Goal: Task Accomplishment & Management: Manage account settings

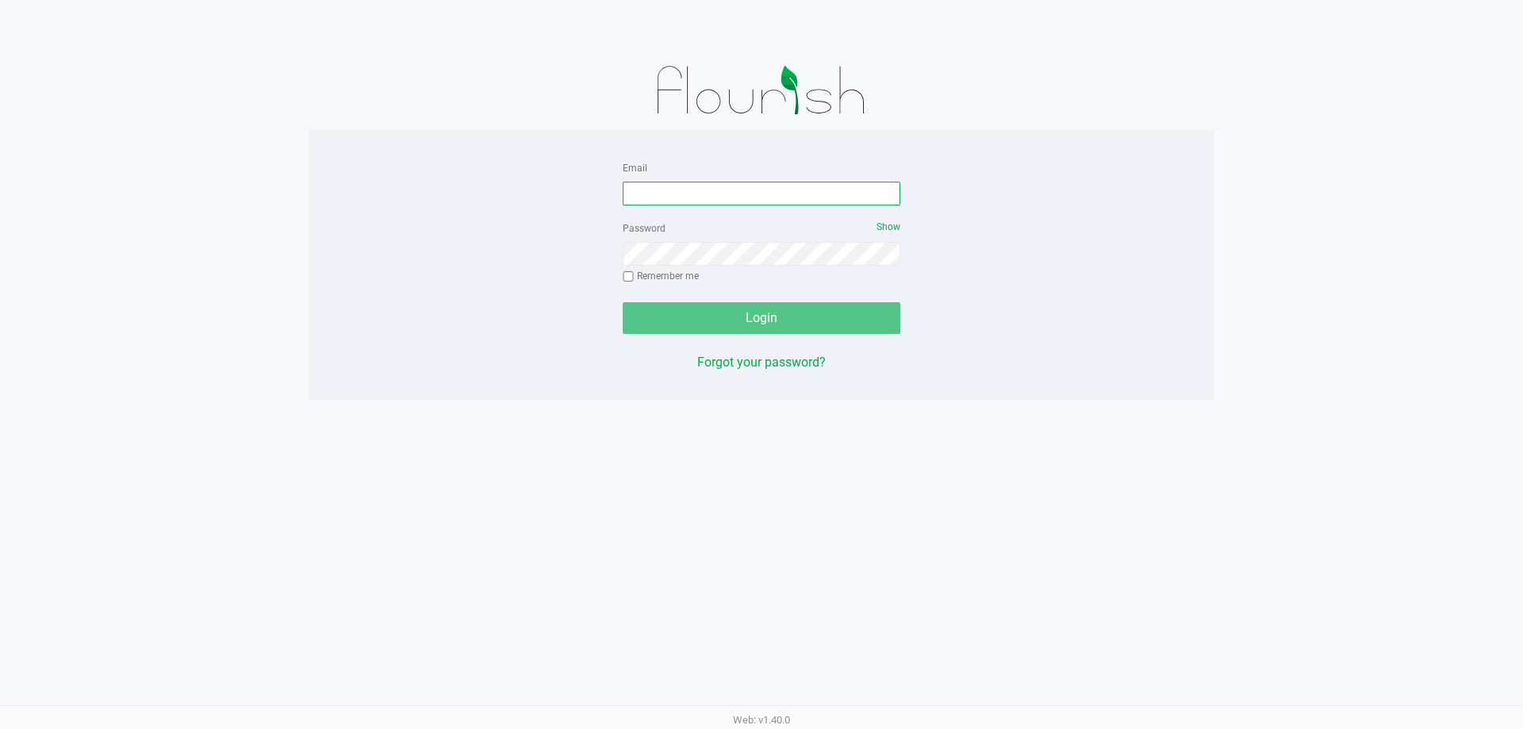
click at [755, 185] on input "Email" at bounding box center [762, 194] width 278 height 24
type input "[EMAIL_ADDRESS][DOMAIN_NAME]"
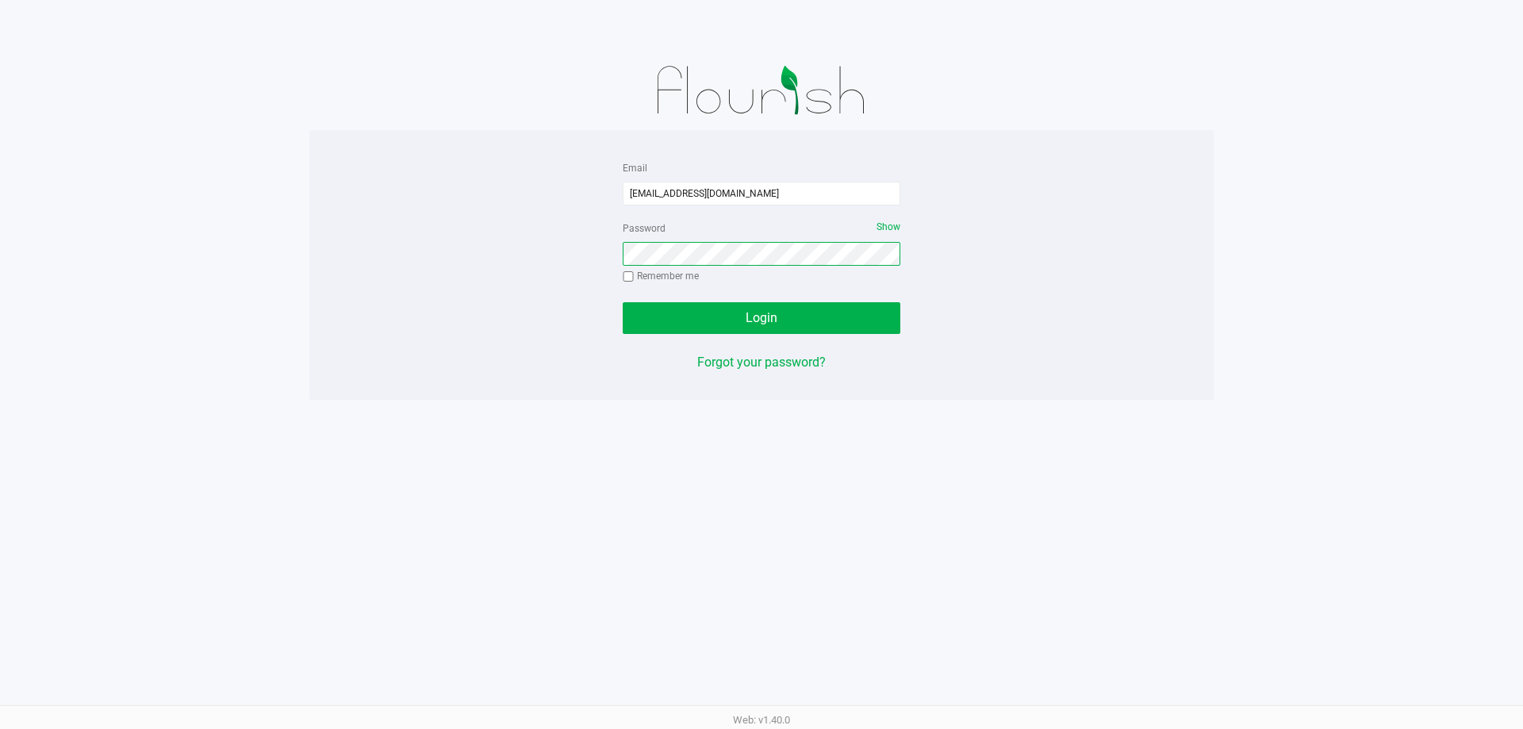
click at [623, 302] on button "Login" at bounding box center [762, 318] width 278 height 32
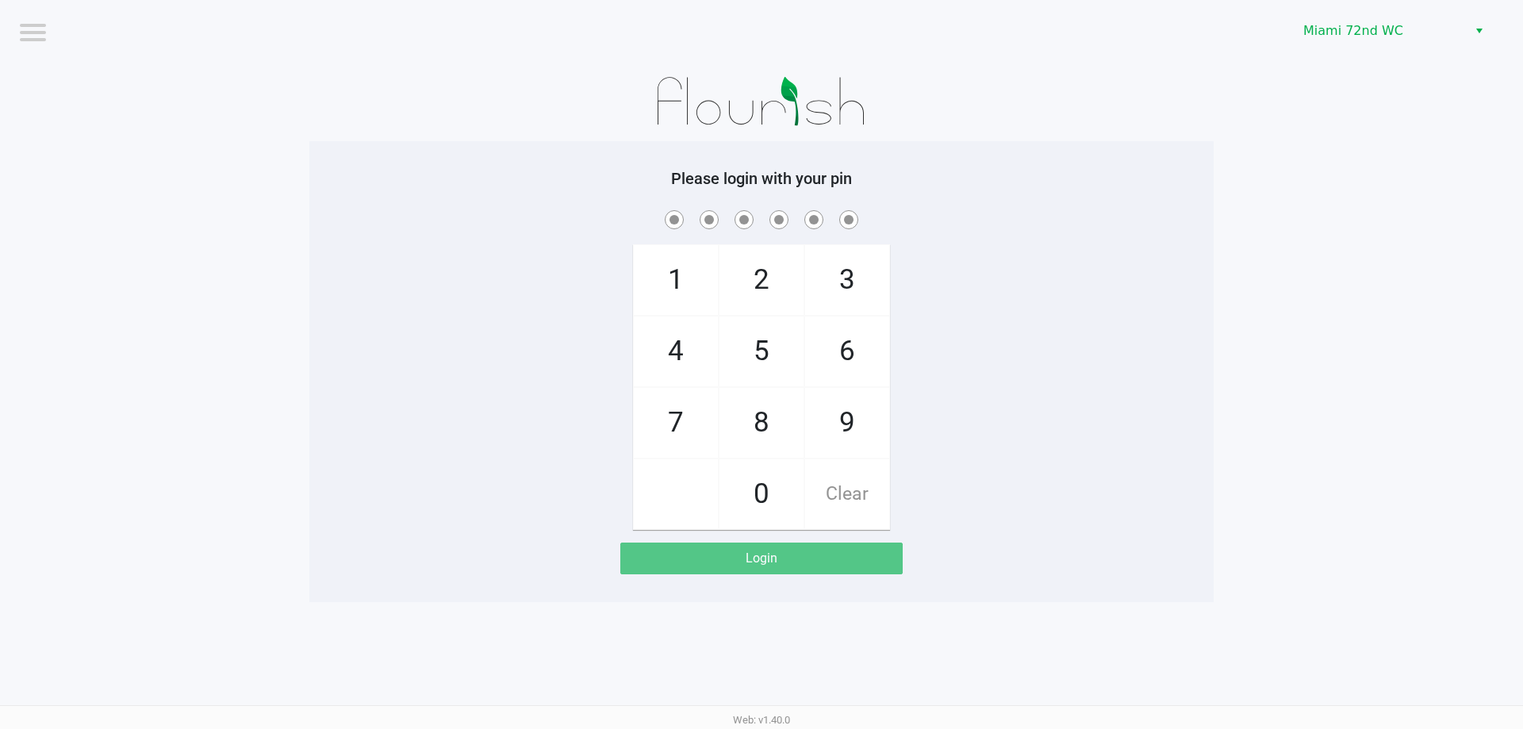
click at [1406, 2] on div "Miami 72nd WC" at bounding box center [1148, 31] width 750 height 62
click at [1402, 39] on span "Miami 72nd WC" at bounding box center [1380, 30] width 155 height 19
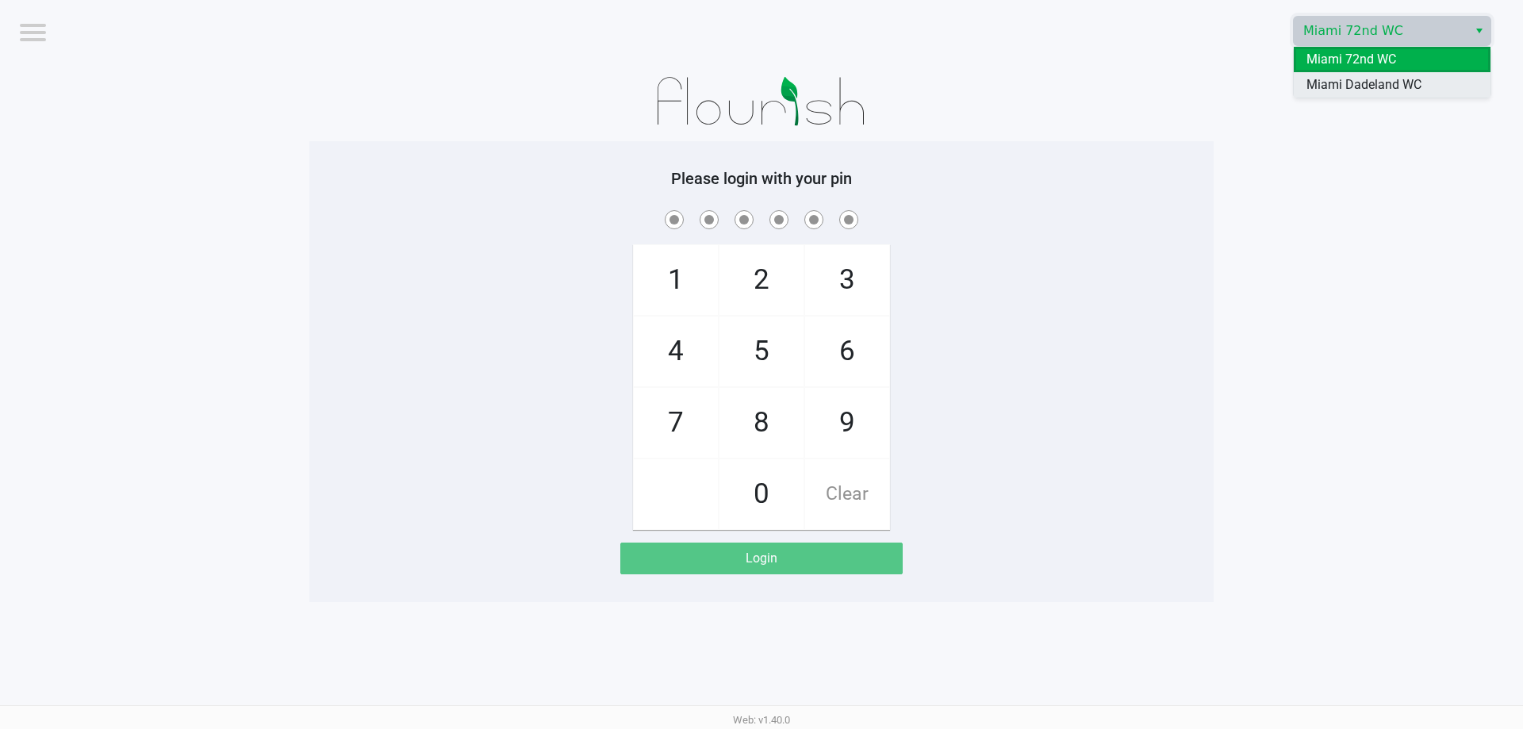
click at [1401, 88] on span "Miami Dadeland WC" at bounding box center [1363, 84] width 115 height 19
click at [1400, 88] on app-pos-login-wrapper "Logout Miami 72nd WC Please login with your pin 1 4 7 2 5 8 0 3 6 9 Clear Login" at bounding box center [761, 301] width 1523 height 602
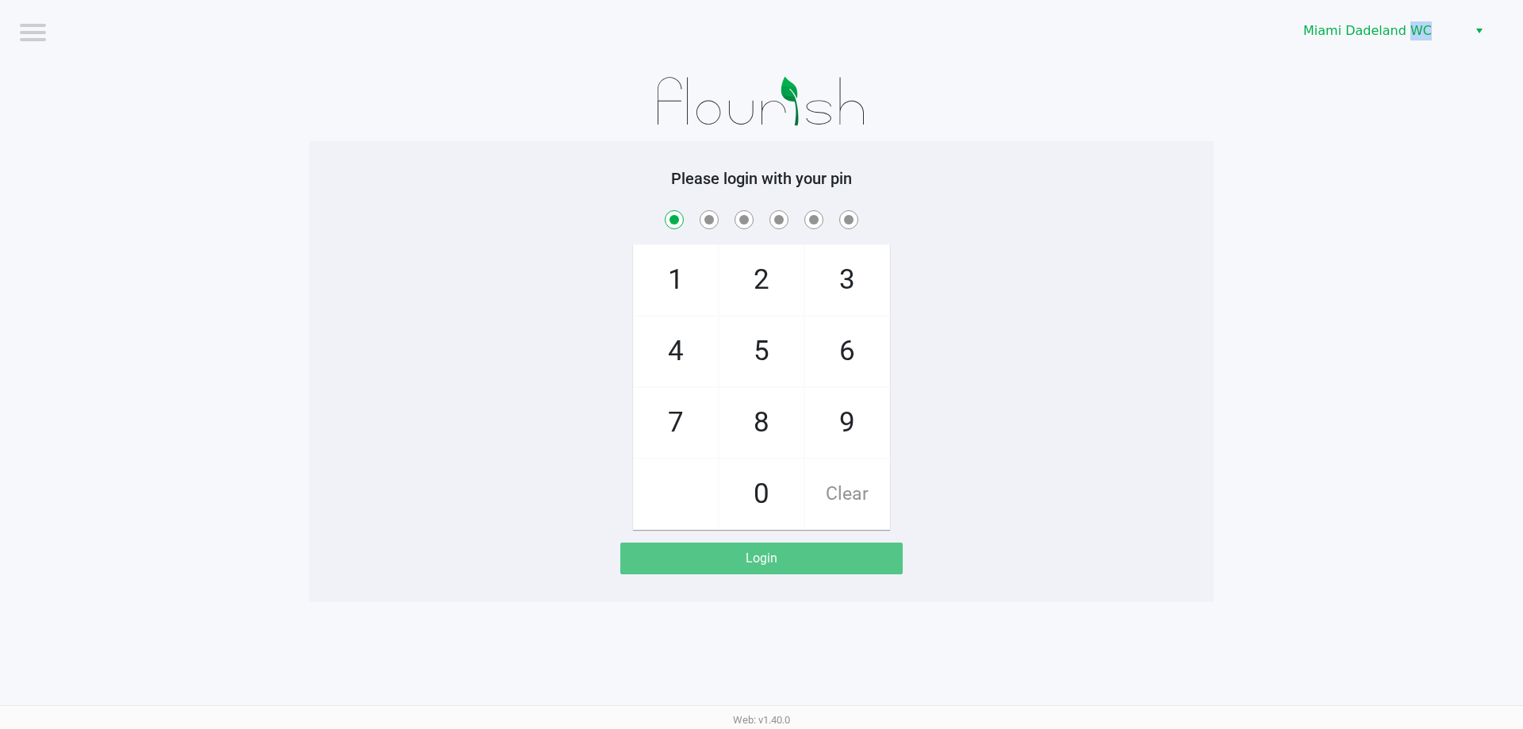
checkbox input "true"
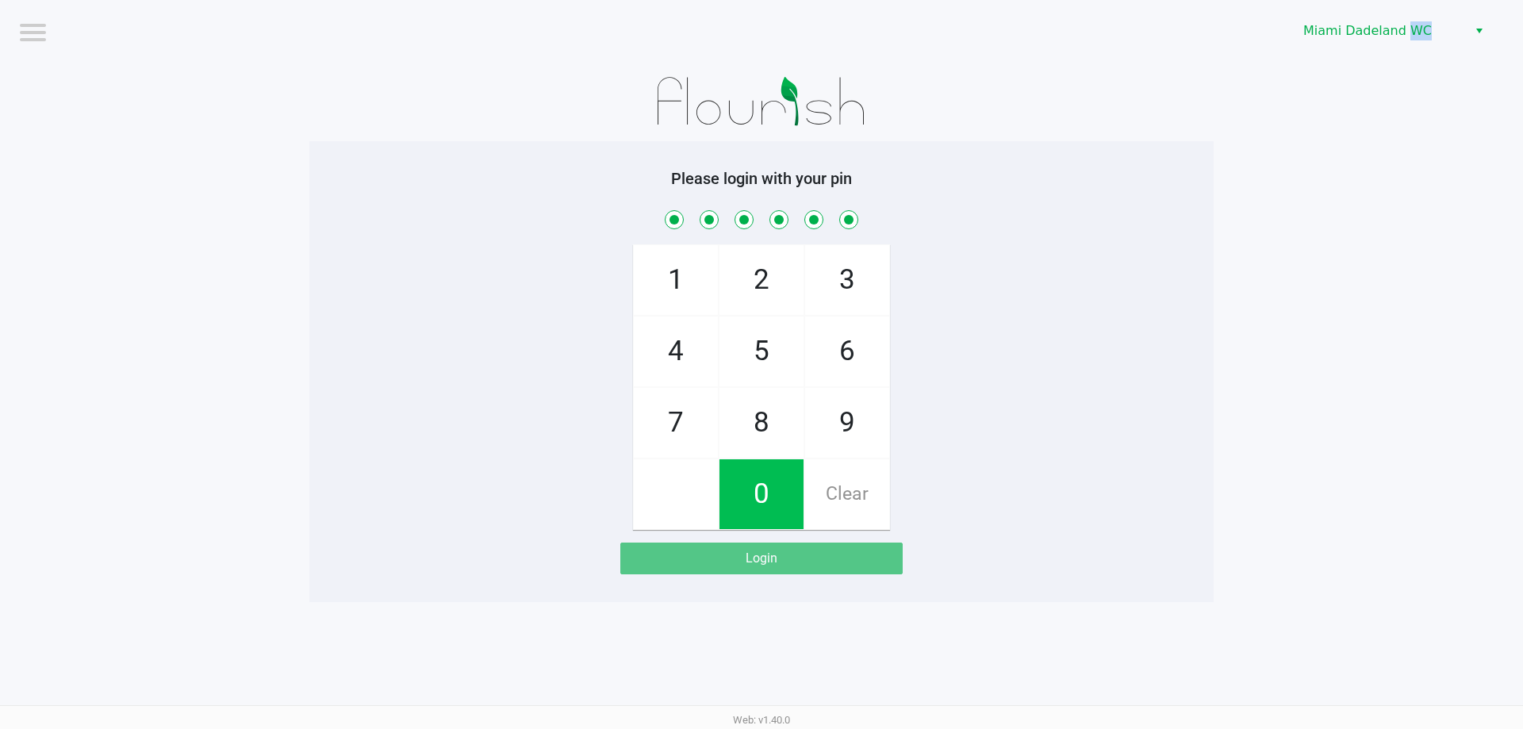
checkbox input "true"
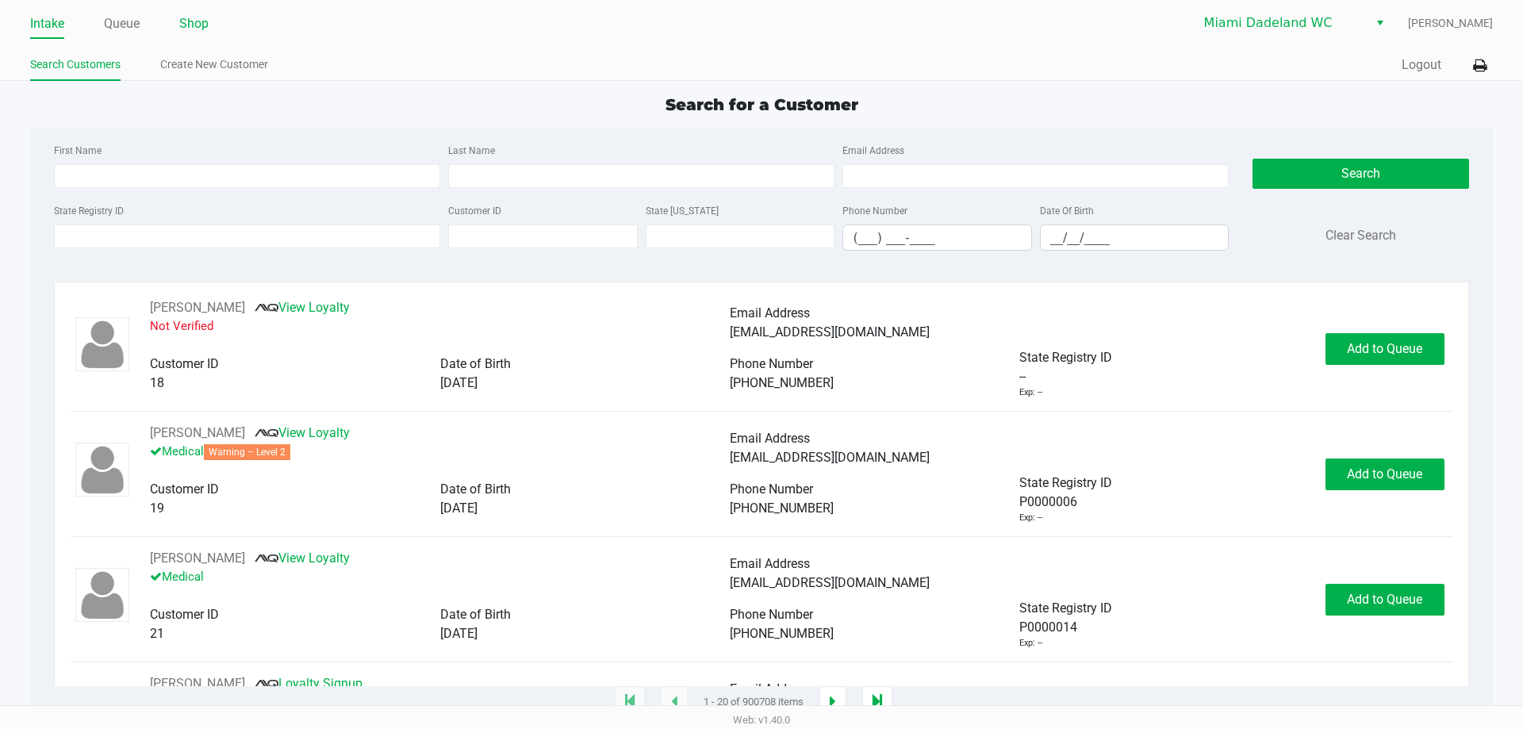
click at [194, 24] on link "Shop" at bounding box center [193, 24] width 29 height 22
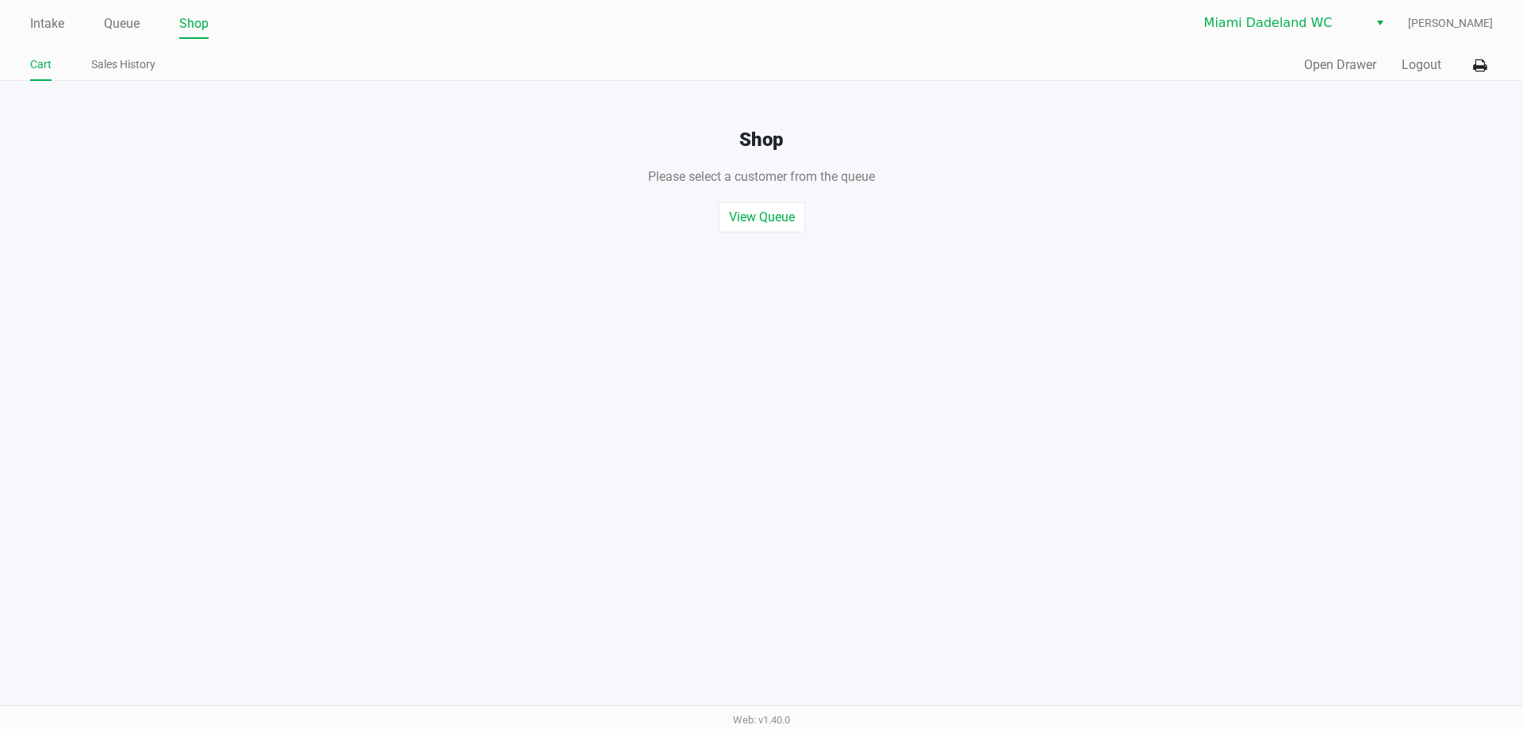
drag, startPoint x: 194, startPoint y: 25, endPoint x: 1296, endPoint y: 66, distance: 1102.5
click at [1295, 66] on div "Quick Sale Open Drawer Logout" at bounding box center [1126, 65] width 731 height 29
click at [1312, 66] on button "Open Drawer" at bounding box center [1340, 65] width 72 height 19
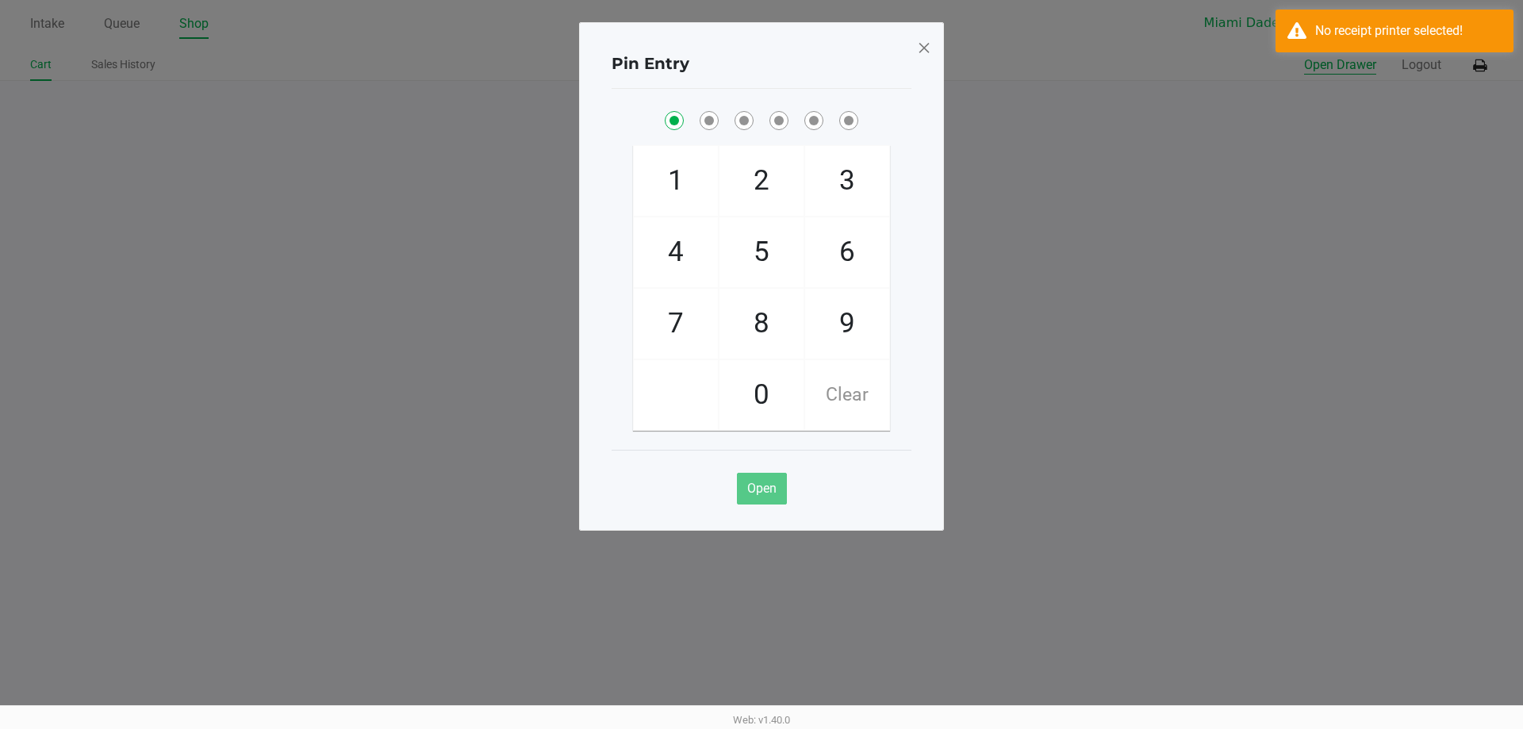
checkbox input "true"
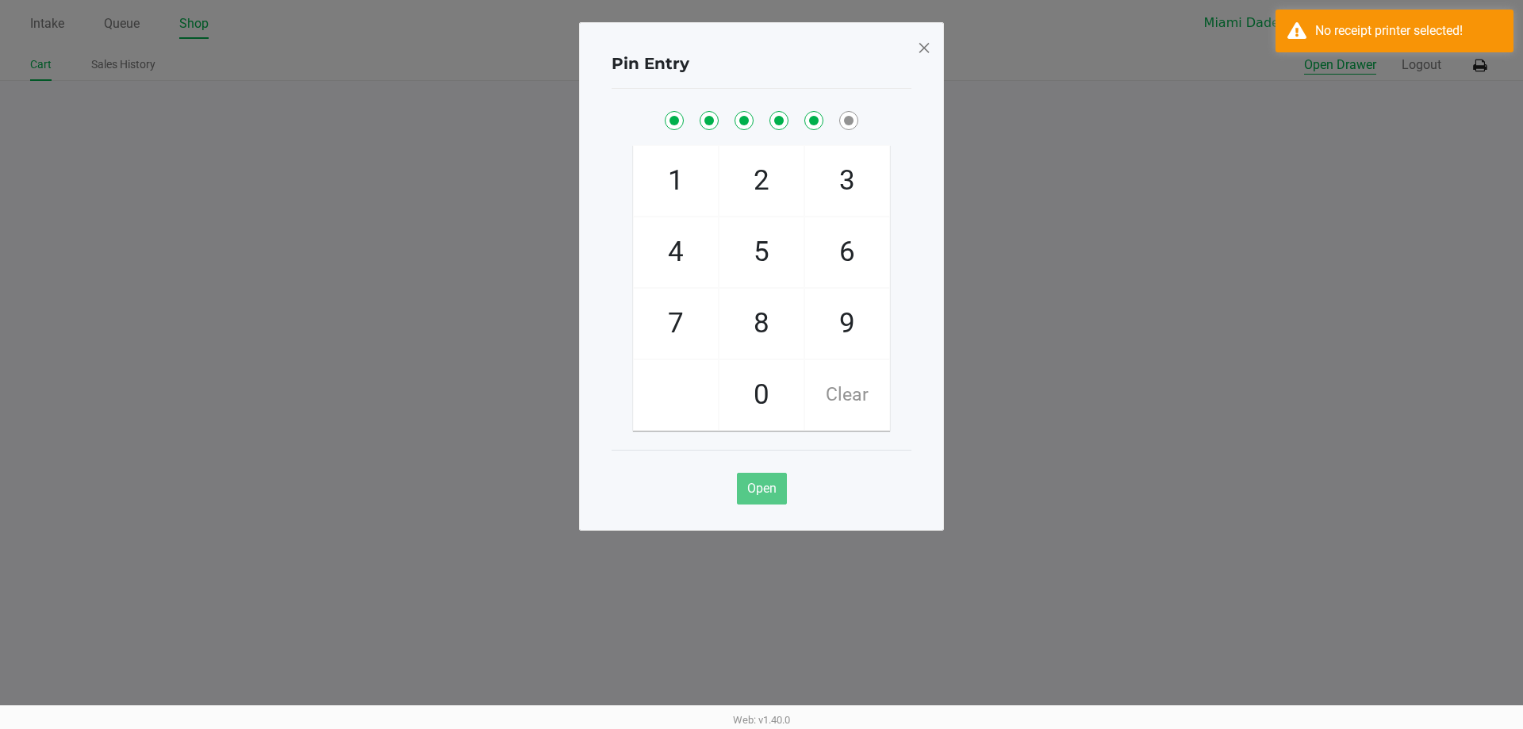
click at [1304, 56] on button "Open Drawer" at bounding box center [1340, 65] width 72 height 19
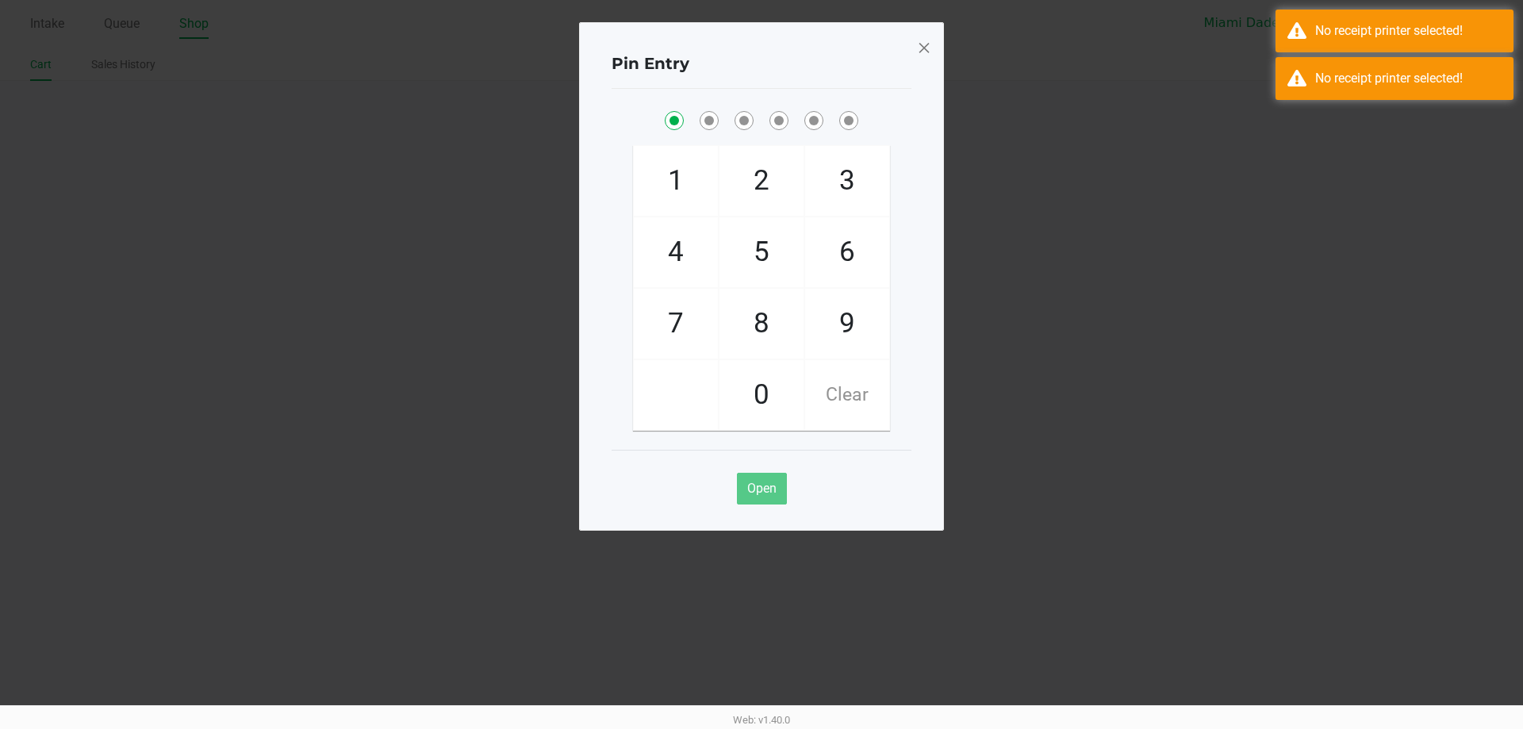
checkbox input "true"
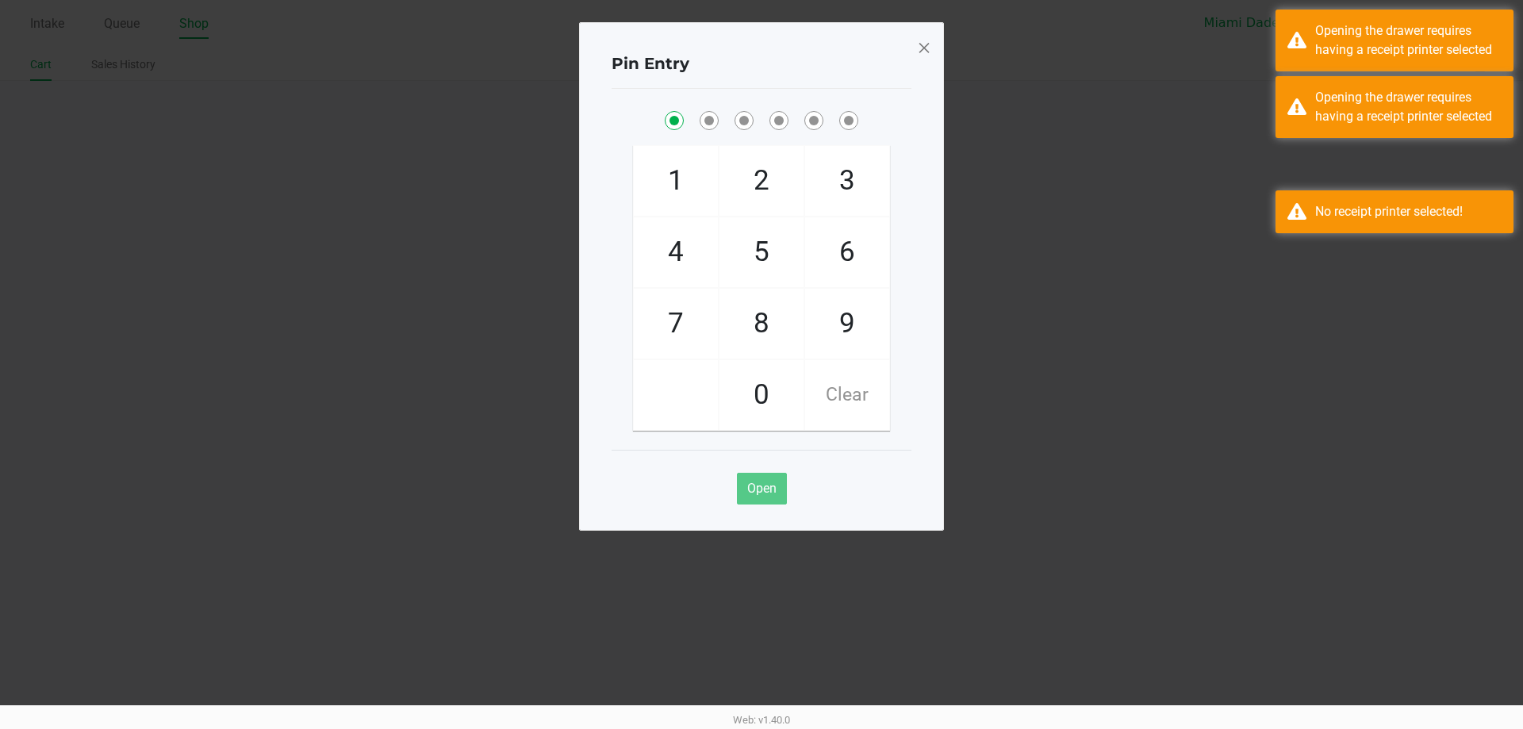
drag, startPoint x: 906, startPoint y: 50, endPoint x: 936, endPoint y: 50, distance: 30.1
click at [907, 50] on div "Pin Entry" at bounding box center [762, 64] width 300 height 50
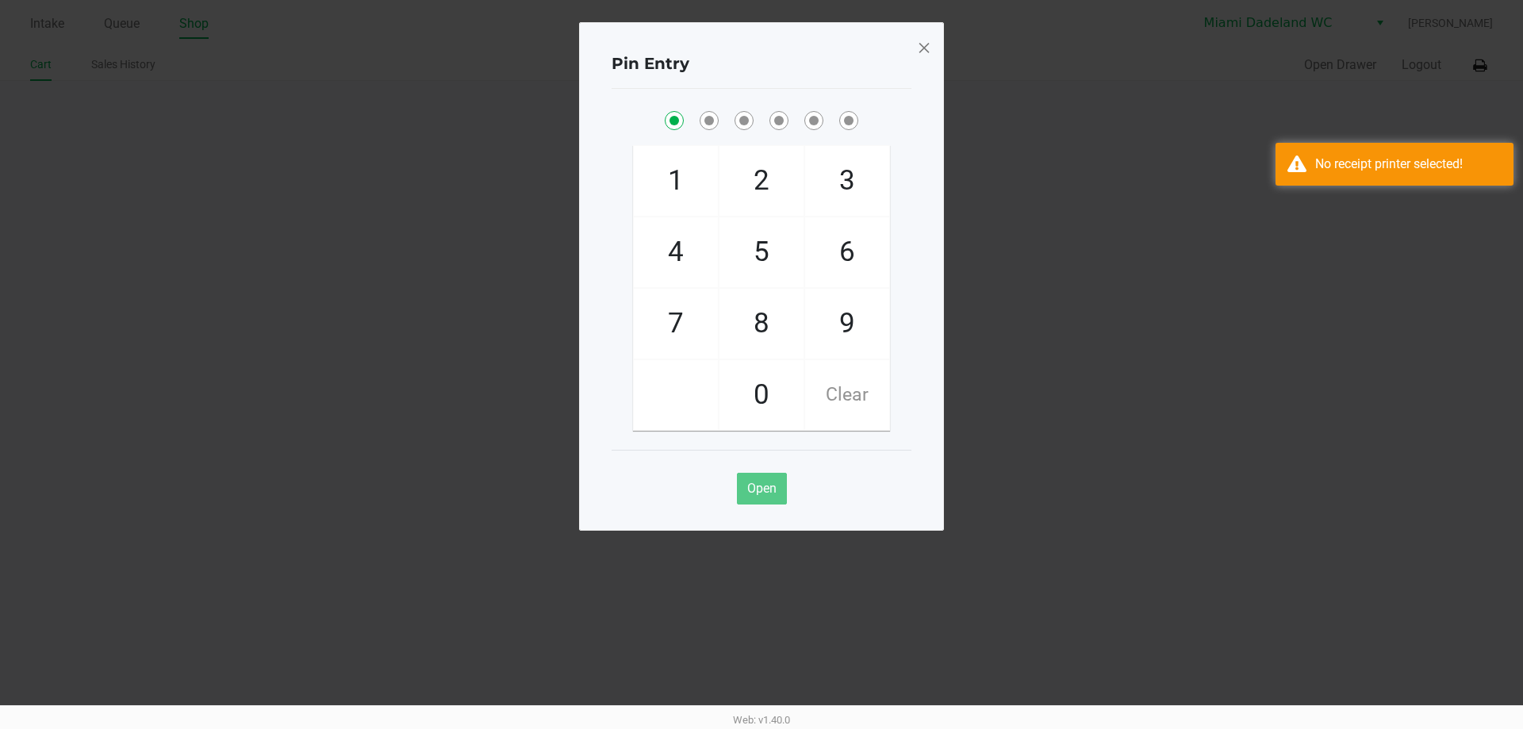
click at [938, 50] on div "Pin Entry 1 4 7 2 5 8 0 3 6 9 Clear Open" at bounding box center [761, 276] width 365 height 508
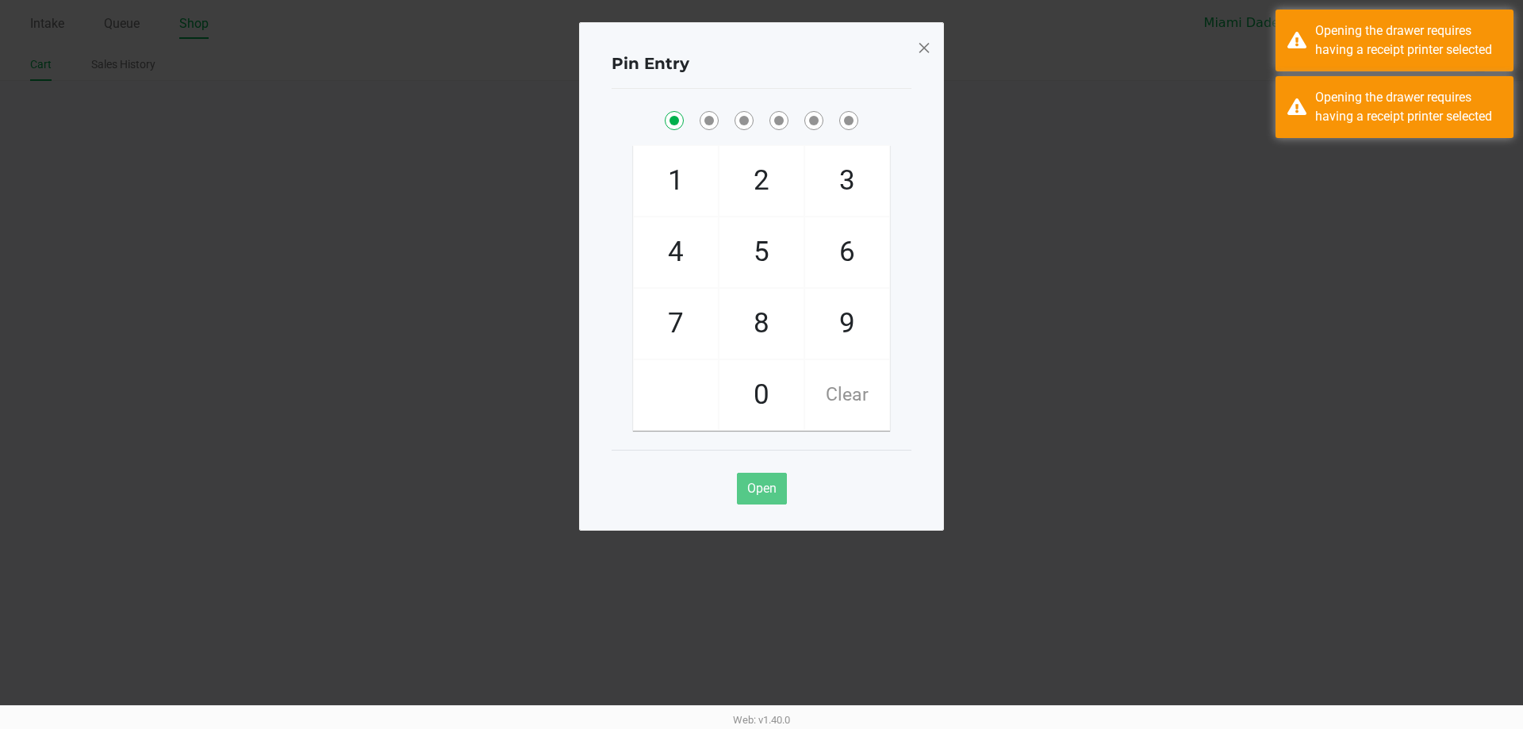
click at [919, 43] on span at bounding box center [924, 47] width 14 height 25
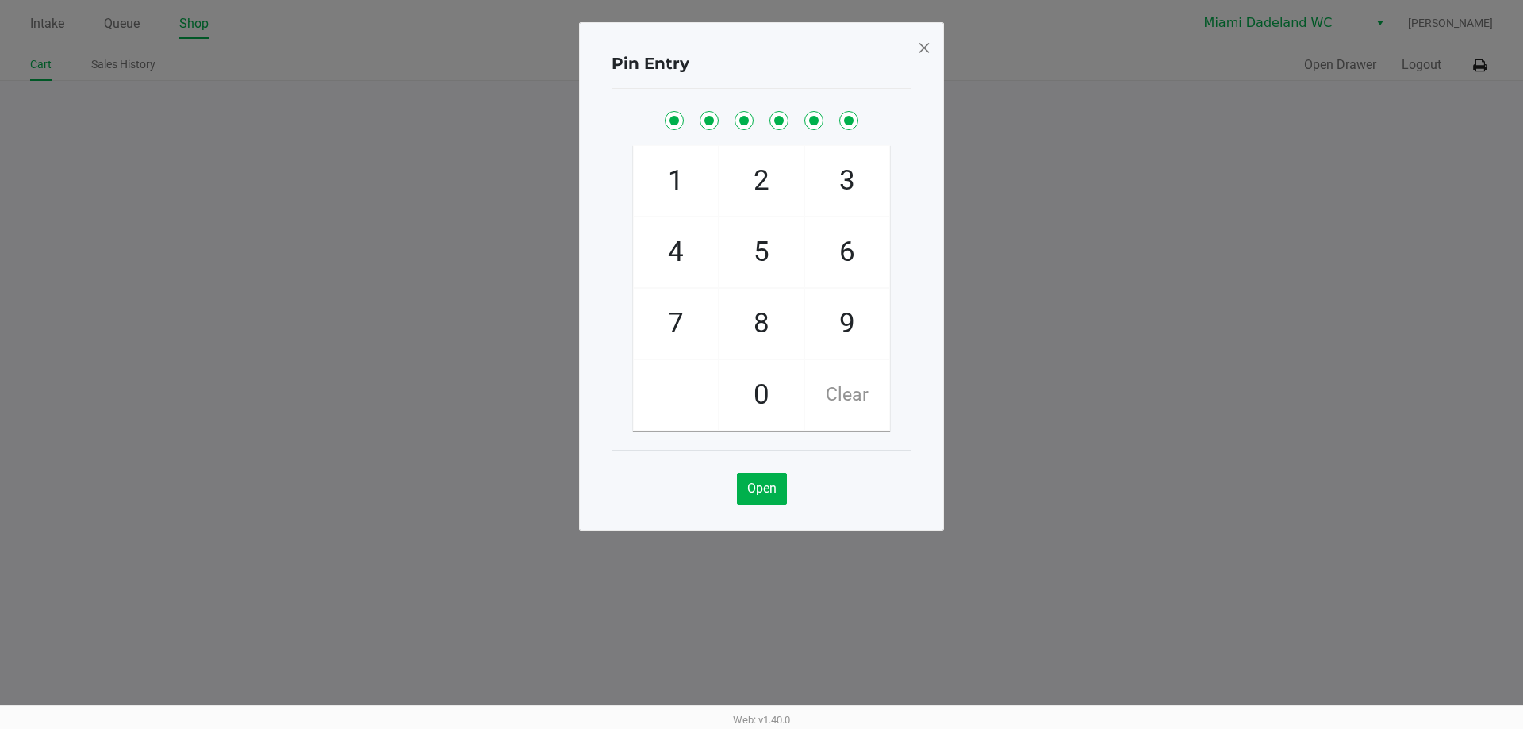
click at [923, 44] on div "Pin Entry 1 4 7 2 5 8 0 3 6 9 Clear Open" at bounding box center [761, 237] width 365 height 508
click at [922, 45] on span at bounding box center [924, 47] width 14 height 25
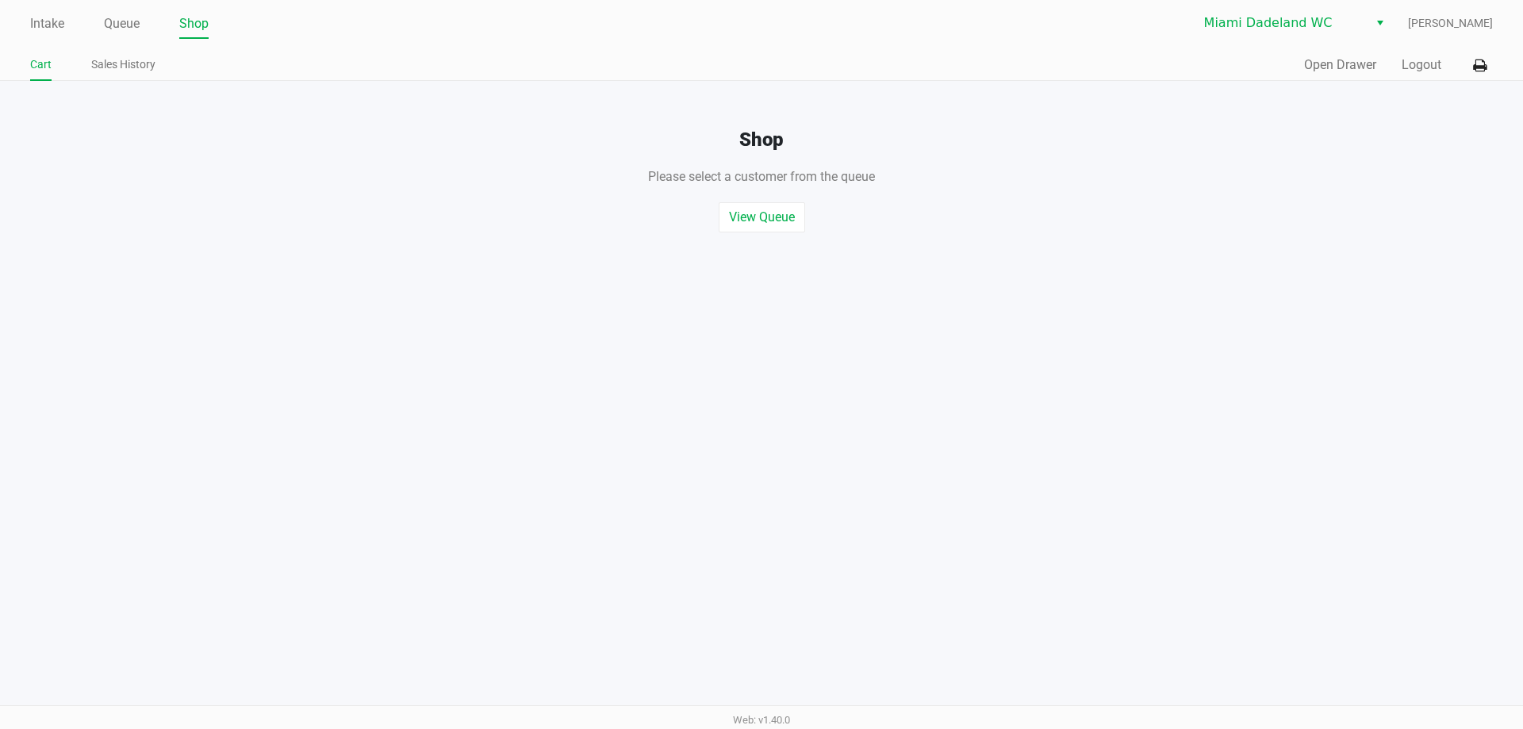
click at [922, 48] on div "Pin Entry 1 4 7 2 5 8 0 3 6 9 Clear Open" at bounding box center [761, 237] width 365 height 508
drag, startPoint x: 922, startPoint y: 48, endPoint x: 1522, endPoint y: 87, distance: 601.7
click at [1490, 56] on button at bounding box center [1480, 65] width 26 height 29
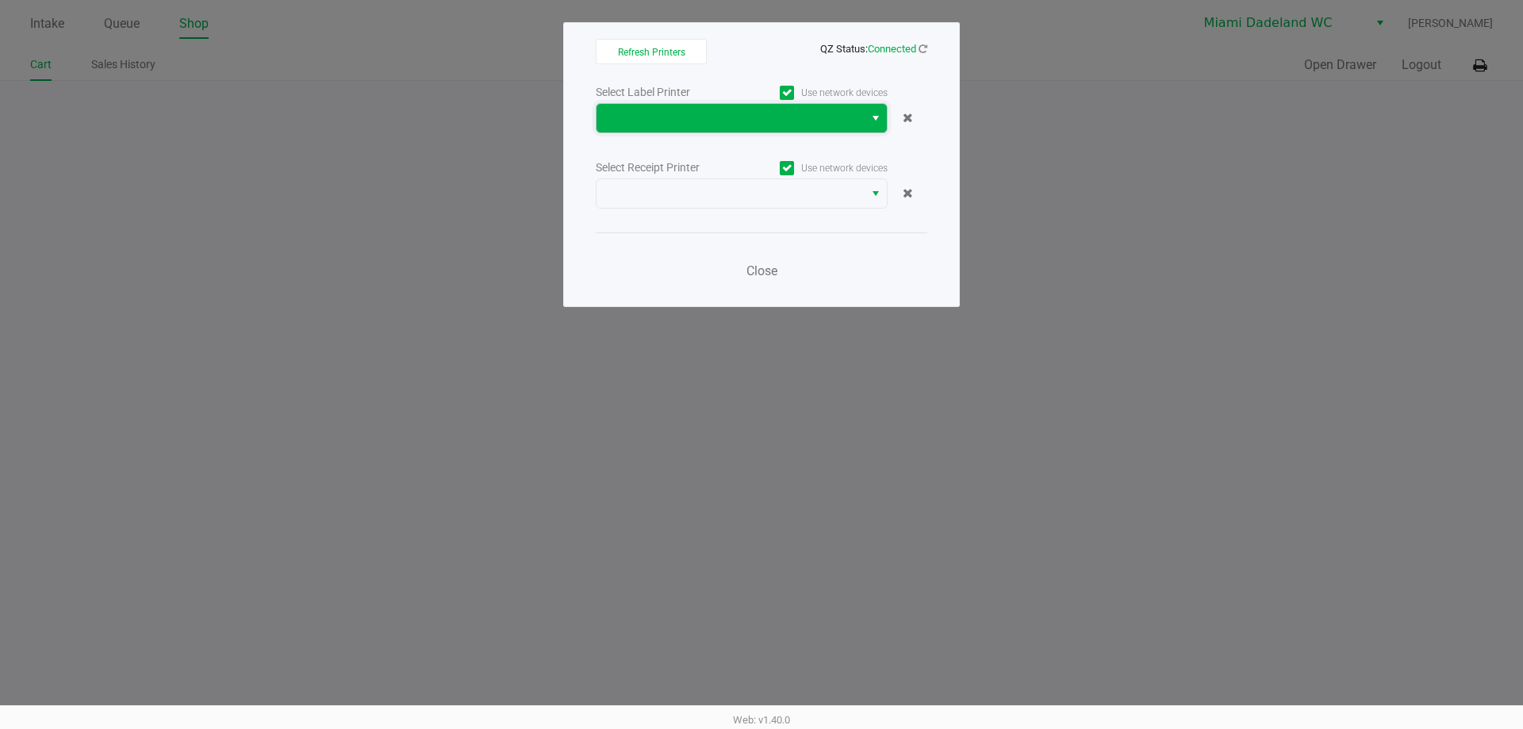
click at [802, 105] on span at bounding box center [729, 118] width 267 height 29
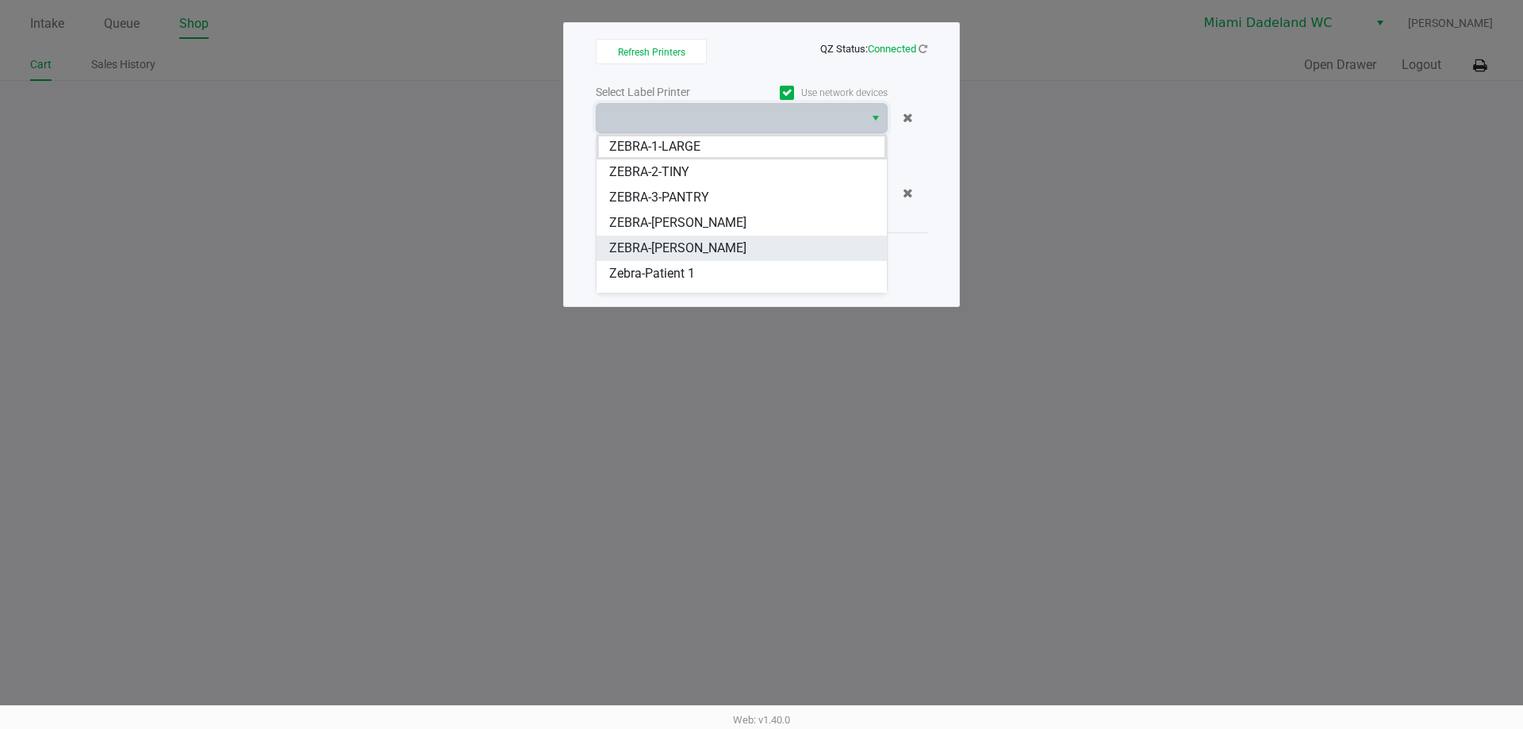
click at [777, 252] on li "ZEBRA-[PERSON_NAME]" at bounding box center [741, 248] width 290 height 25
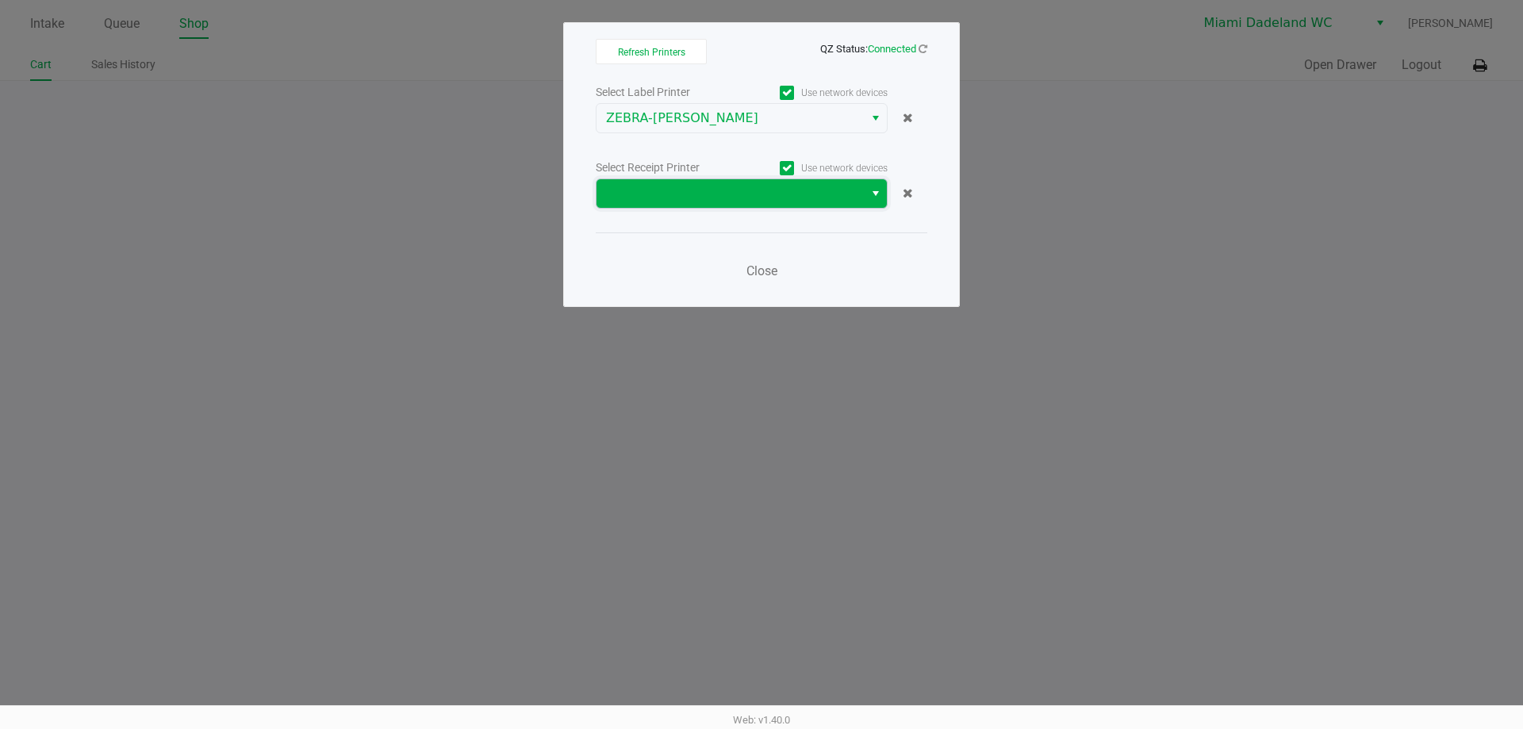
click at [779, 197] on span at bounding box center [730, 193] width 248 height 19
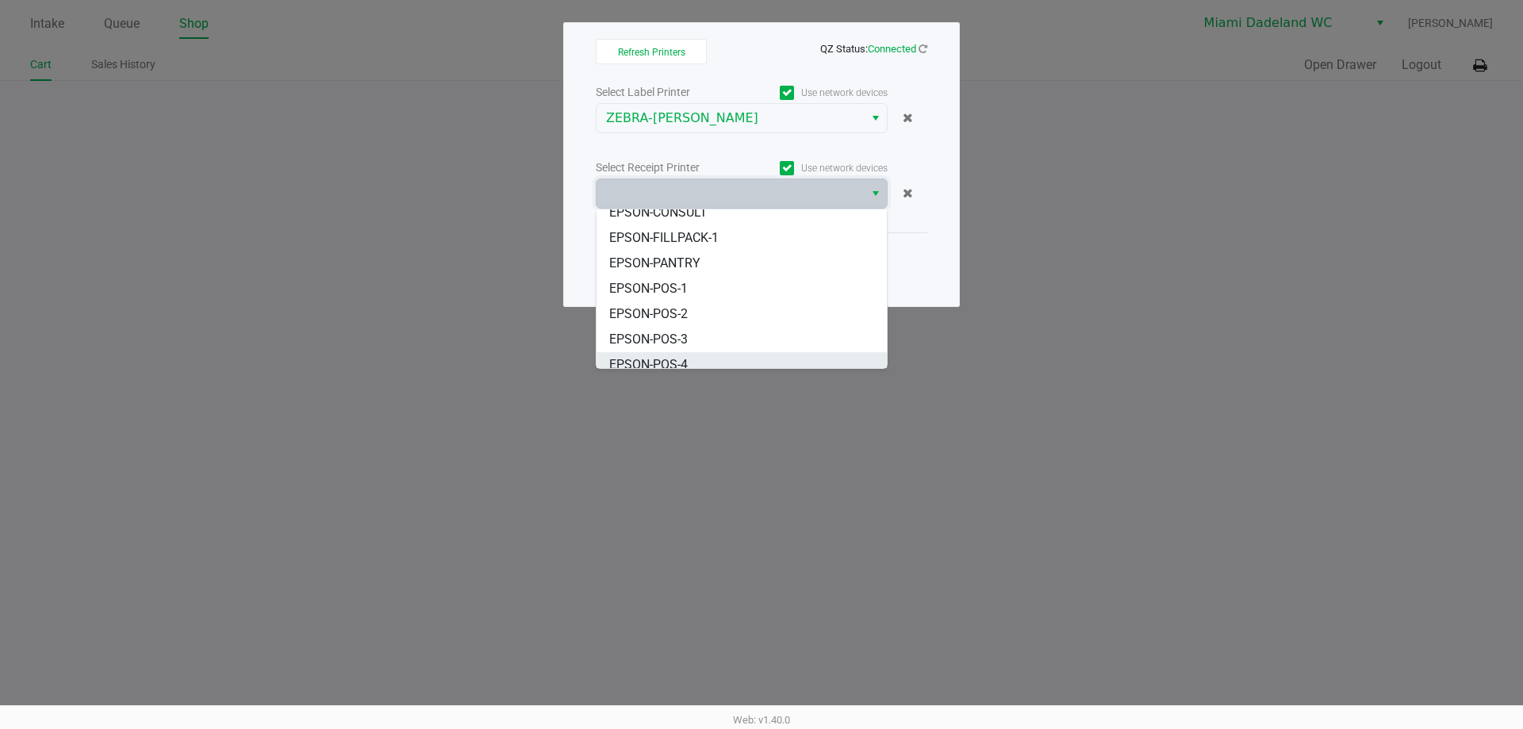
scroll to position [70, 0]
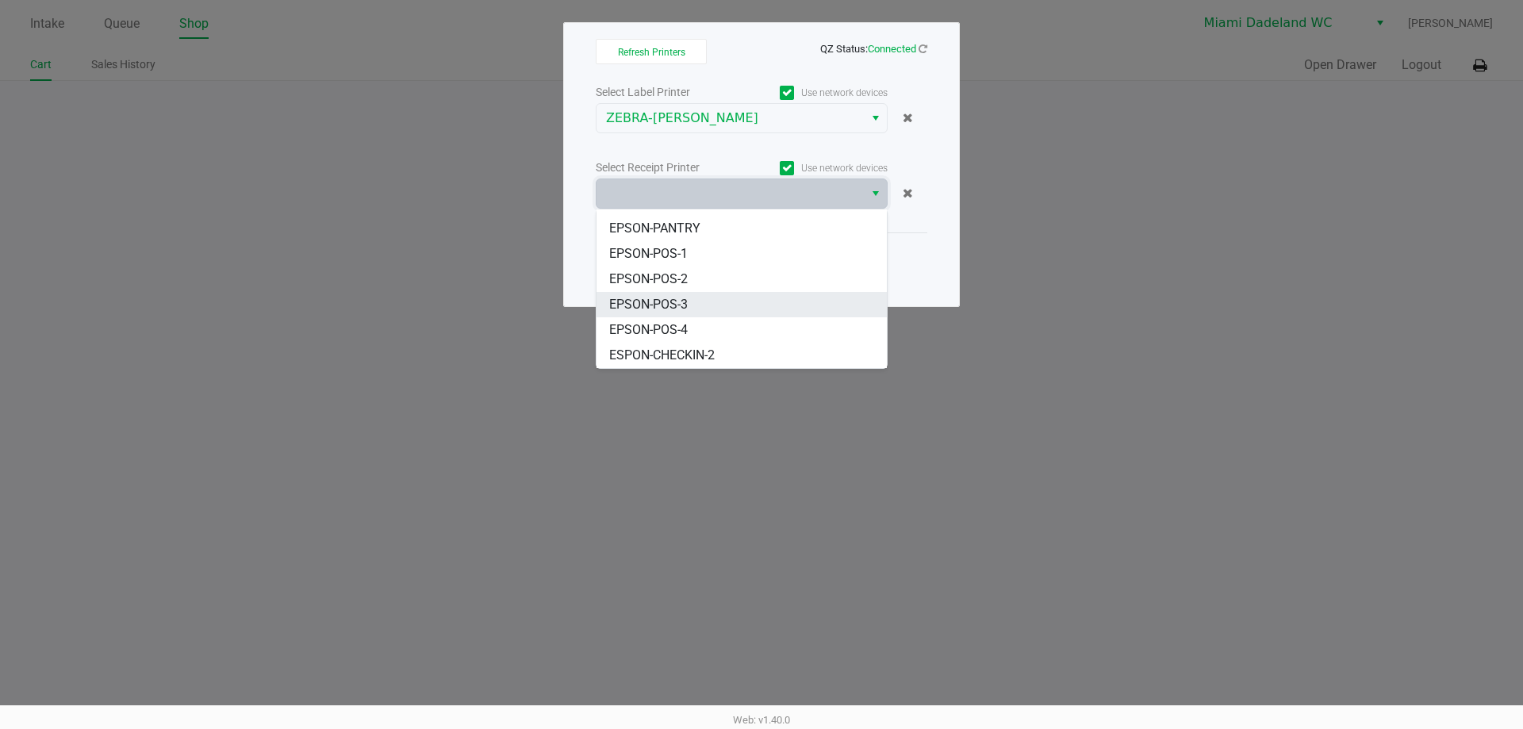
click at [769, 304] on li "EPSON-POS-3" at bounding box center [741, 304] width 290 height 25
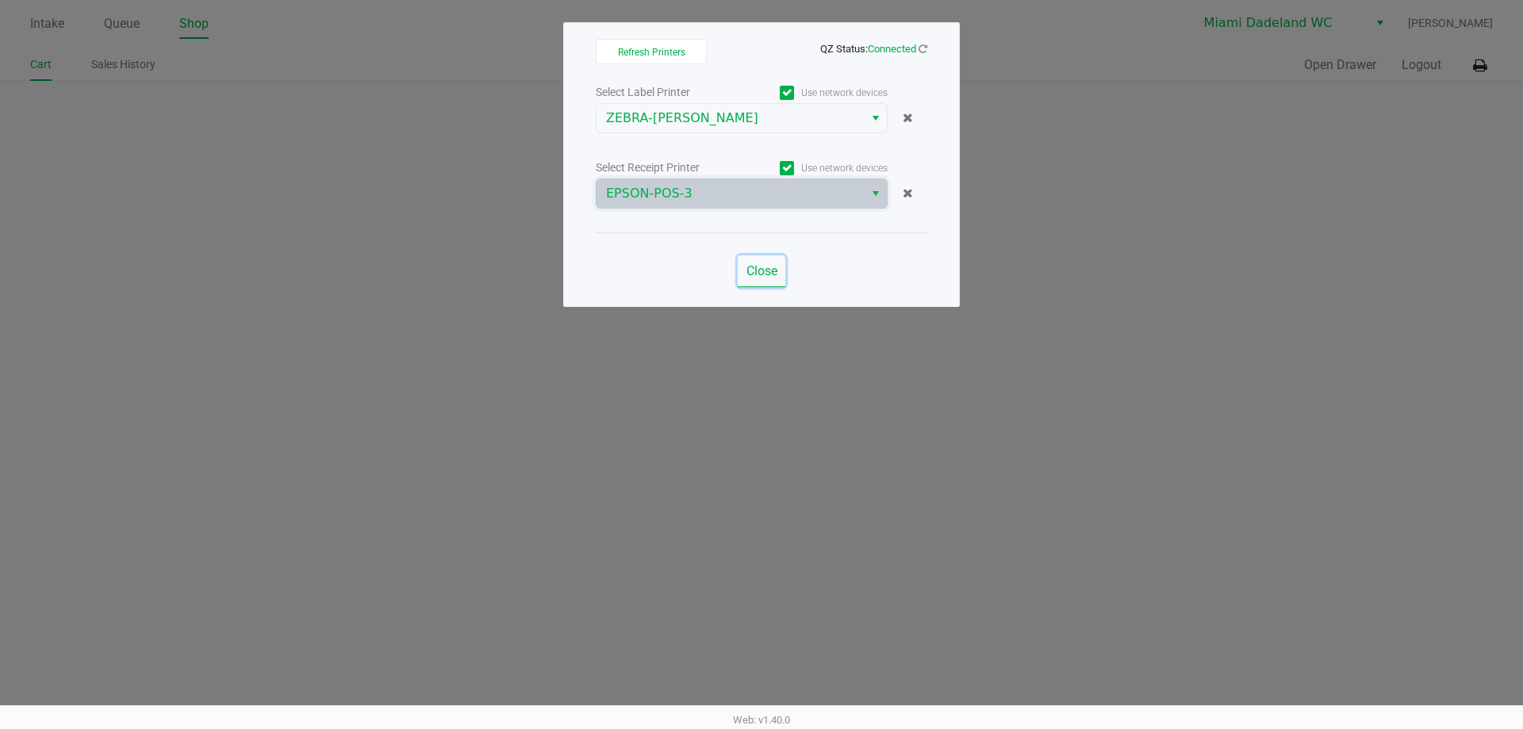
click at [769, 259] on button "Close" at bounding box center [762, 271] width 48 height 32
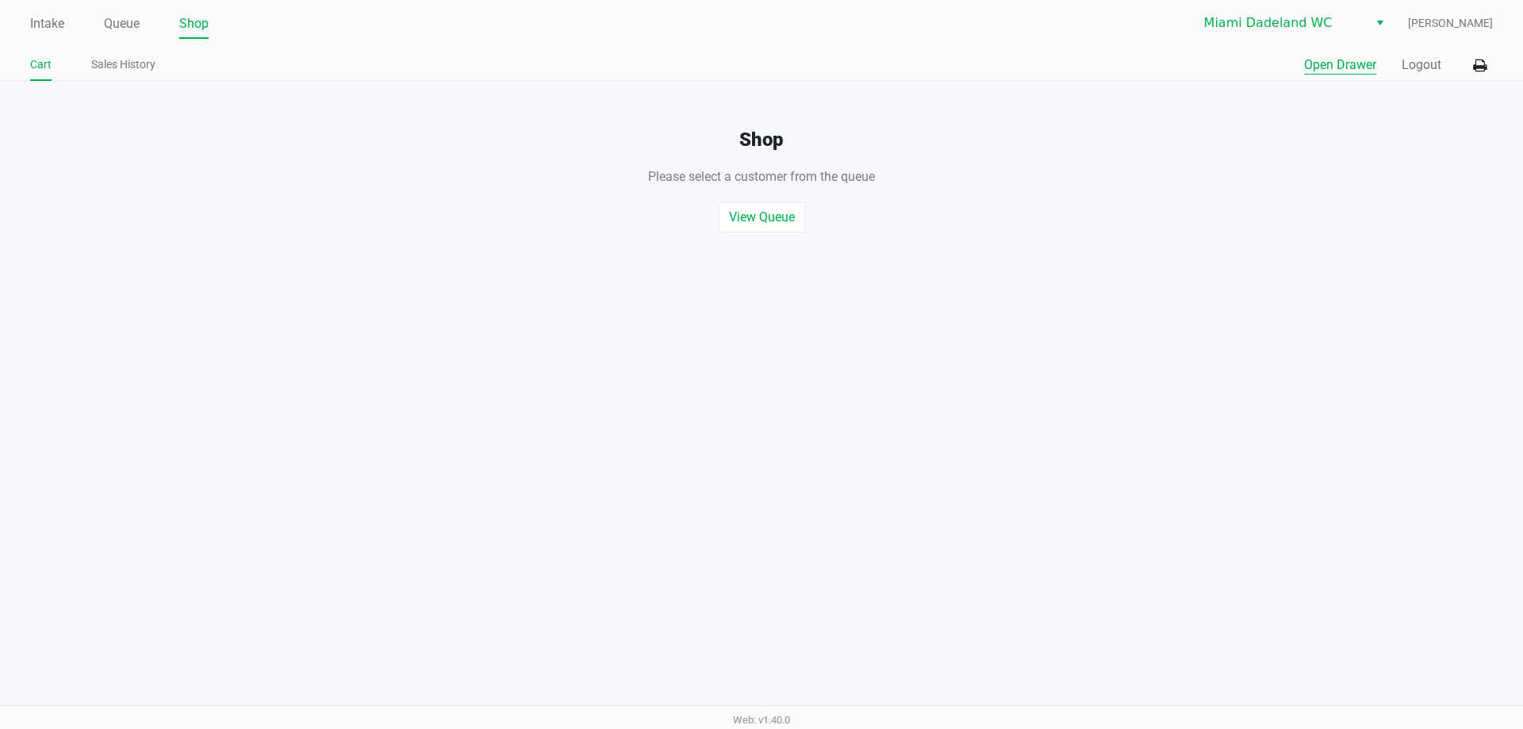
click at [1346, 65] on button "Open Drawer" at bounding box center [1340, 65] width 72 height 19
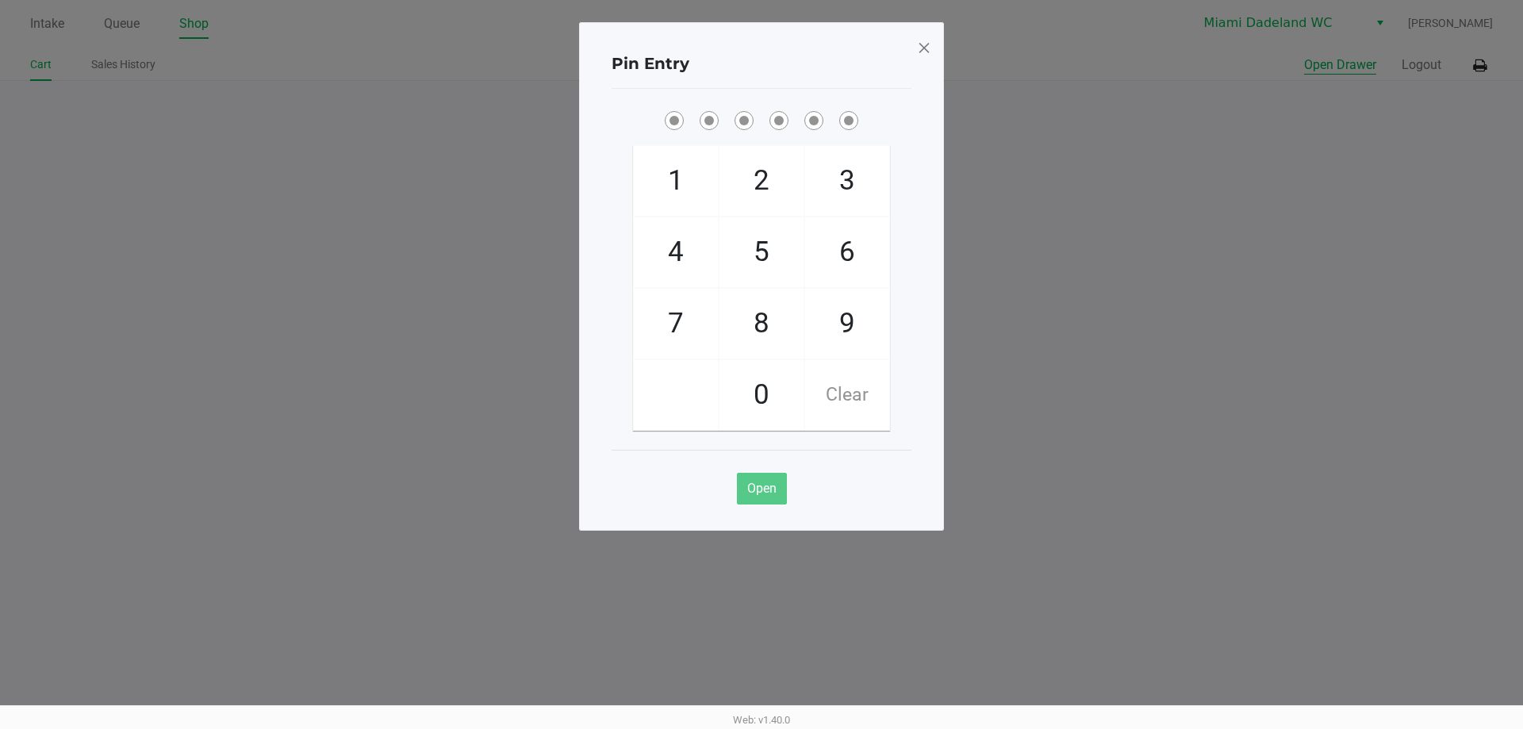
checkbox input "true"
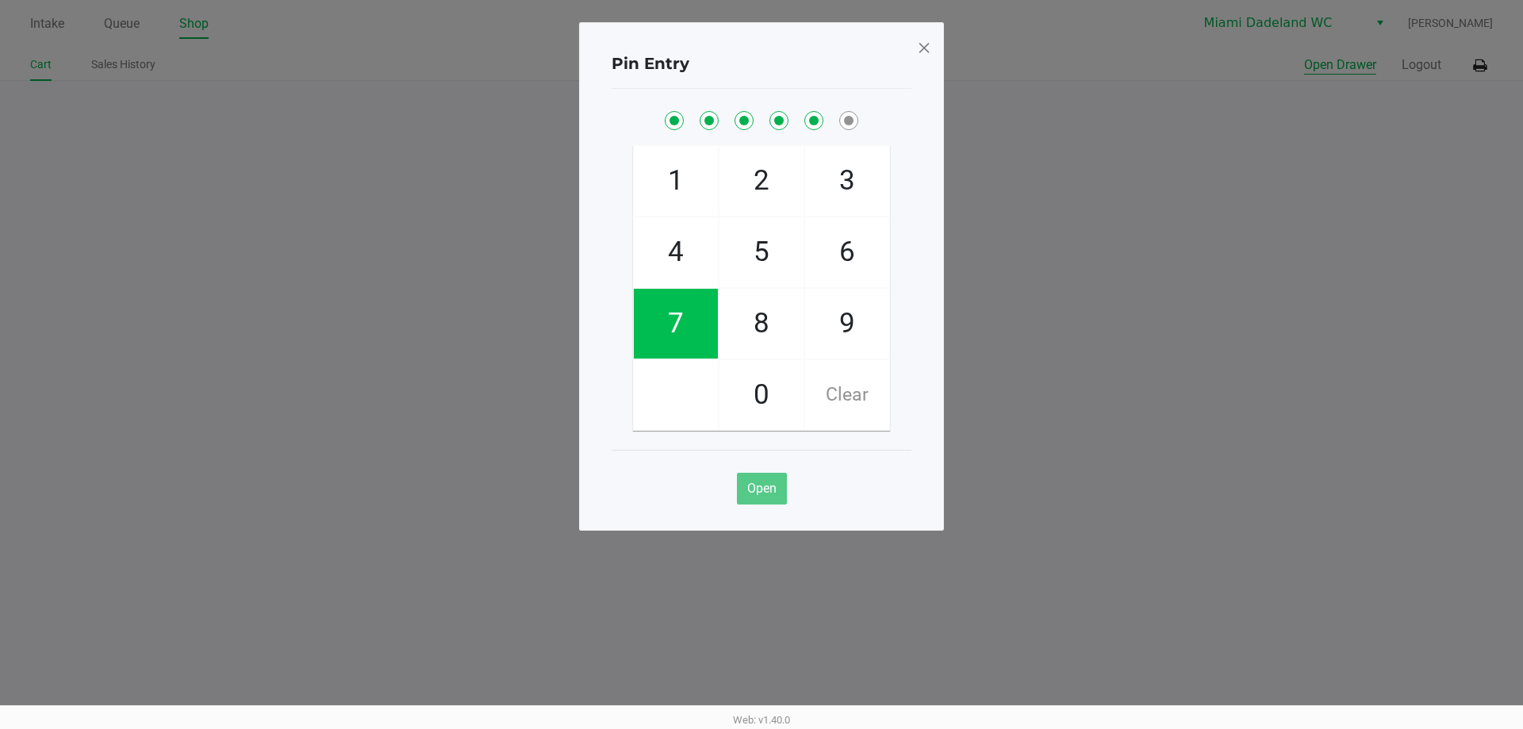
click at [1304, 56] on button "Open Drawer" at bounding box center [1340, 65] width 72 height 19
checkbox input "true"
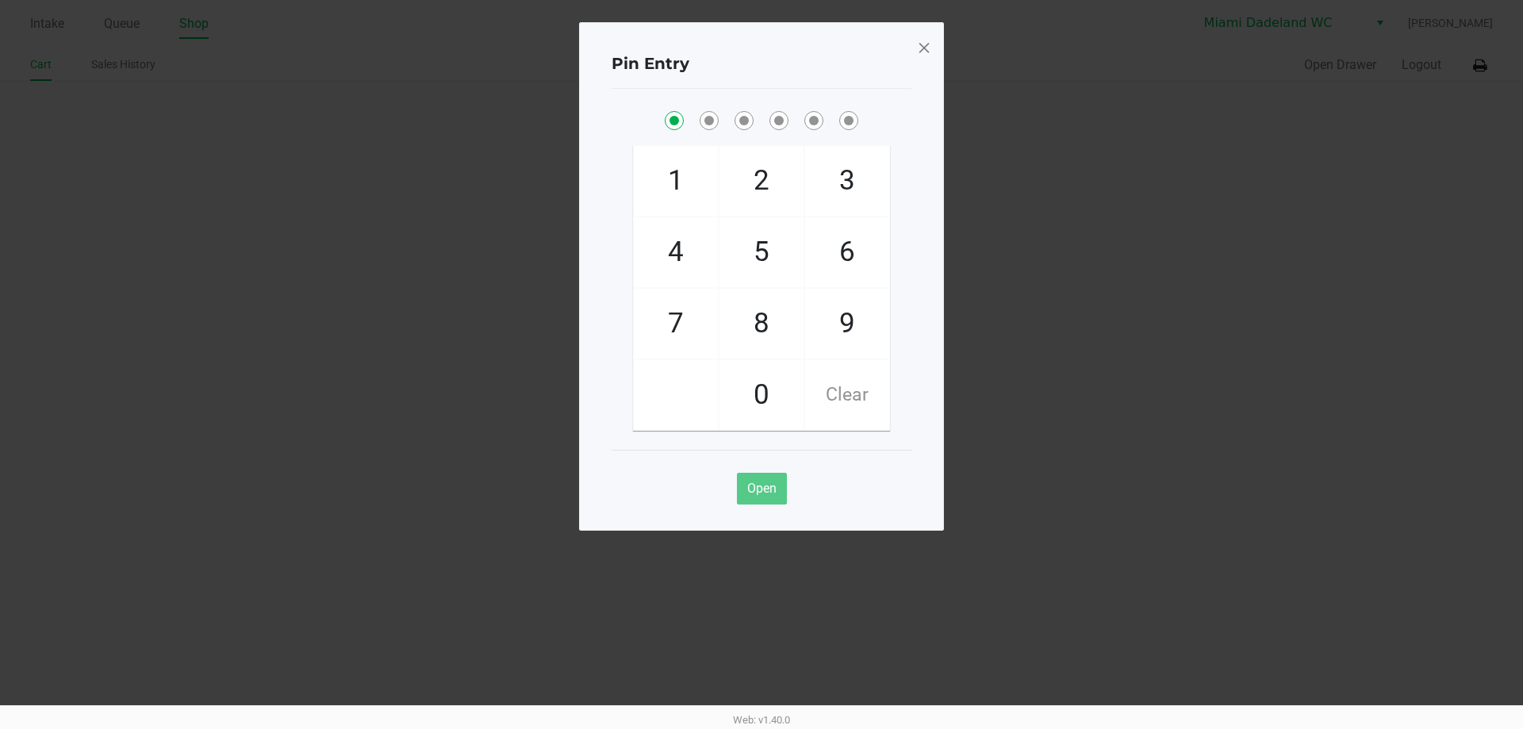
click at [921, 47] on span at bounding box center [924, 47] width 14 height 25
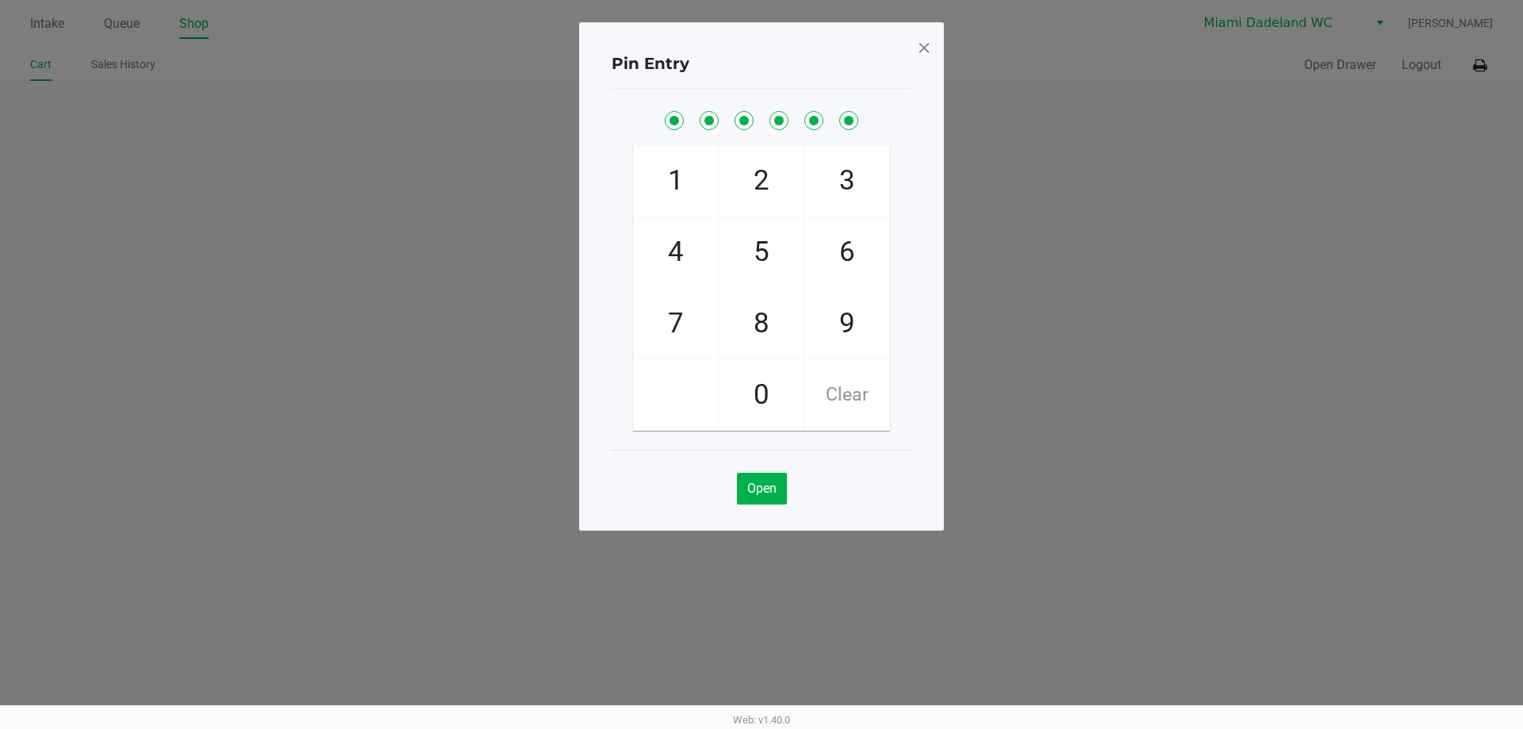
click at [921, 47] on div "Pin Entry 1 4 7 2 5 8 0 3 6 9 Clear Open" at bounding box center [761, 237] width 365 height 508
click at [922, 46] on span at bounding box center [924, 47] width 14 height 25
click at [922, 46] on div "Pin Entry 1 4 7 2 5 8 0 3 6 9 Clear Open" at bounding box center [761, 276] width 365 height 508
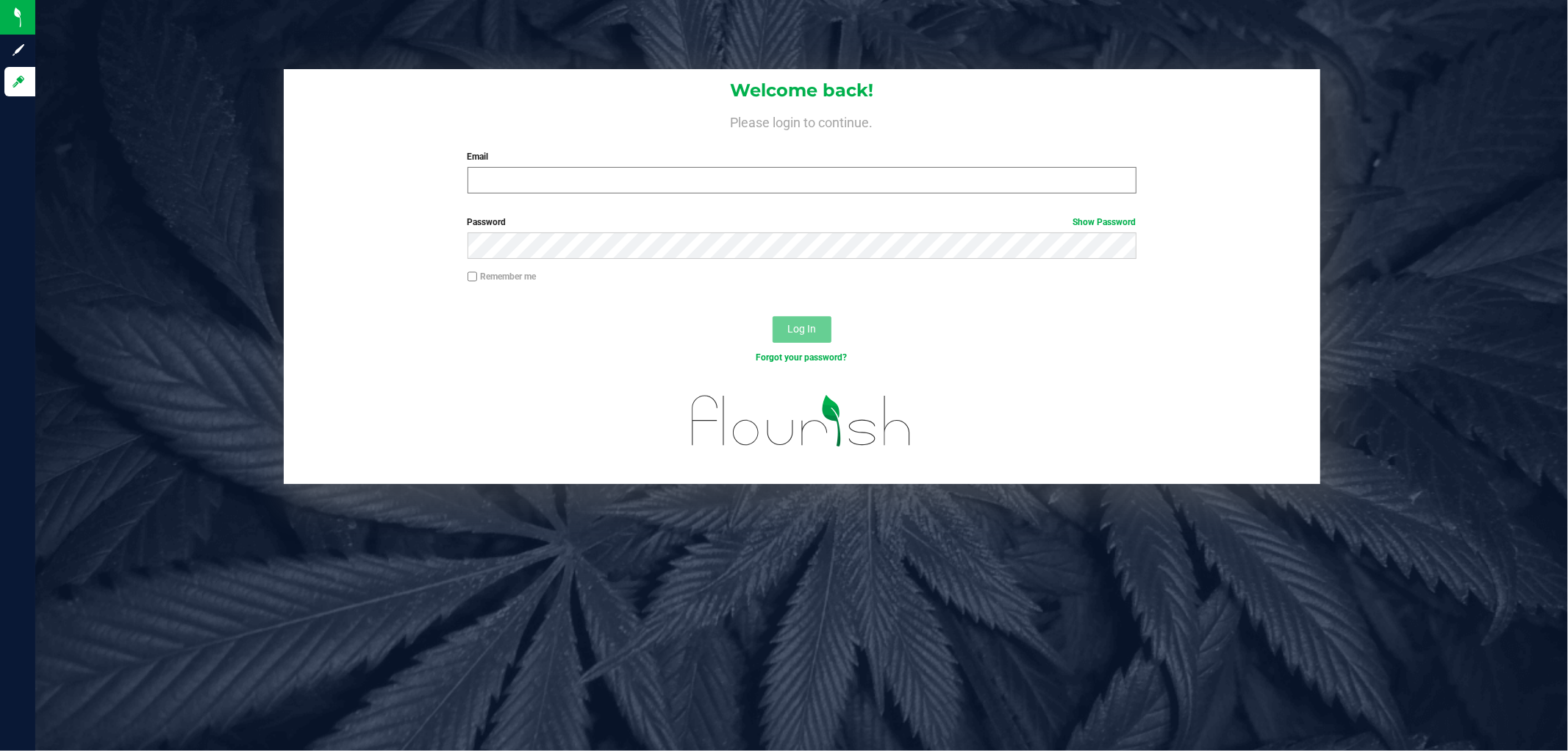
drag, startPoint x: 855, startPoint y: 156, endPoint x: 864, endPoint y: 175, distance: 21.0
click at [858, 159] on label "Email" at bounding box center [802, 157] width 669 height 13
click at [858, 167] on input "Email" at bounding box center [802, 180] width 669 height 27
click at [866, 186] on input "Email" at bounding box center [802, 180] width 669 height 27
type input "[EMAIL_ADDRESS][DOMAIN_NAME]"
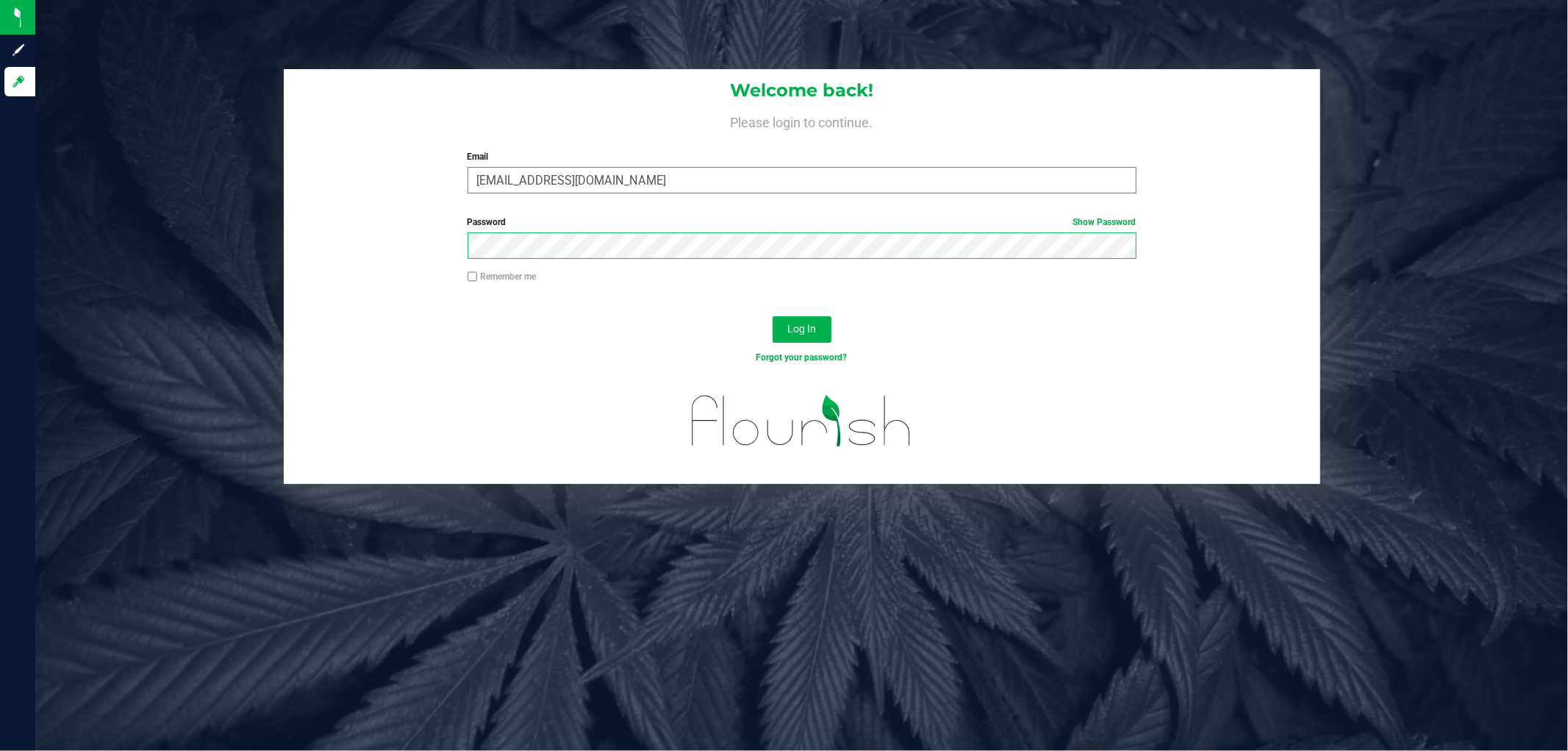
click at [773, 316] on button "Log In" at bounding box center [802, 329] width 58 height 27
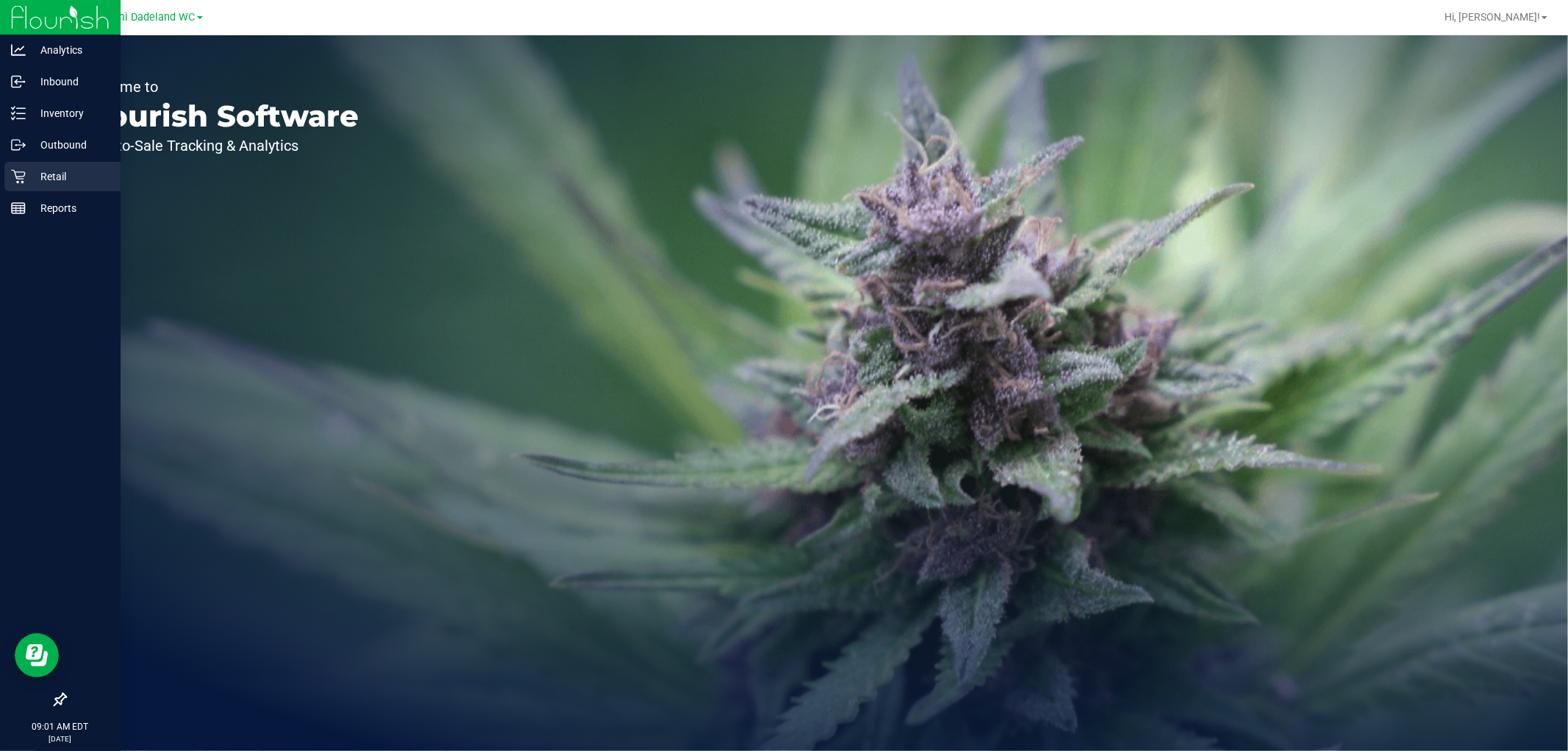
click at [57, 164] on div "Retail" at bounding box center [62, 177] width 116 height 30
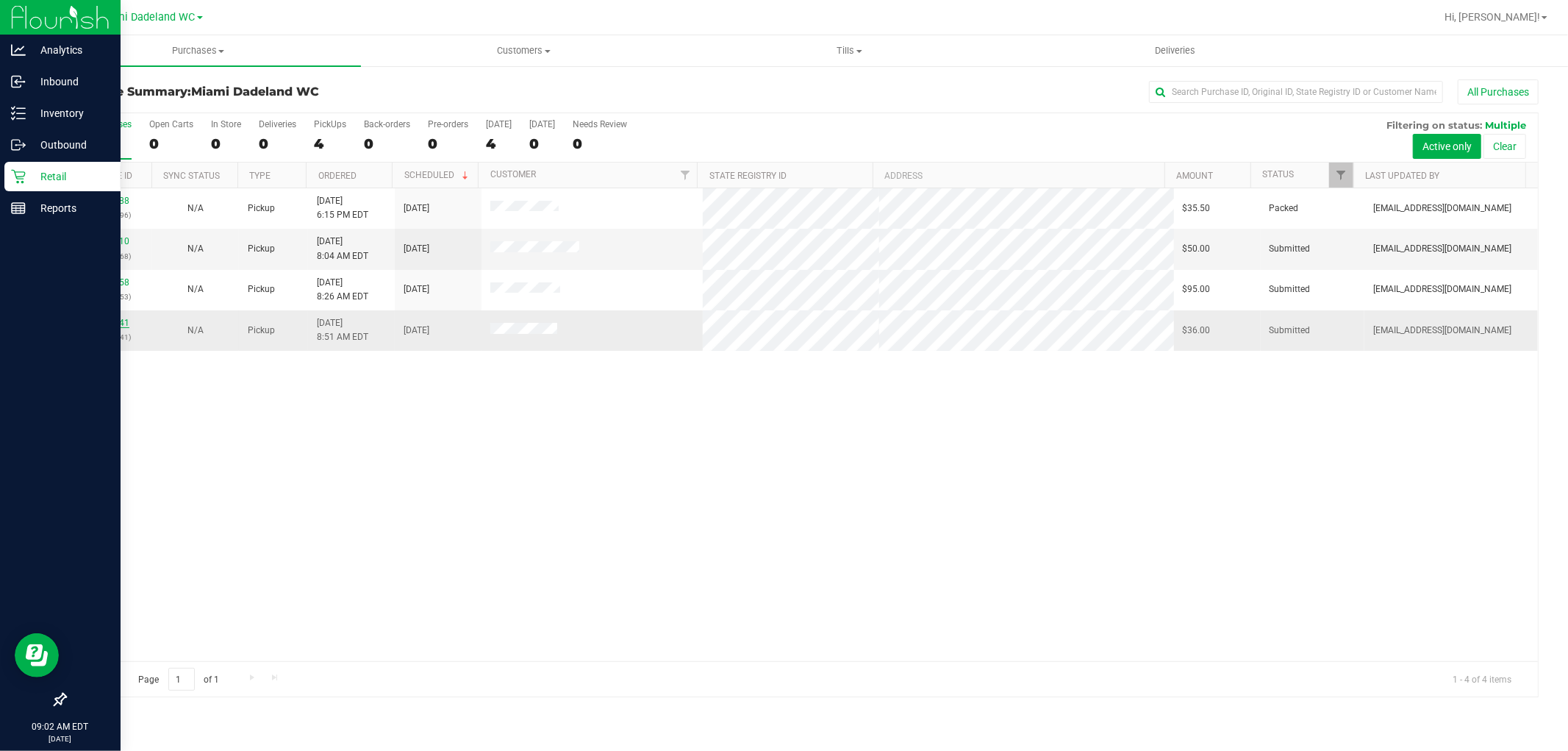
click at [107, 325] on link "12006941" at bounding box center [108, 323] width 41 height 10
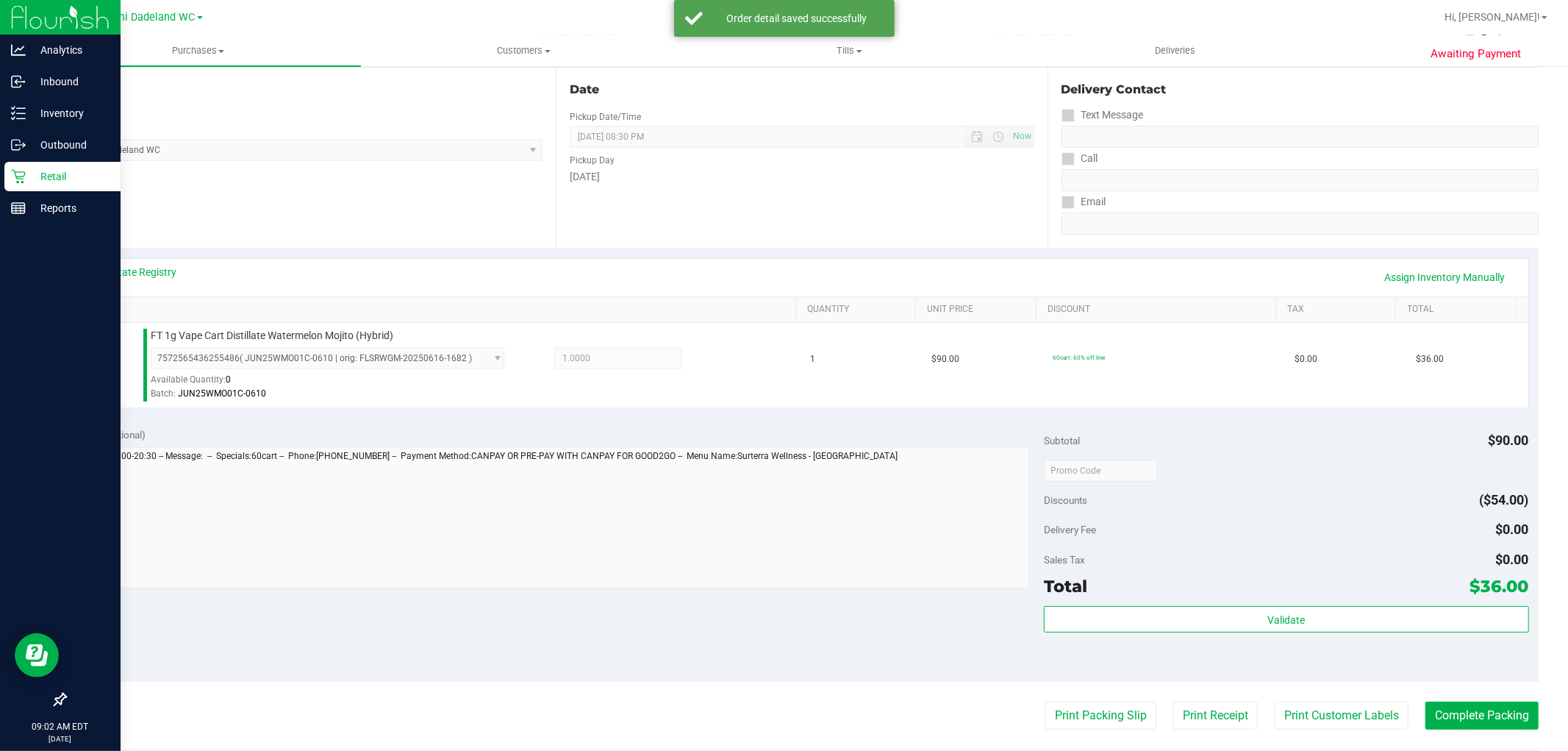
scroll to position [163, 0]
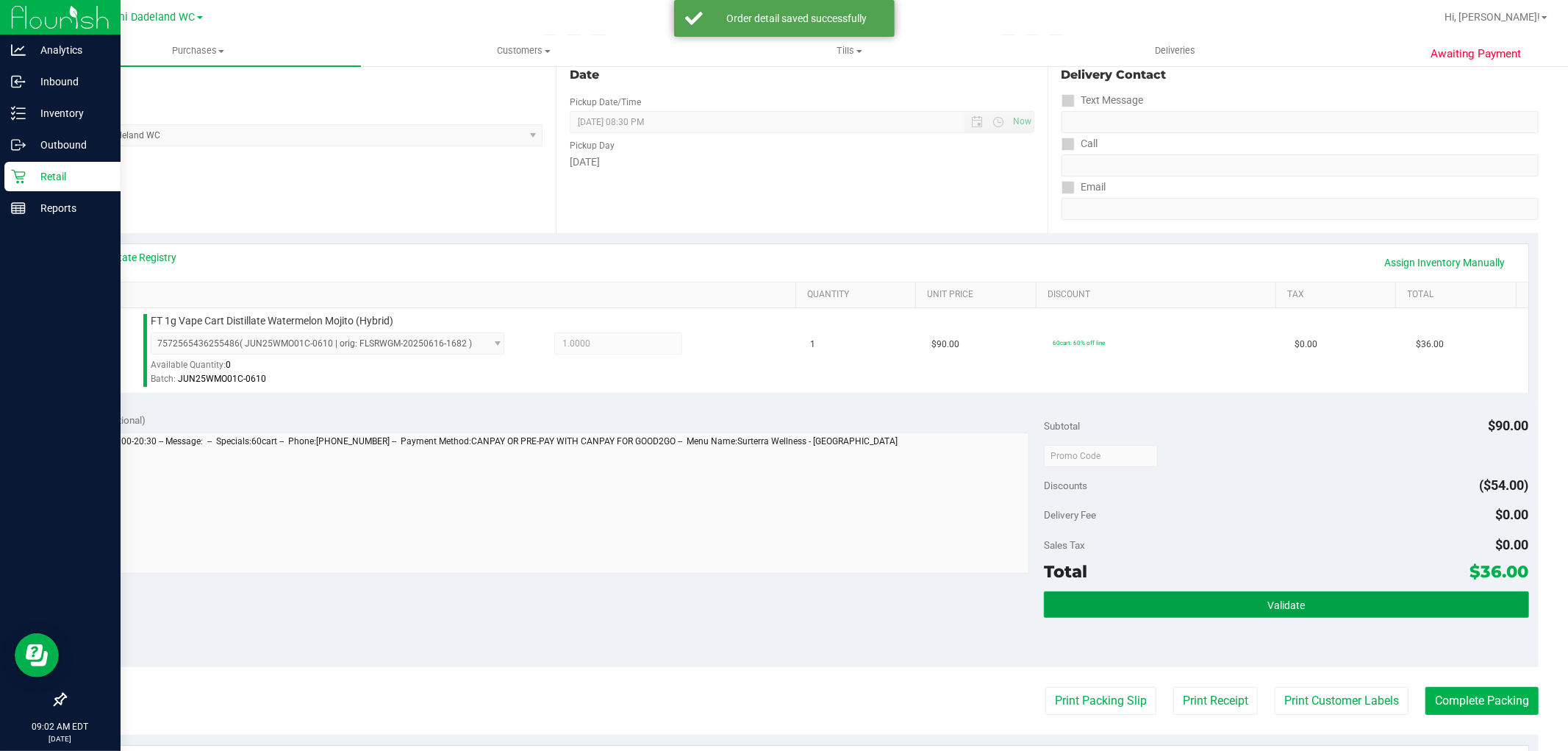
click at [1266, 611] on button "Validate" at bounding box center [1285, 605] width 485 height 27
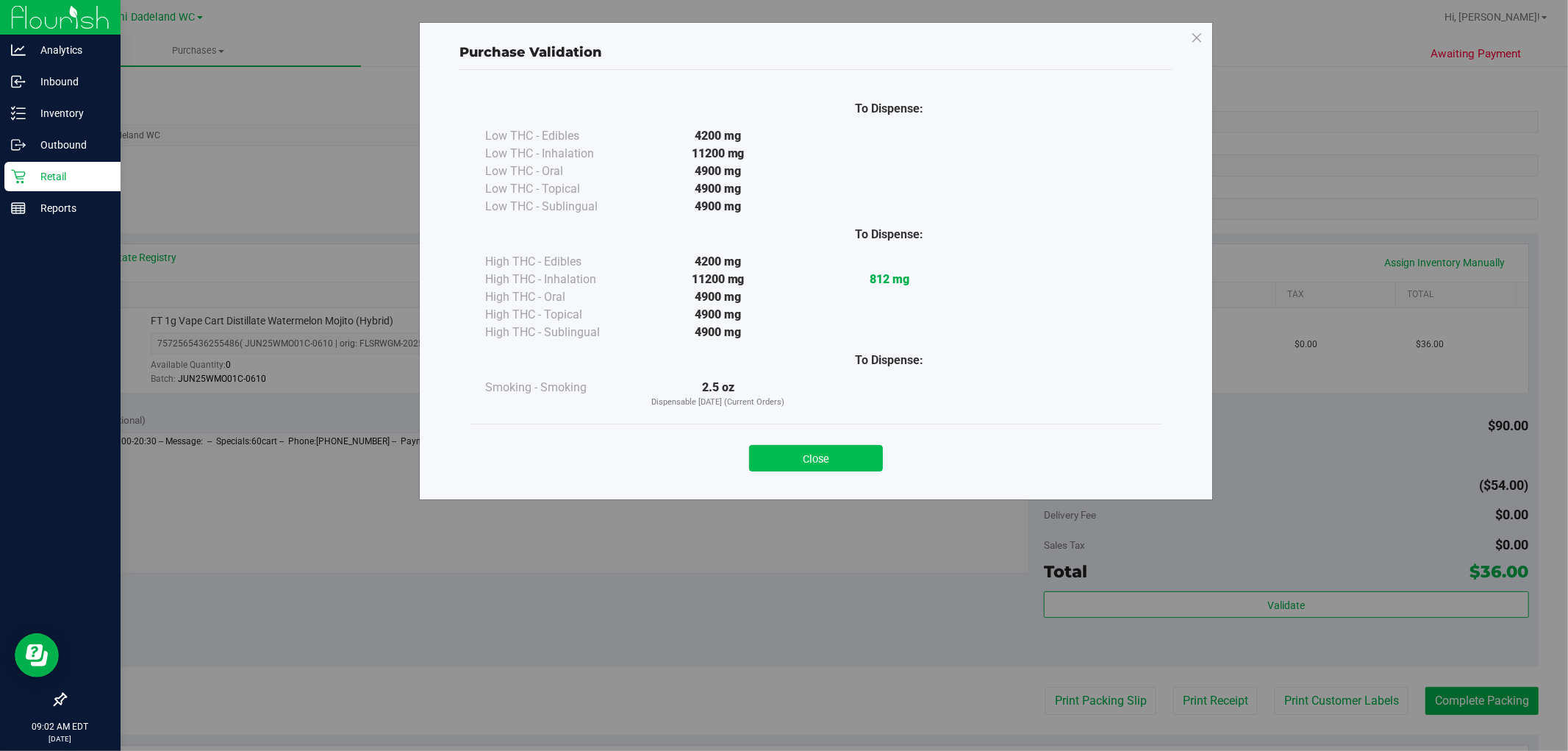
click at [837, 457] on button "Close" at bounding box center [816, 458] width 133 height 27
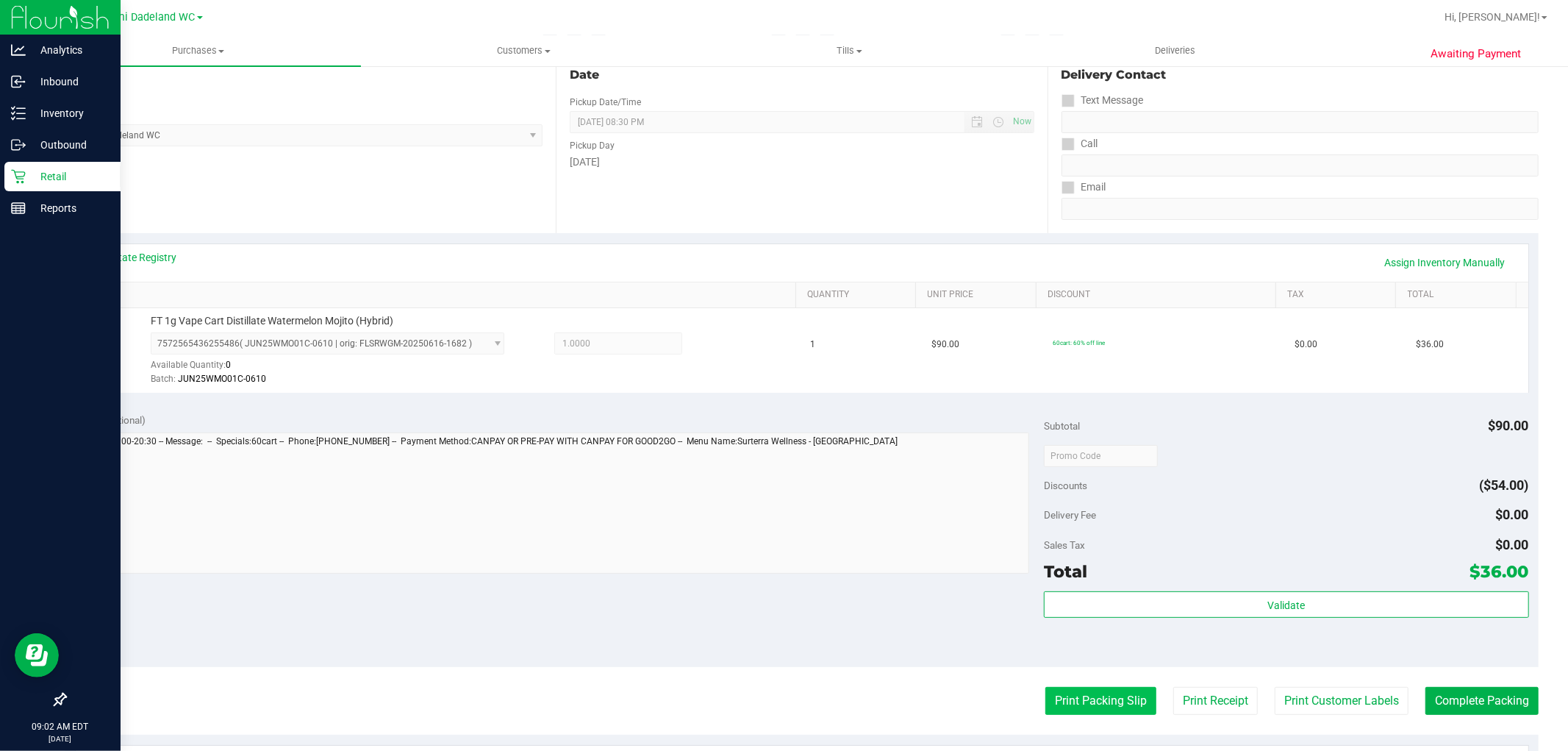
click at [1107, 704] on button "Print Packing Slip" at bounding box center [1101, 701] width 111 height 28
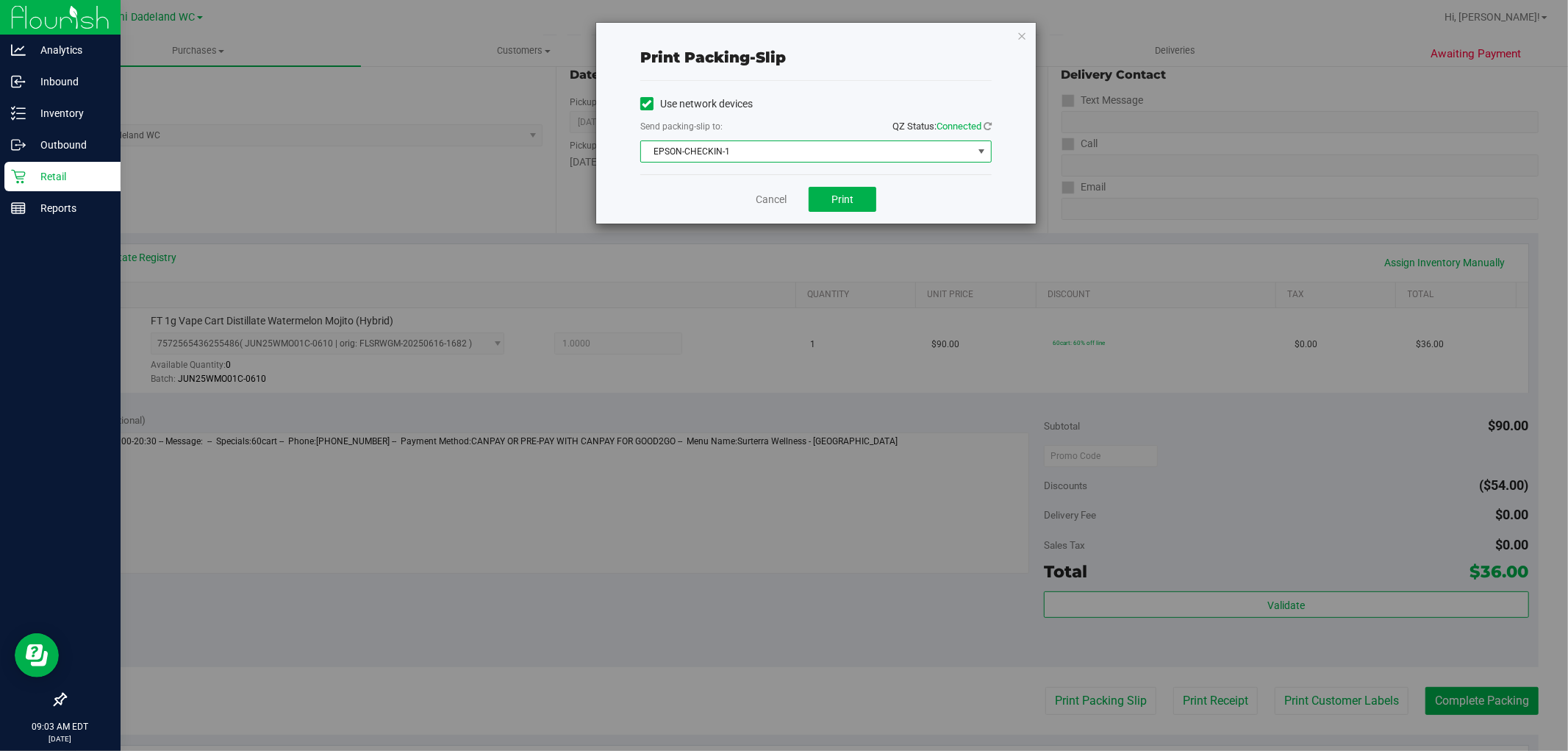
click at [864, 145] on span "EPSON-CHECKIN-1" at bounding box center [807, 151] width 332 height 20
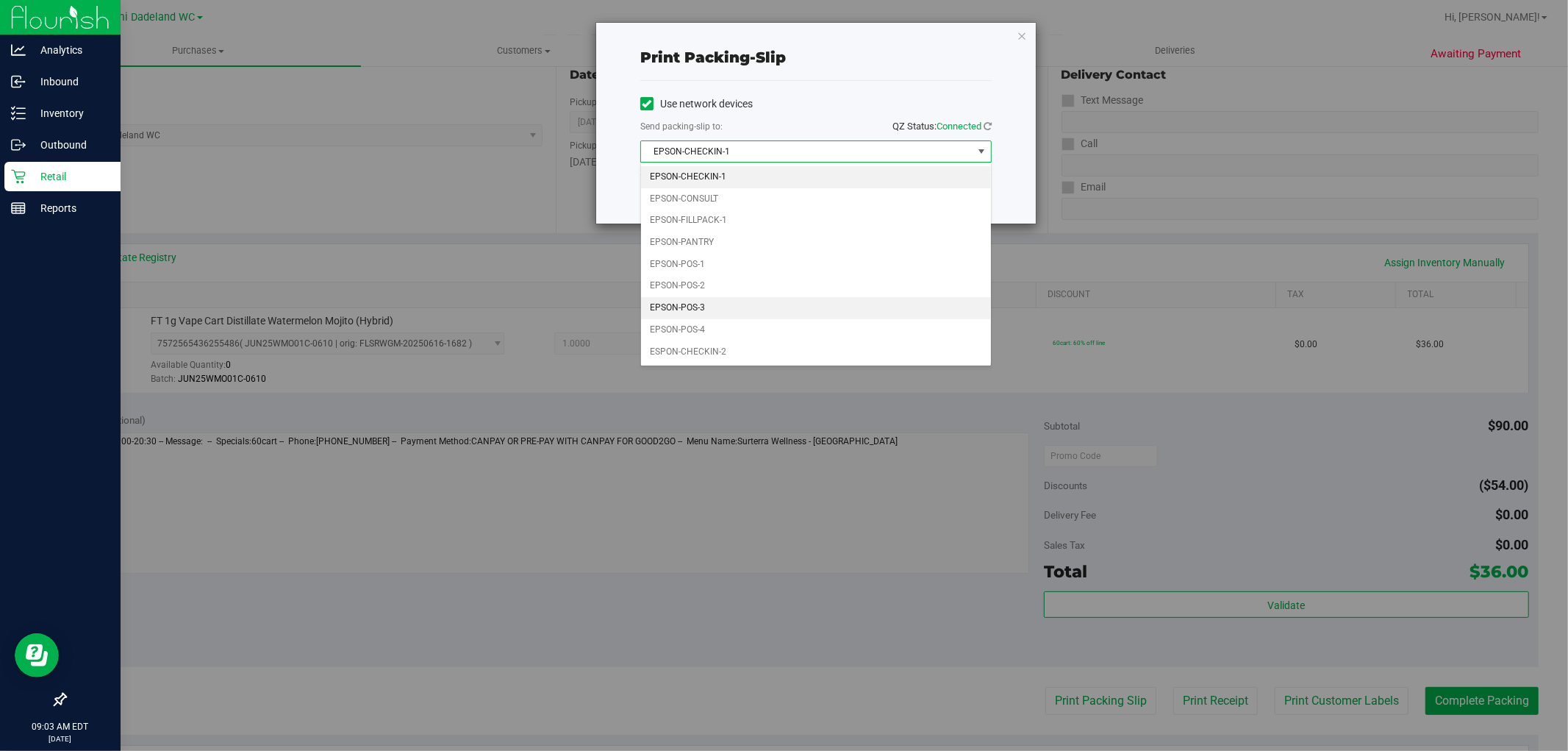
click at [803, 302] on li "EPSON-POS-3" at bounding box center [816, 308] width 350 height 22
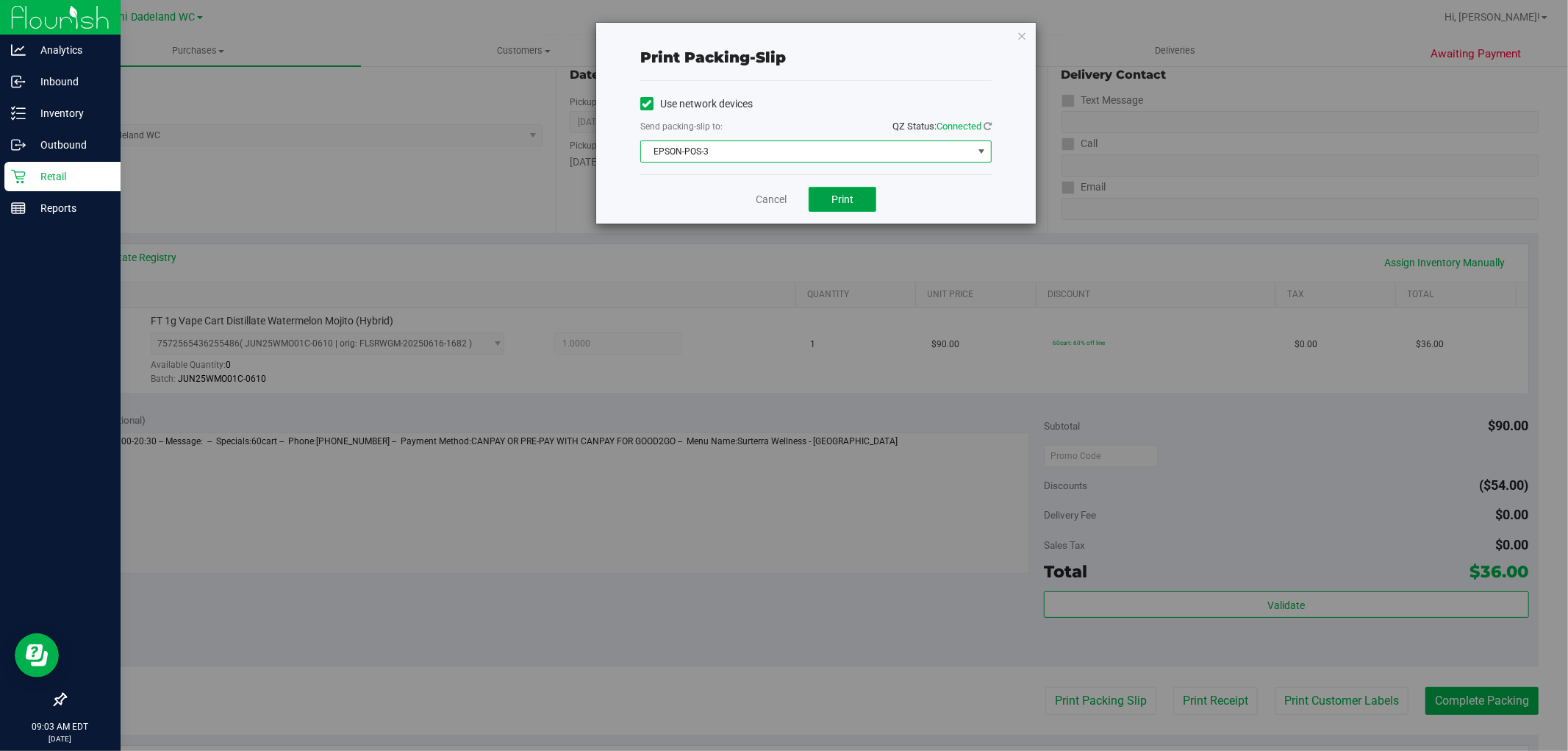
click at [841, 194] on span "Print" at bounding box center [842, 199] width 22 height 12
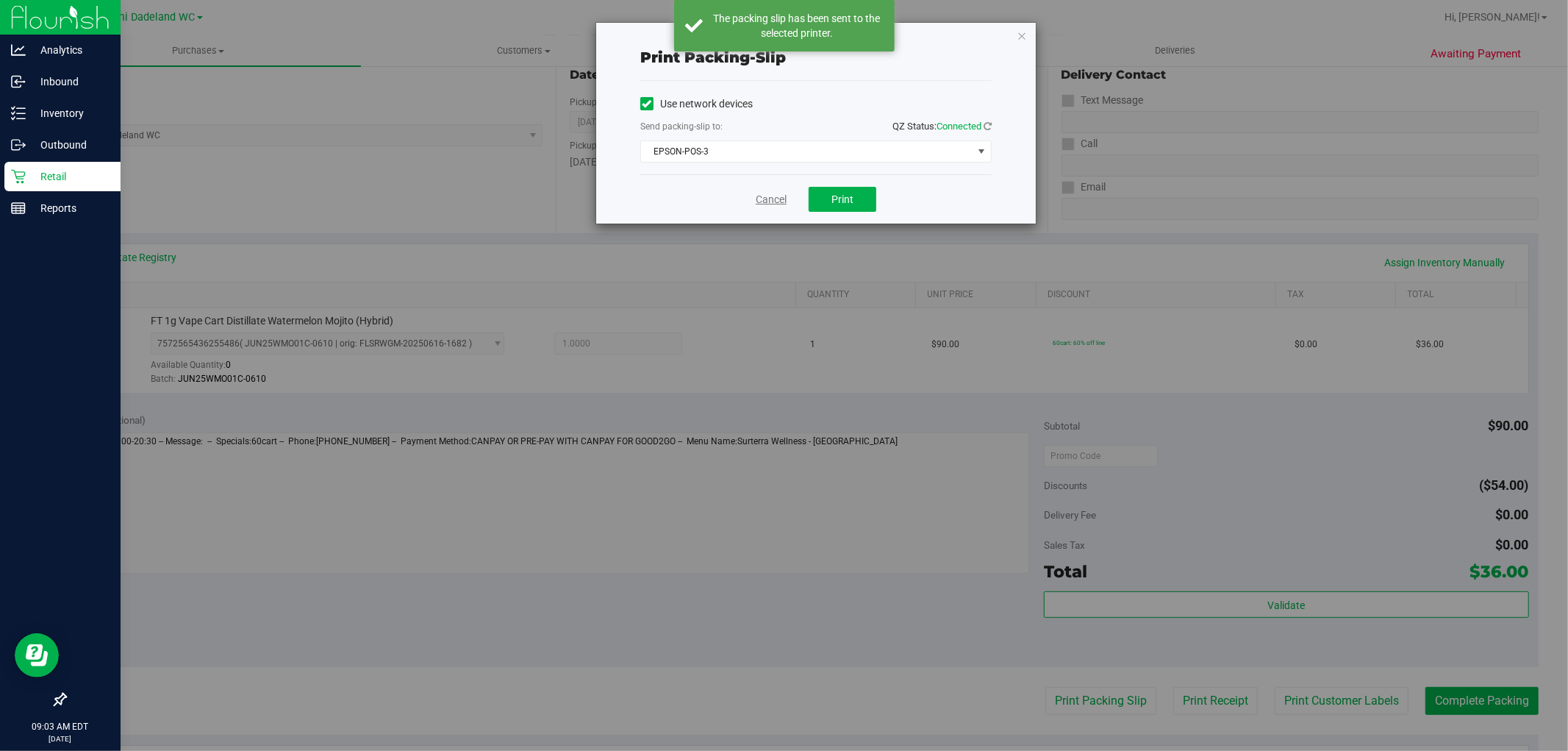
click at [777, 200] on link "Cancel" at bounding box center [770, 199] width 31 height 16
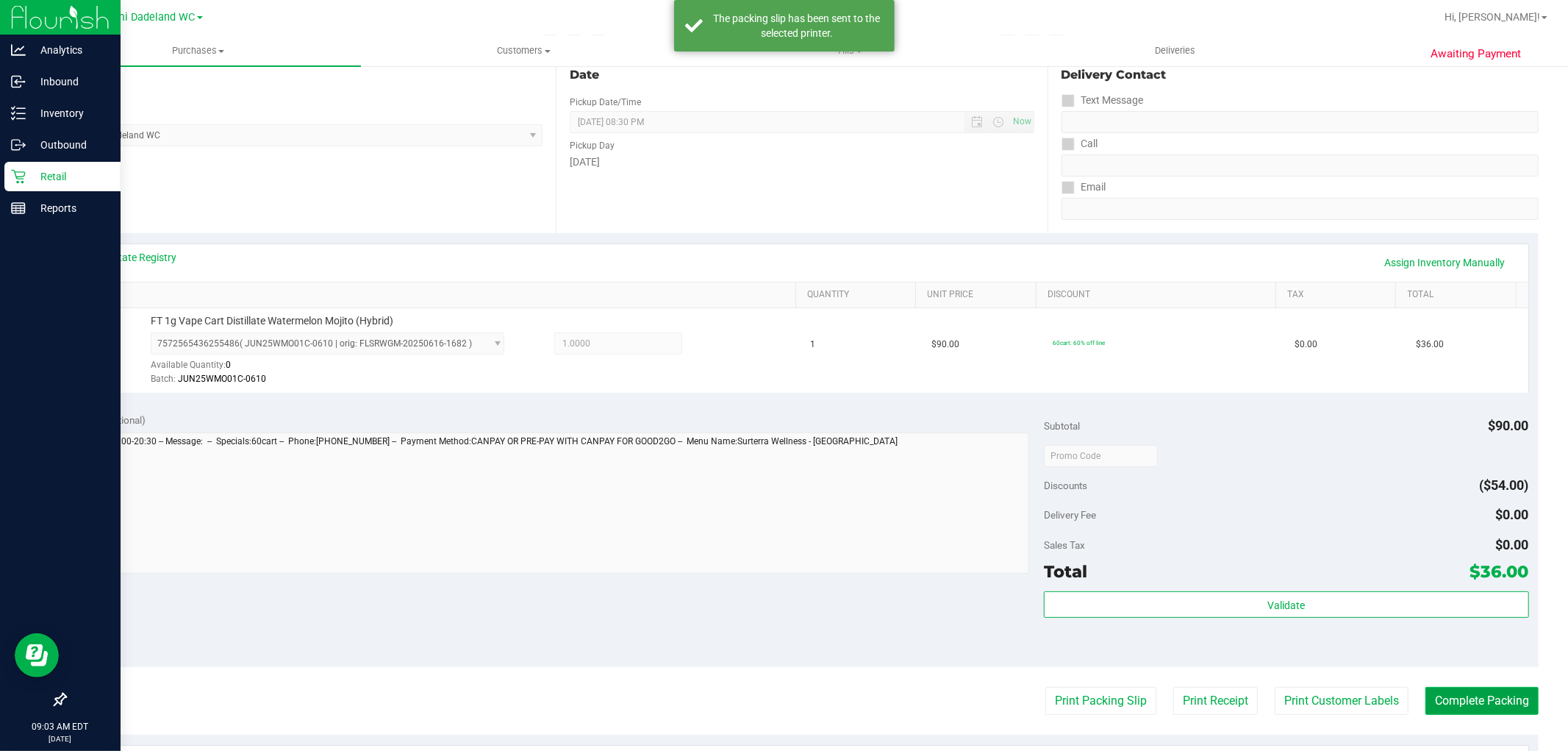
click at [1487, 703] on button "Complete Packing" at bounding box center [1482, 701] width 113 height 28
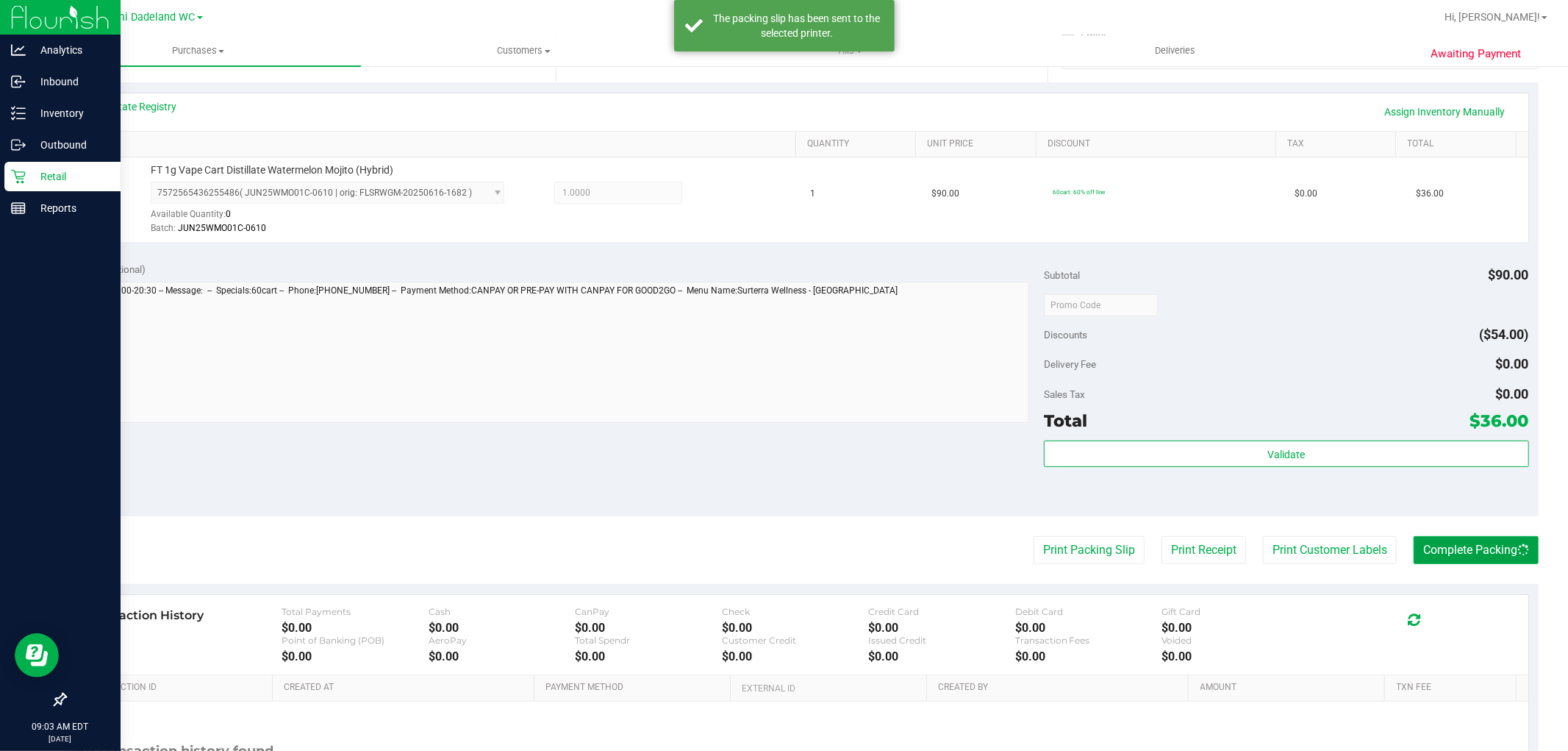
scroll to position [452, 0]
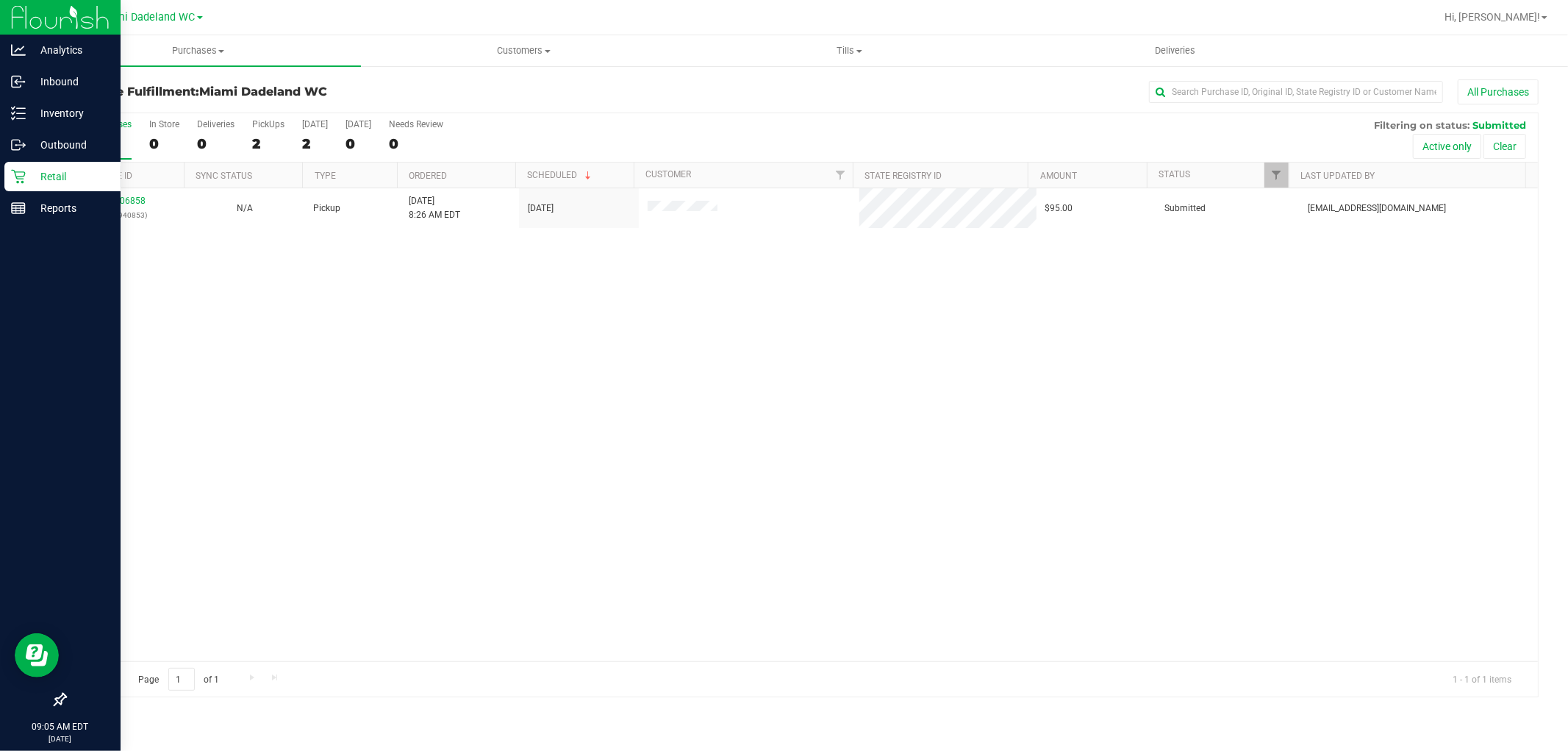
drag, startPoint x: 158, startPoint y: 0, endPoint x: 970, endPoint y: 356, distance: 886.6
click at [970, 356] on div "12006858 (327940853) N/A Pickup [DATE] 8:26 AM EDT 9/26/2025 $95.00 Submitted […" at bounding box center [802, 425] width 1473 height 473
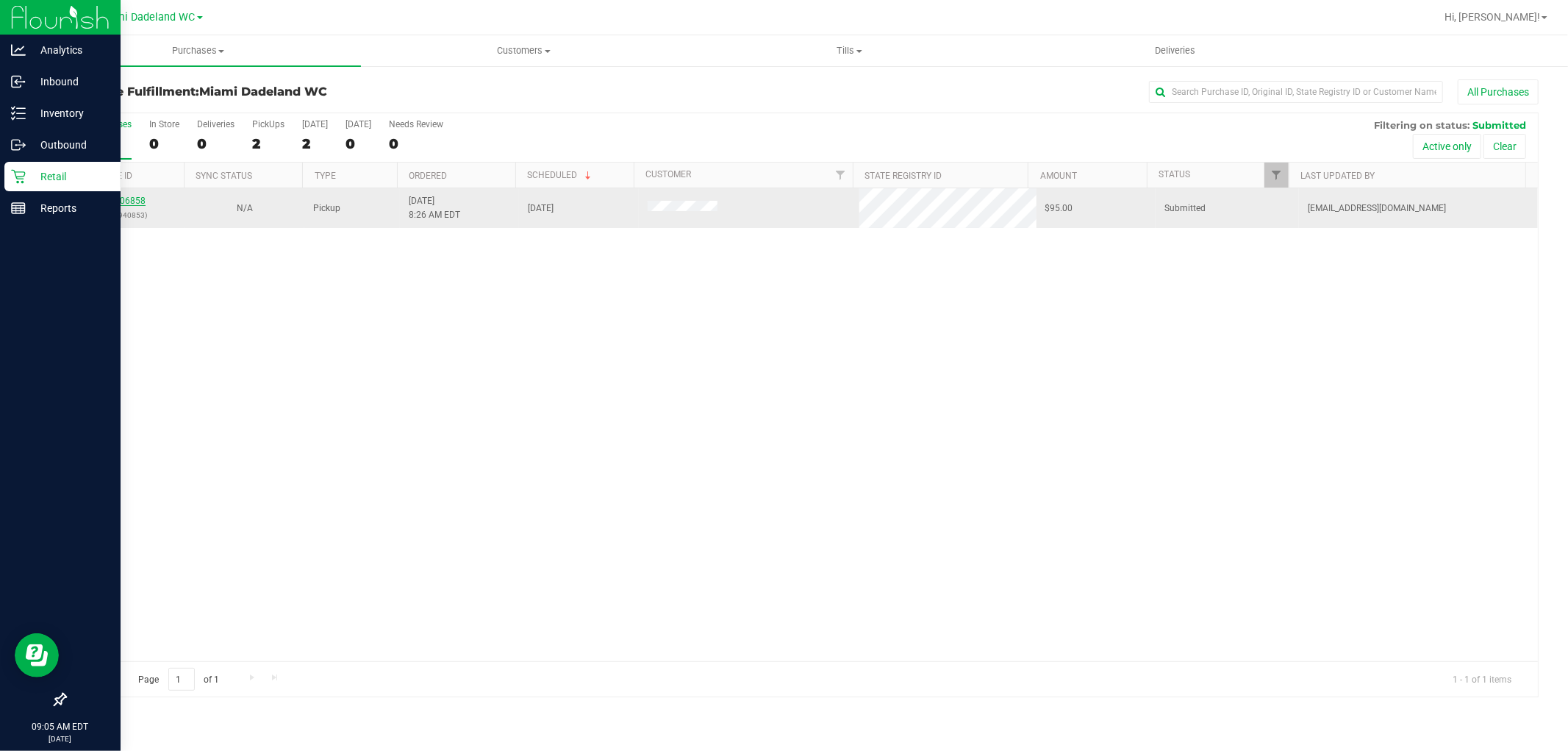
click at [135, 201] on link "12006858" at bounding box center [125, 200] width 41 height 10
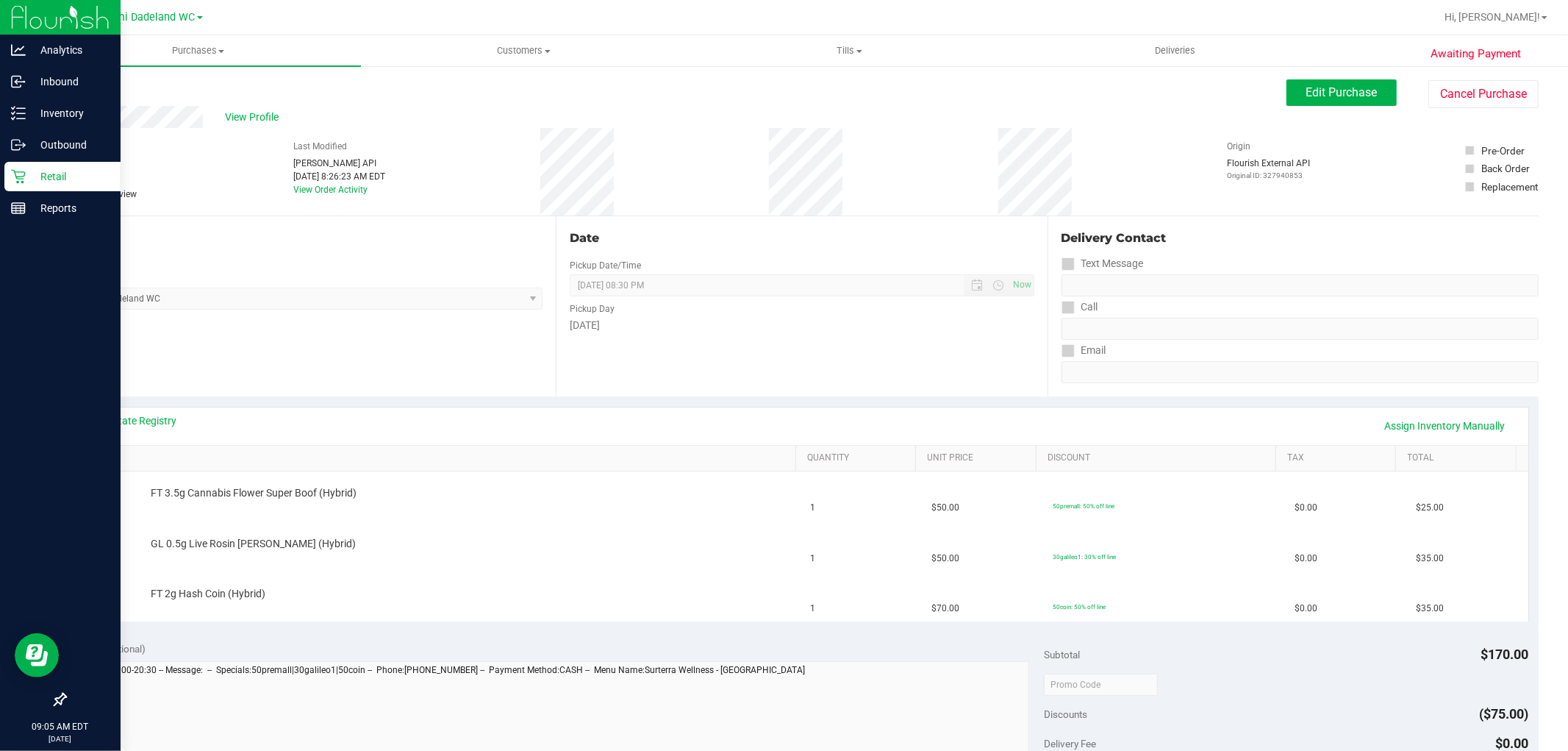
drag, startPoint x: 569, startPoint y: 201, endPoint x: 411, endPoint y: 287, distance: 179.9
click at [411, 287] on span "[GEOGRAPHIC_DATA] WC Select Store [PERSON_NAME][GEOGRAPHIC_DATA] [PERSON_NAME][…" at bounding box center [304, 299] width 478 height 22
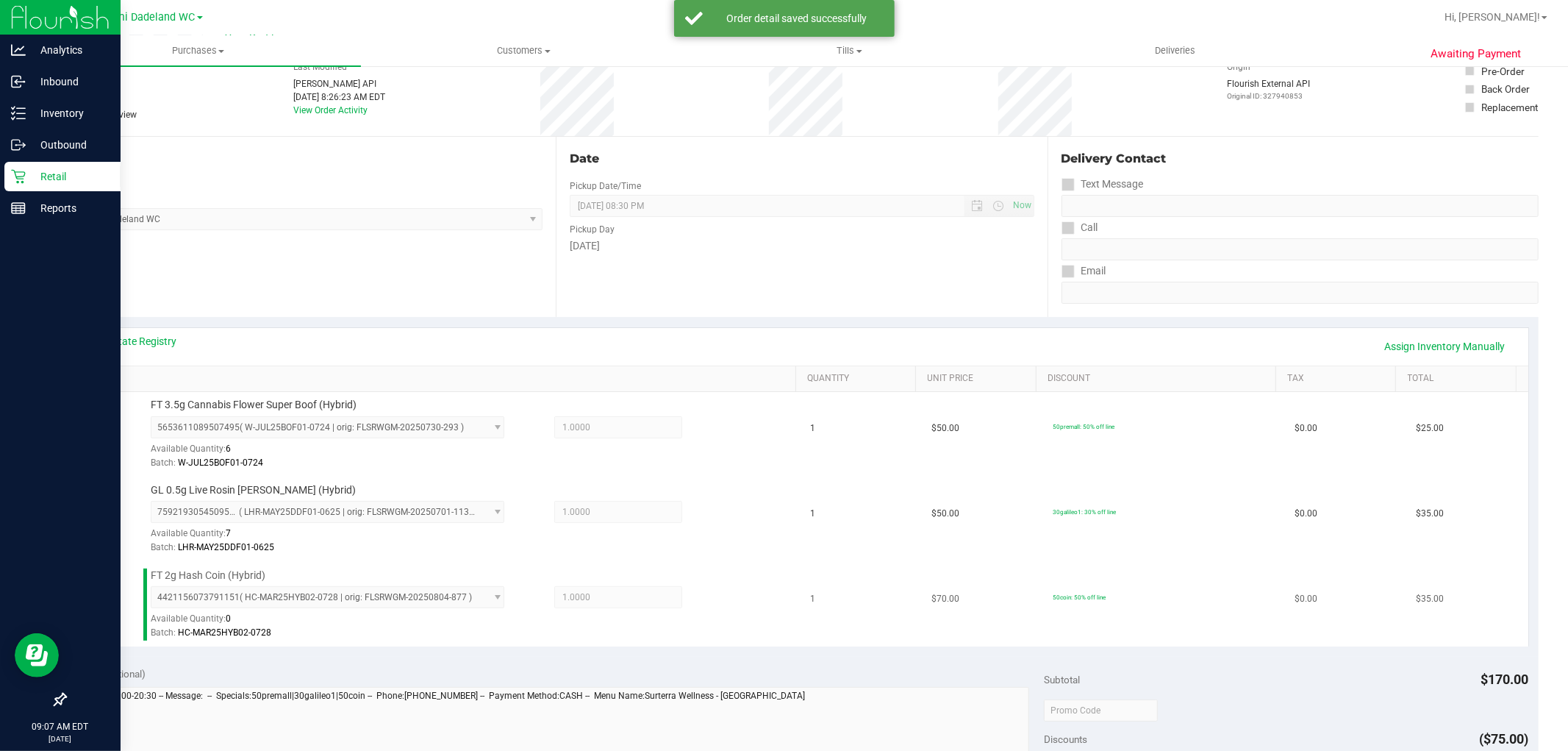
scroll to position [408, 0]
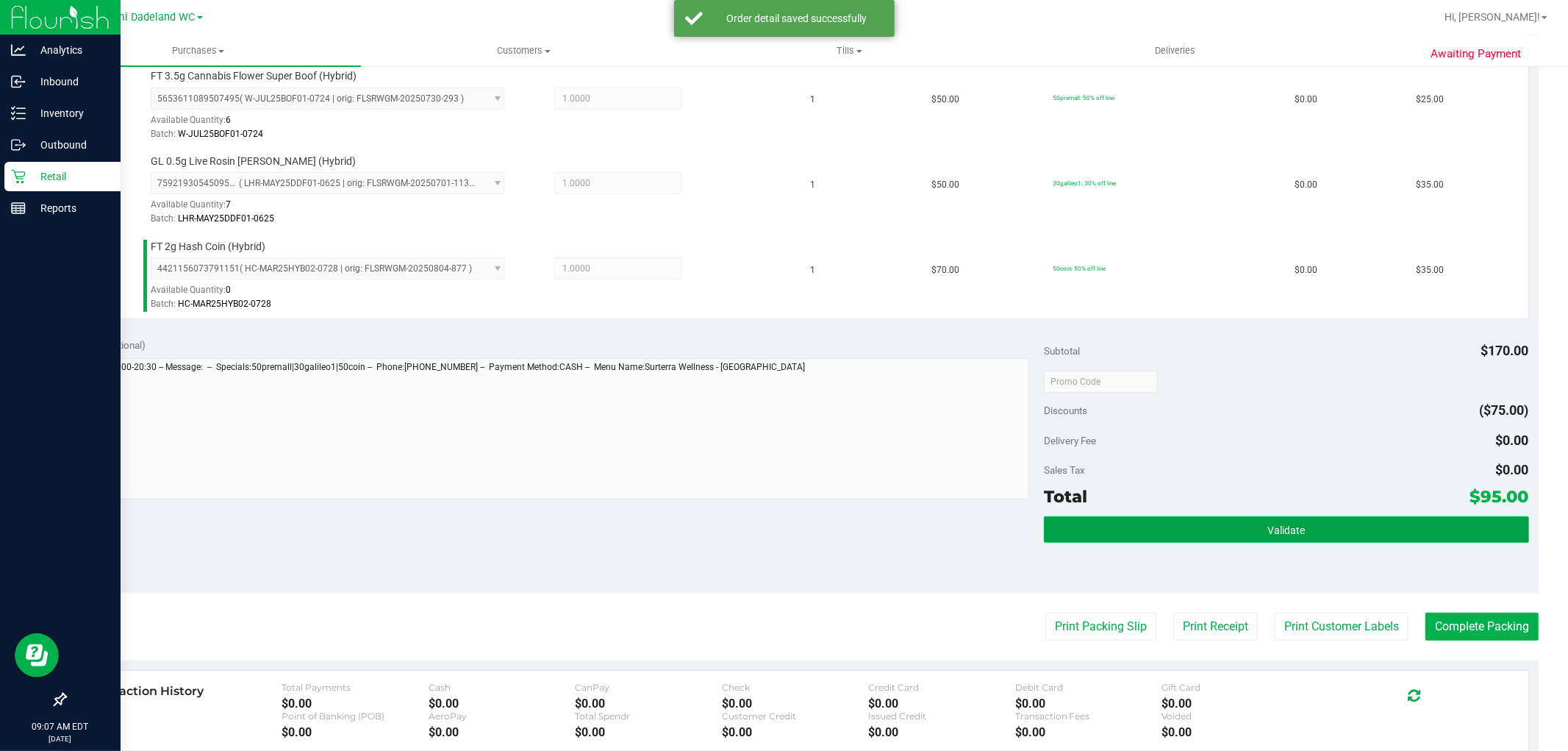
click at [1158, 529] on button "Validate" at bounding box center [1285, 529] width 485 height 27
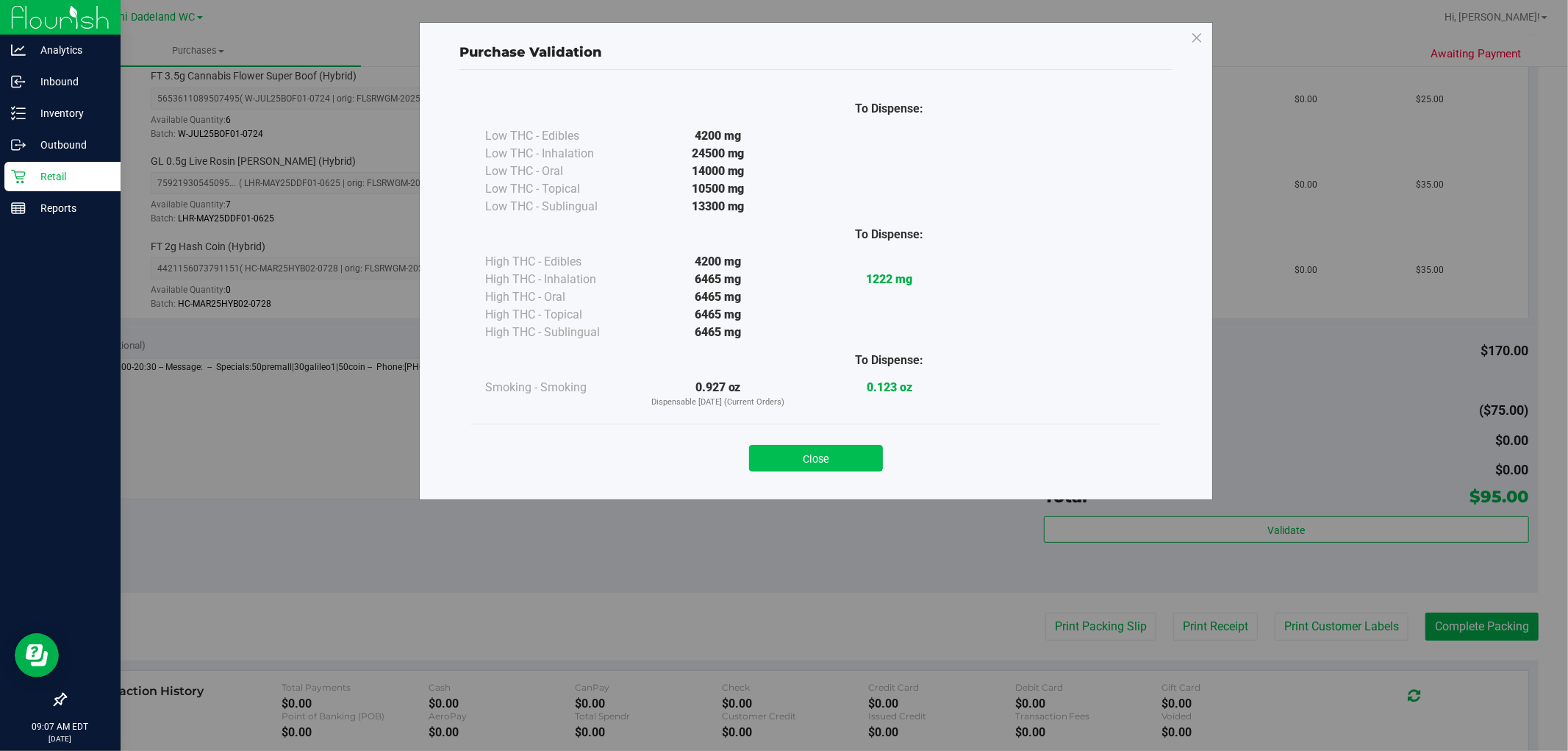
click at [824, 453] on button "Close" at bounding box center [816, 458] width 133 height 27
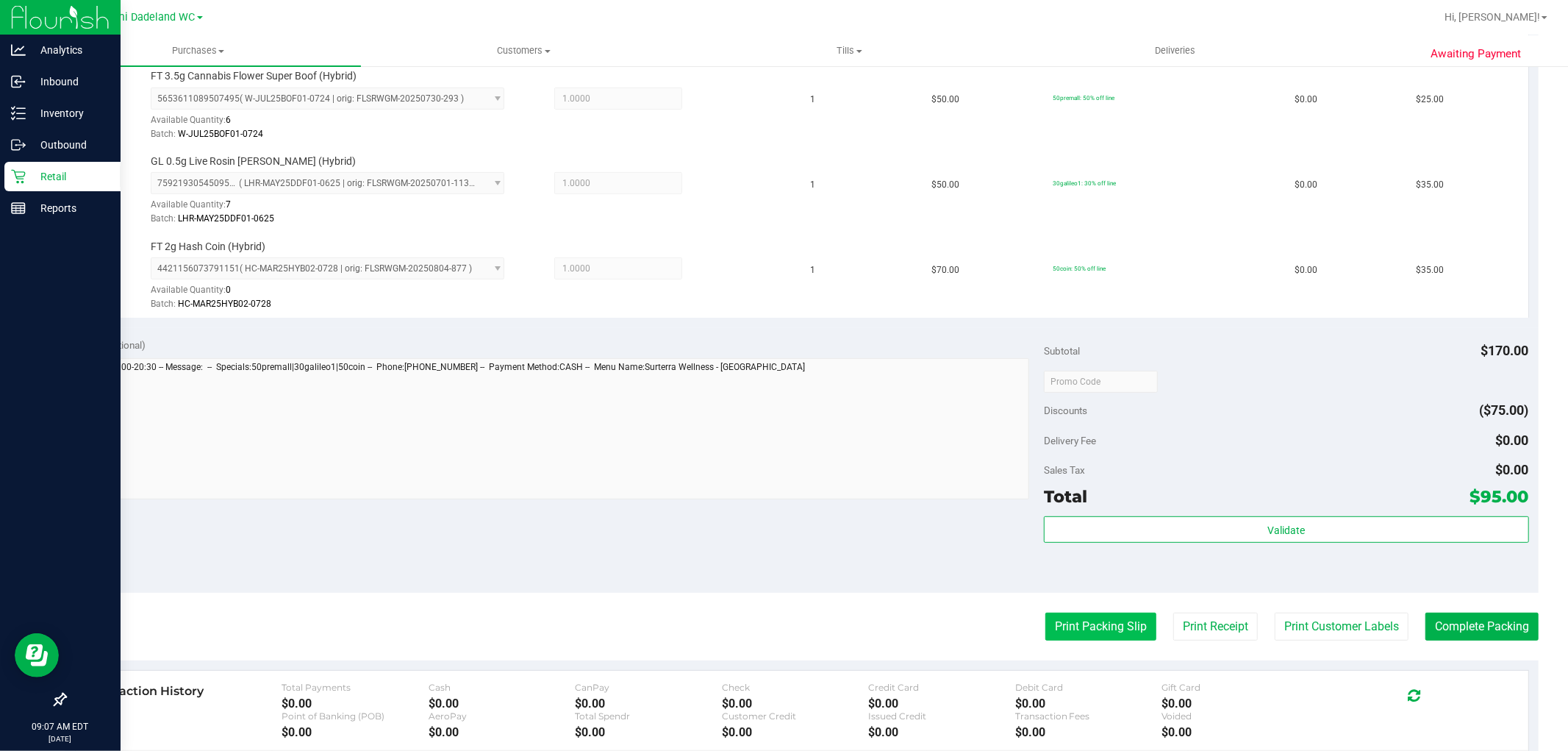
click at [1115, 631] on button "Print Packing Slip" at bounding box center [1101, 627] width 111 height 28
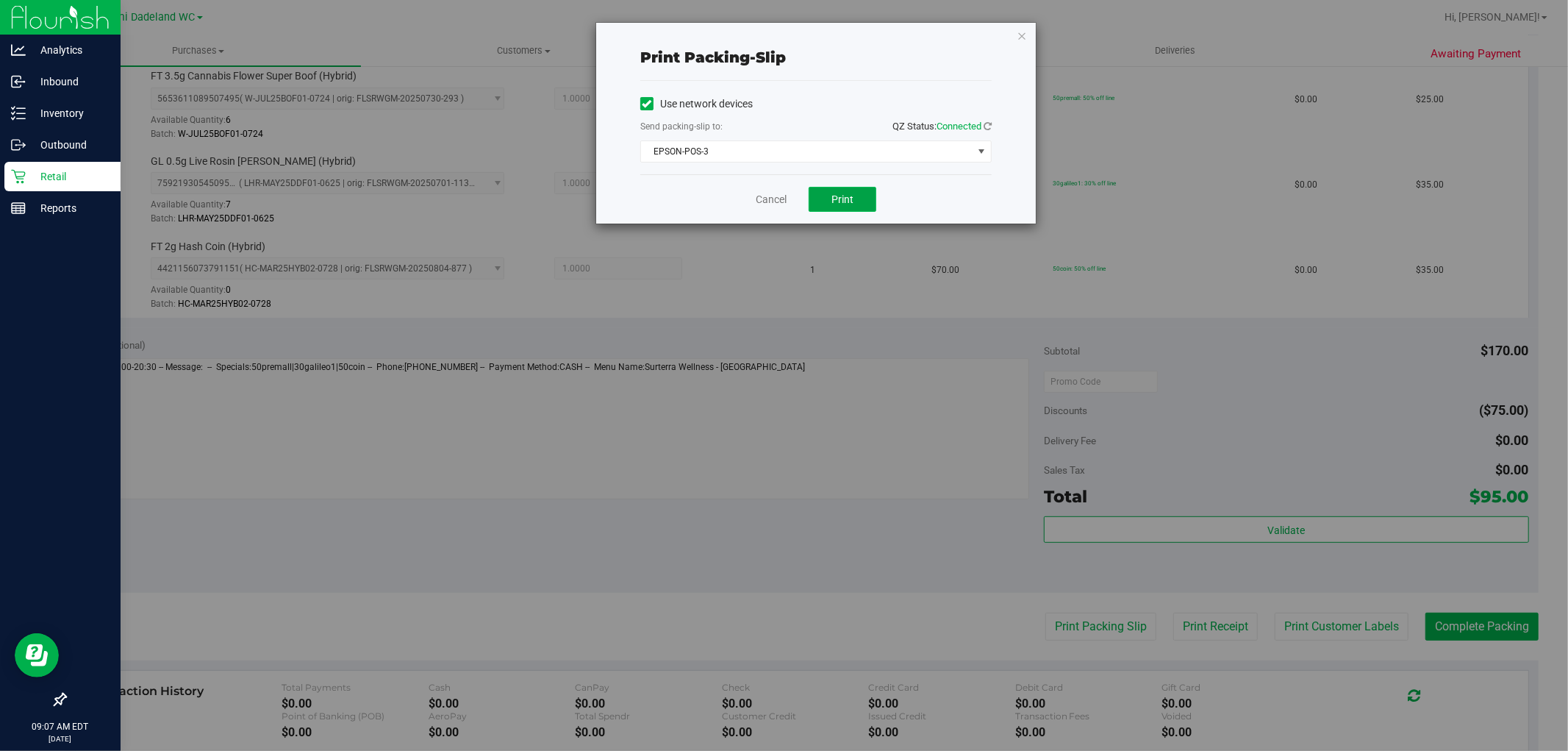
click at [849, 196] on span "Print" at bounding box center [842, 199] width 22 height 12
click at [768, 199] on link "Cancel" at bounding box center [770, 199] width 31 height 16
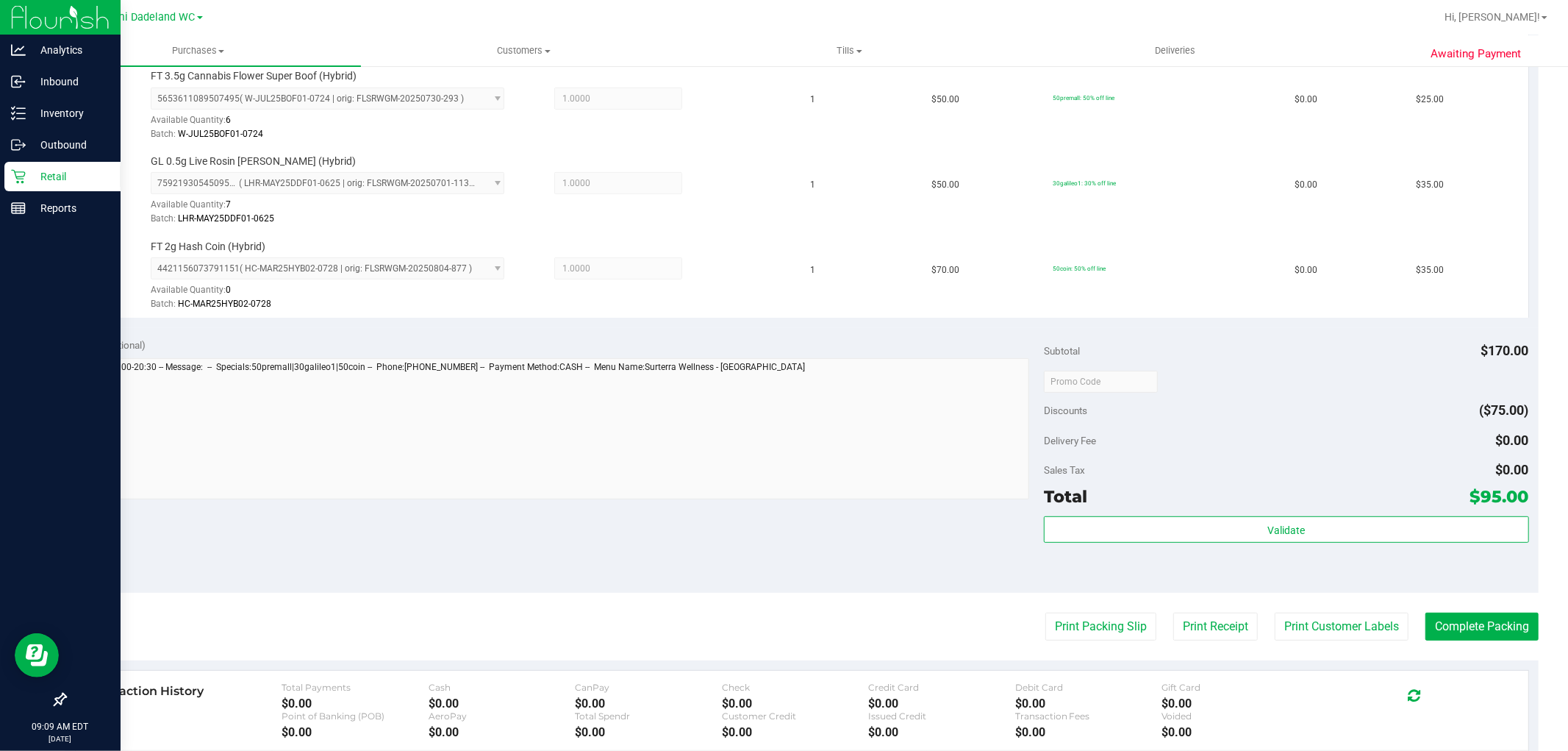
click at [1210, 552] on div "Validate" at bounding box center [1285, 549] width 485 height 66
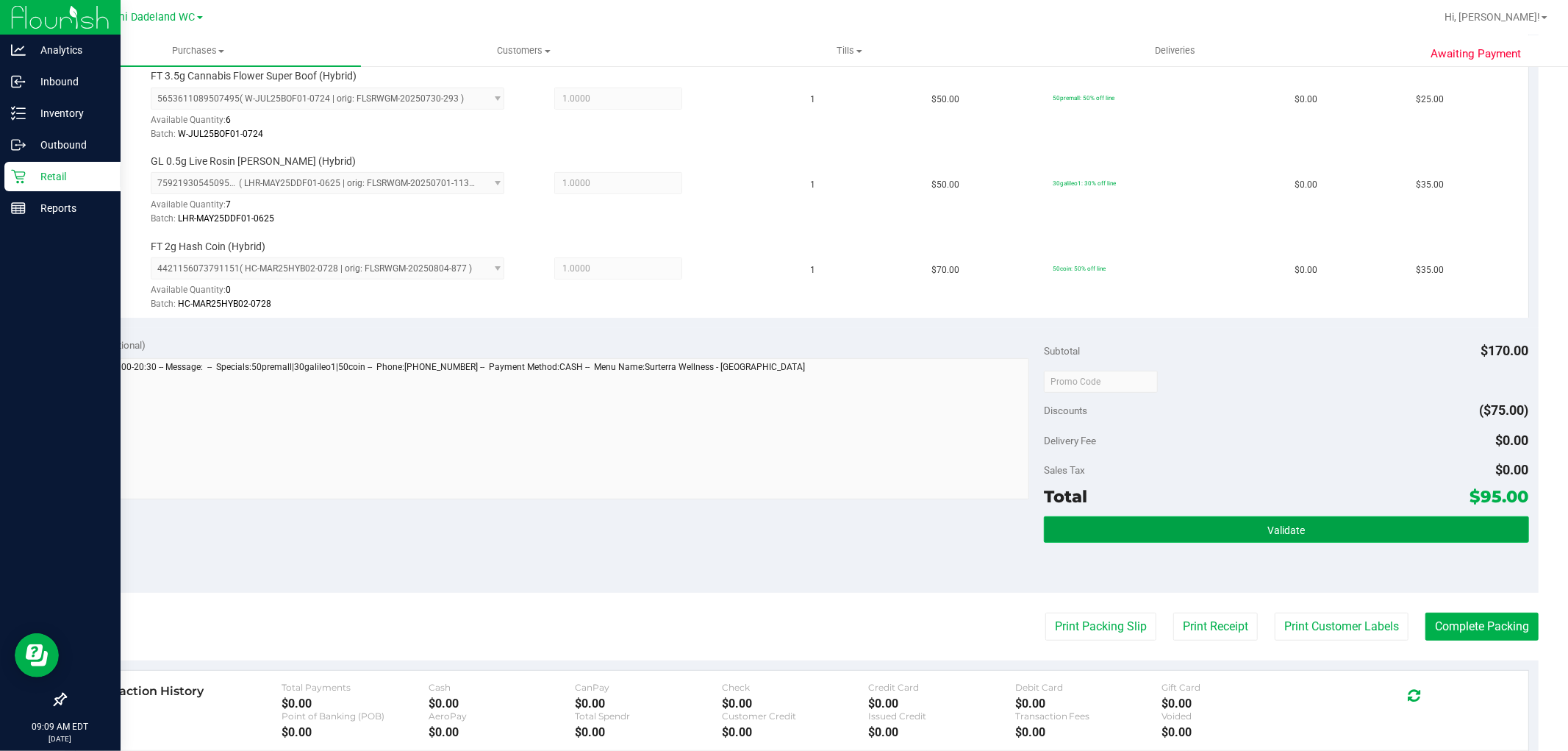
click at [1208, 531] on button "Validate" at bounding box center [1285, 529] width 485 height 27
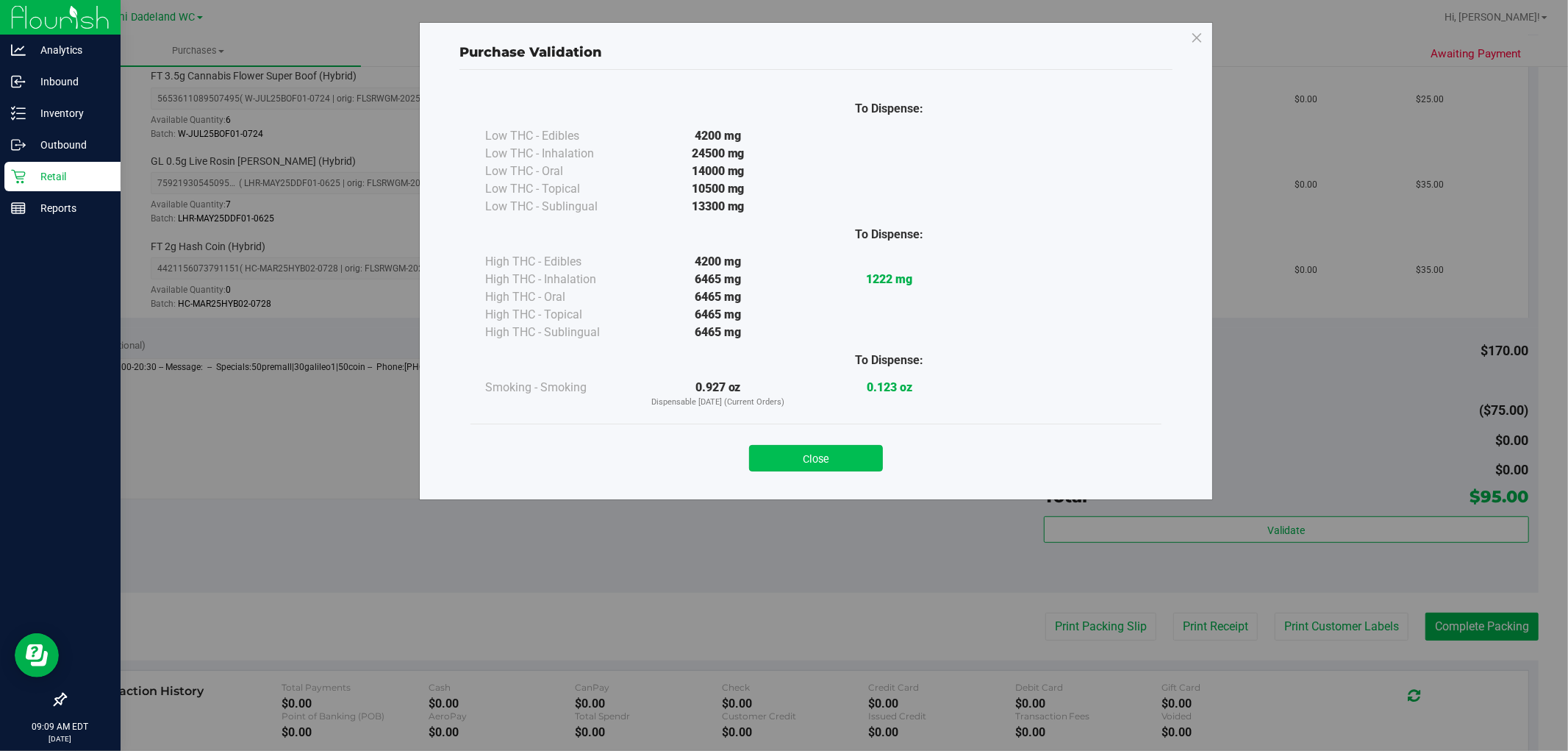
click at [814, 453] on button "Close" at bounding box center [816, 458] width 133 height 27
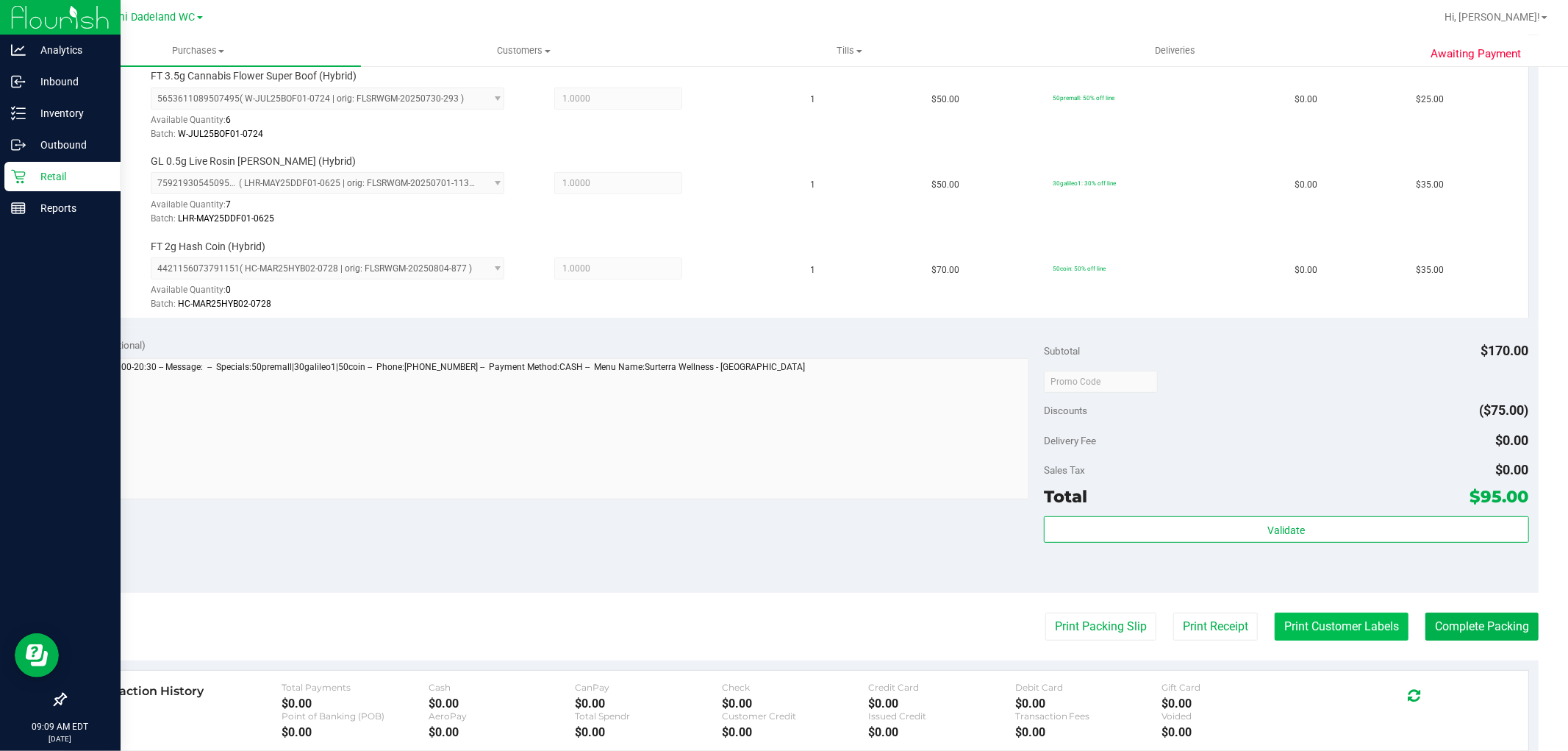
click at [1282, 624] on button "Print Customer Labels" at bounding box center [1341, 627] width 133 height 28
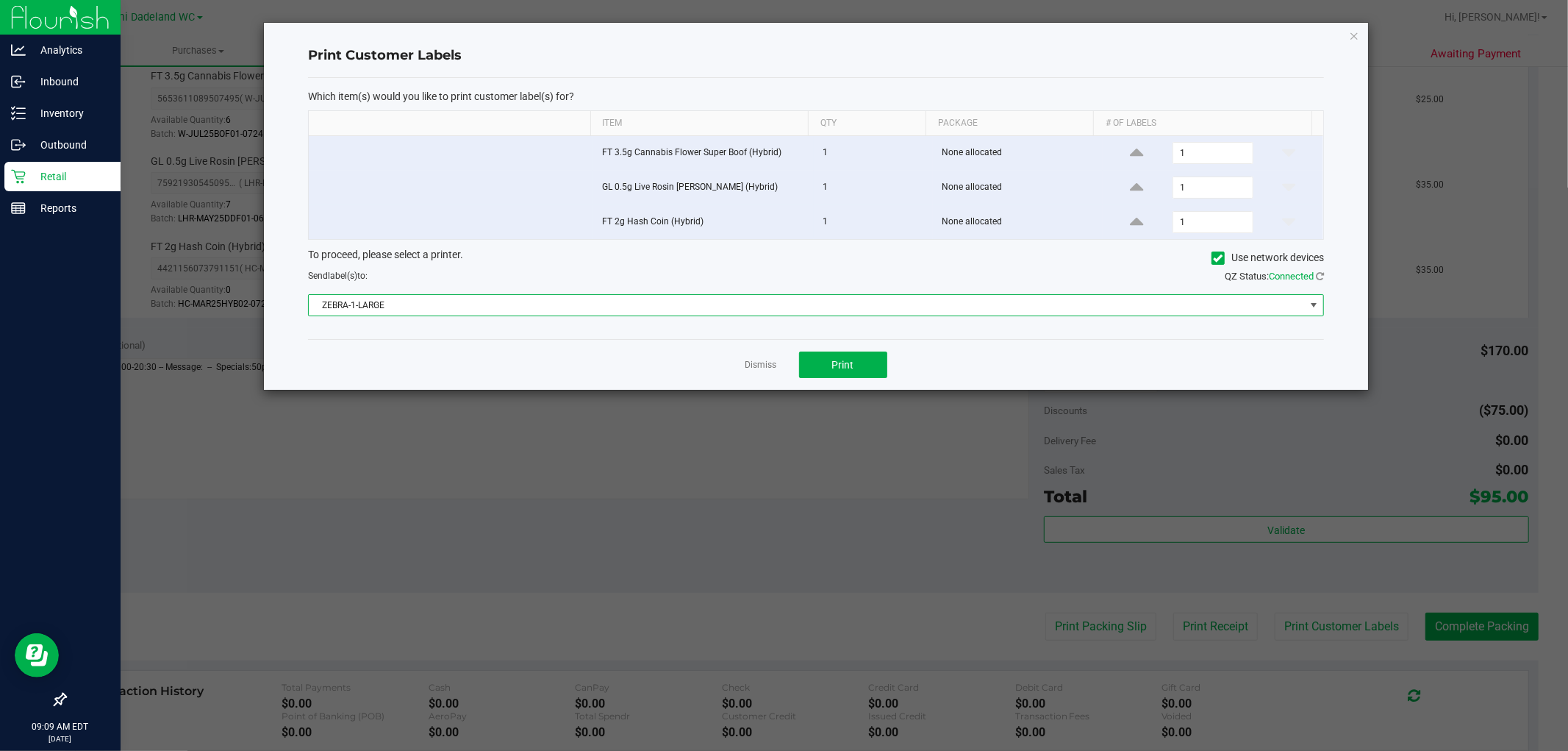
click at [775, 303] on span "ZEBRA-1-LARGE" at bounding box center [806, 305] width 996 height 20
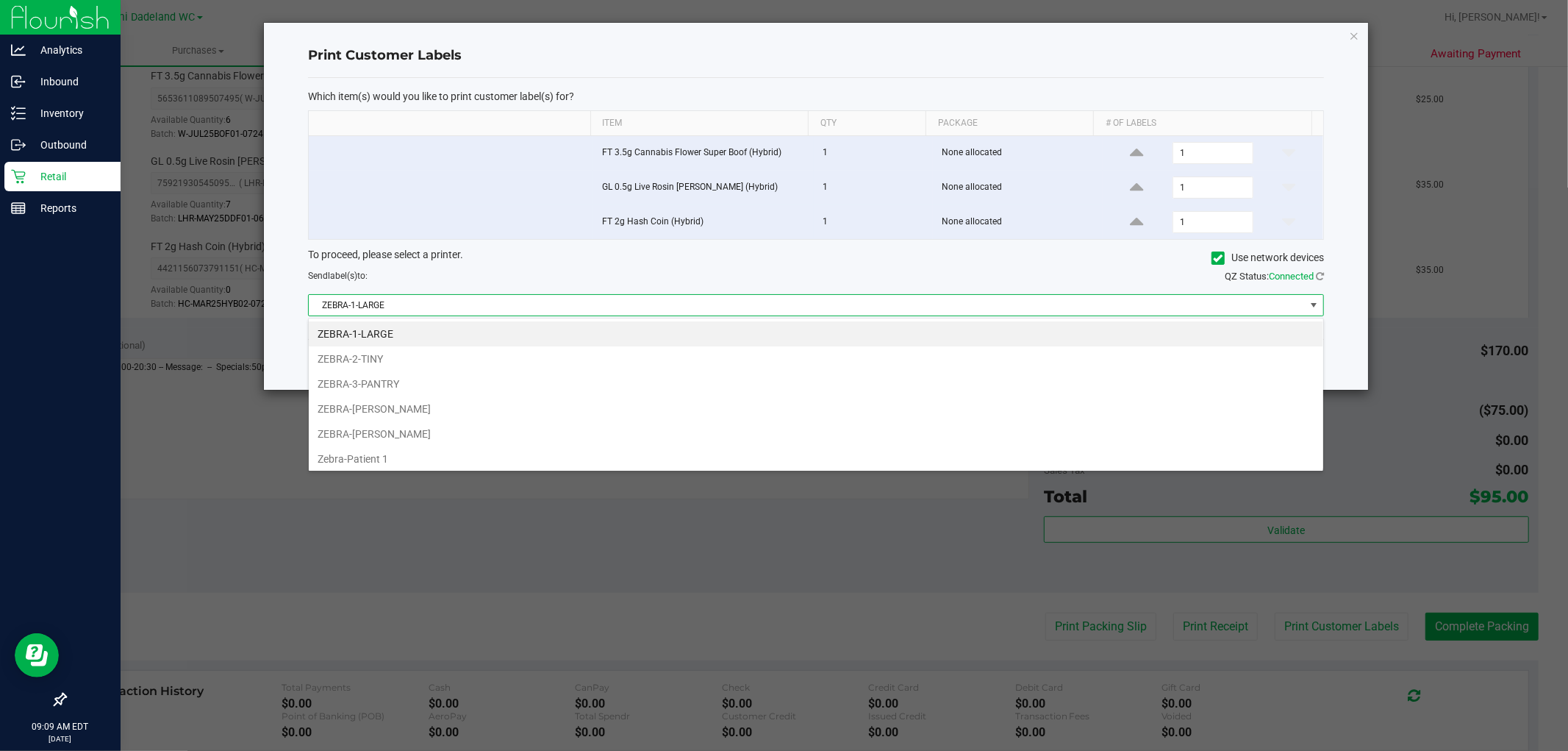
scroll to position [22, 1016]
click at [689, 437] on li "ZEBRA-[PERSON_NAME]" at bounding box center [816, 433] width 1015 height 25
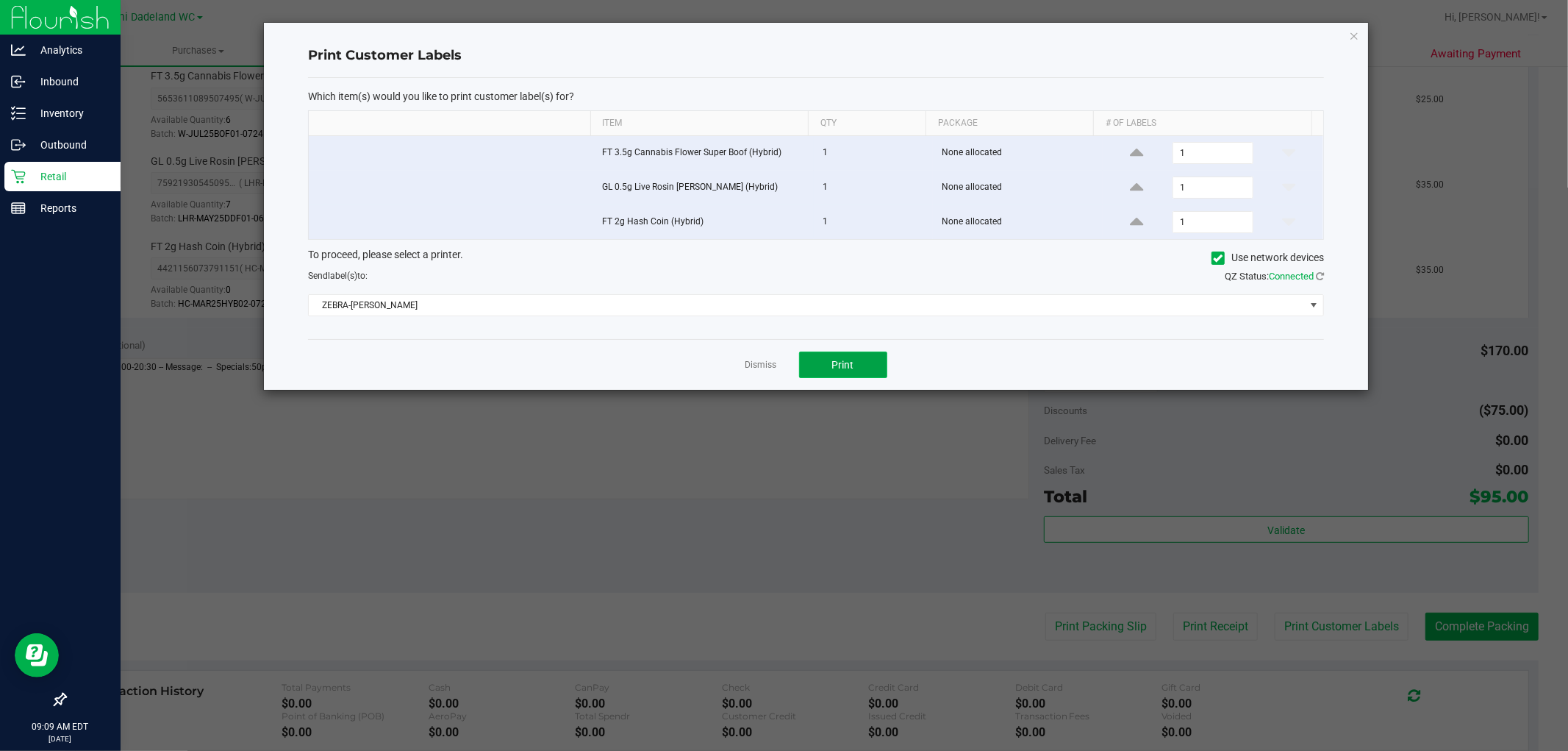
click at [830, 363] on button "Print" at bounding box center [842, 364] width 88 height 27
click at [758, 371] on link "Dismiss" at bounding box center [761, 364] width 32 height 12
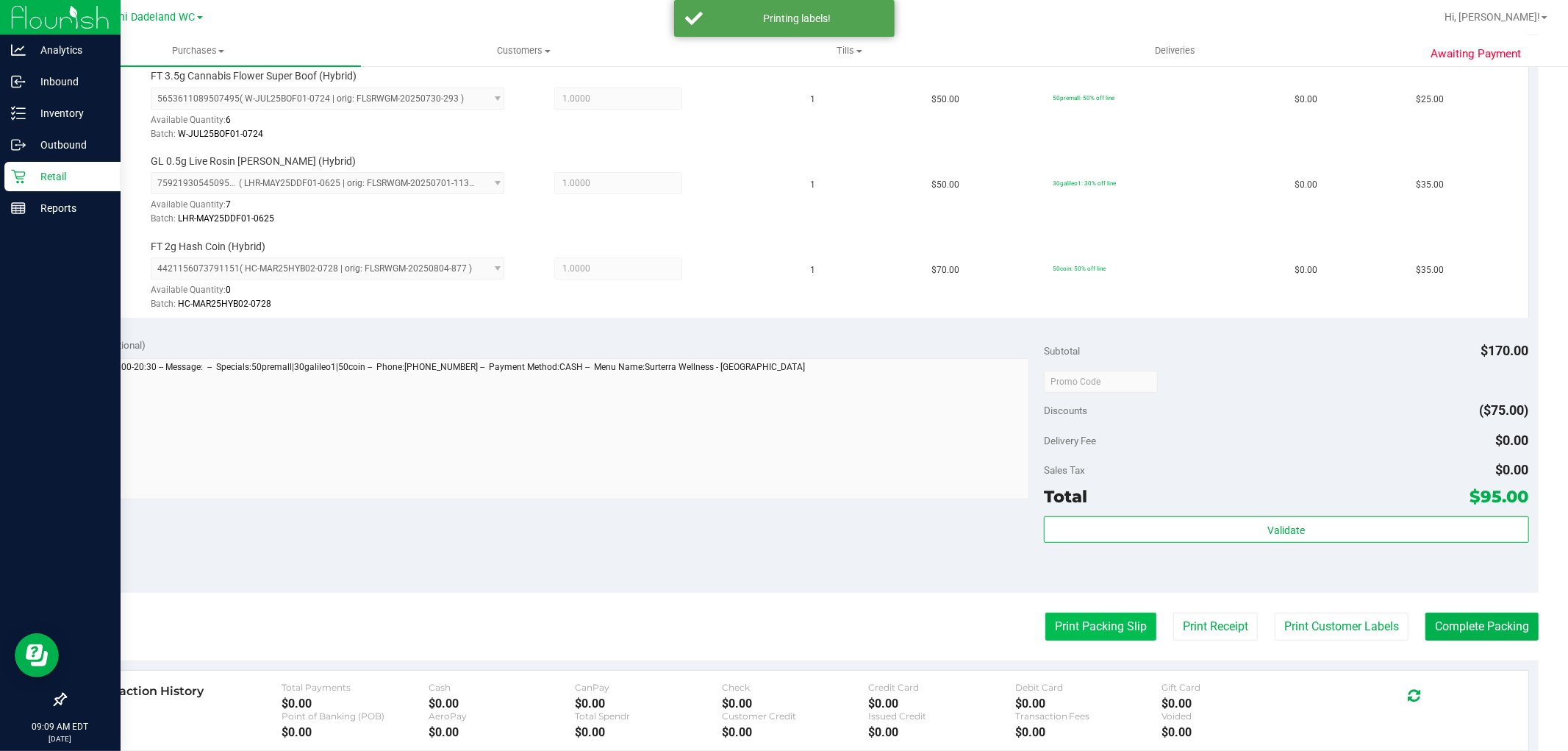
click at [1100, 622] on button "Print Packing Slip" at bounding box center [1101, 627] width 111 height 28
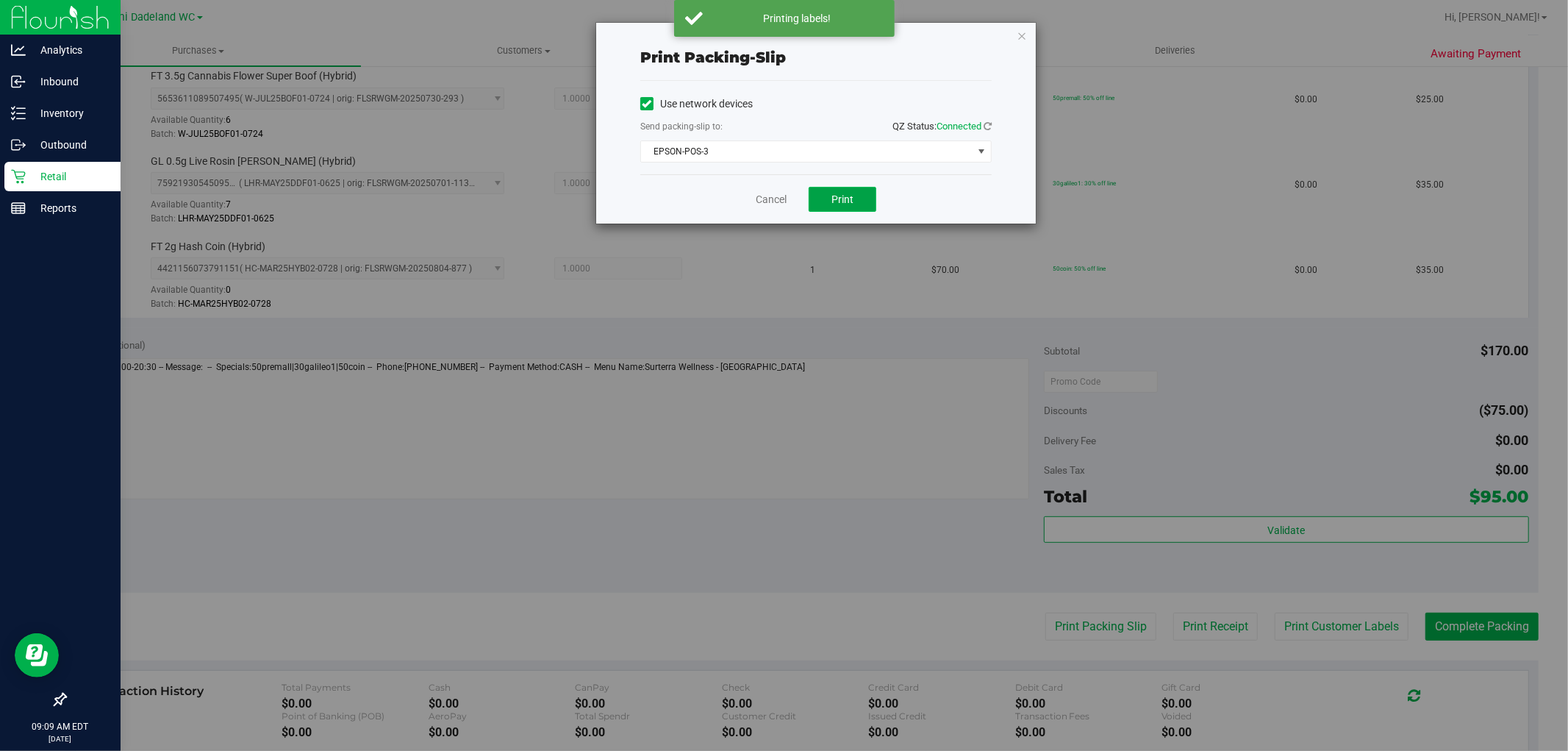
click at [848, 208] on button "Print" at bounding box center [842, 198] width 68 height 25
click at [766, 197] on link "Cancel" at bounding box center [770, 199] width 31 height 16
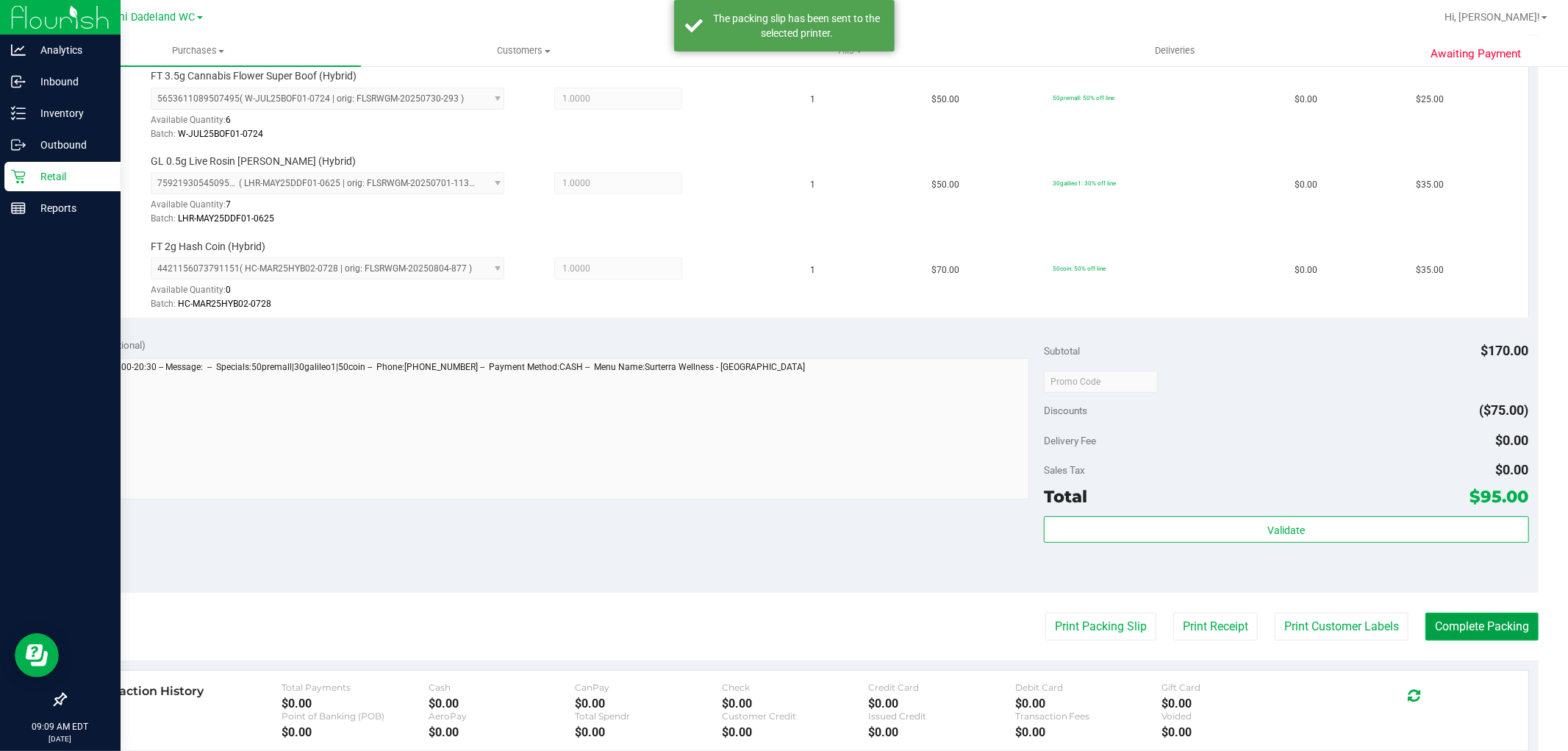
click at [1474, 628] on button "Complete Packing" at bounding box center [1482, 627] width 113 height 28
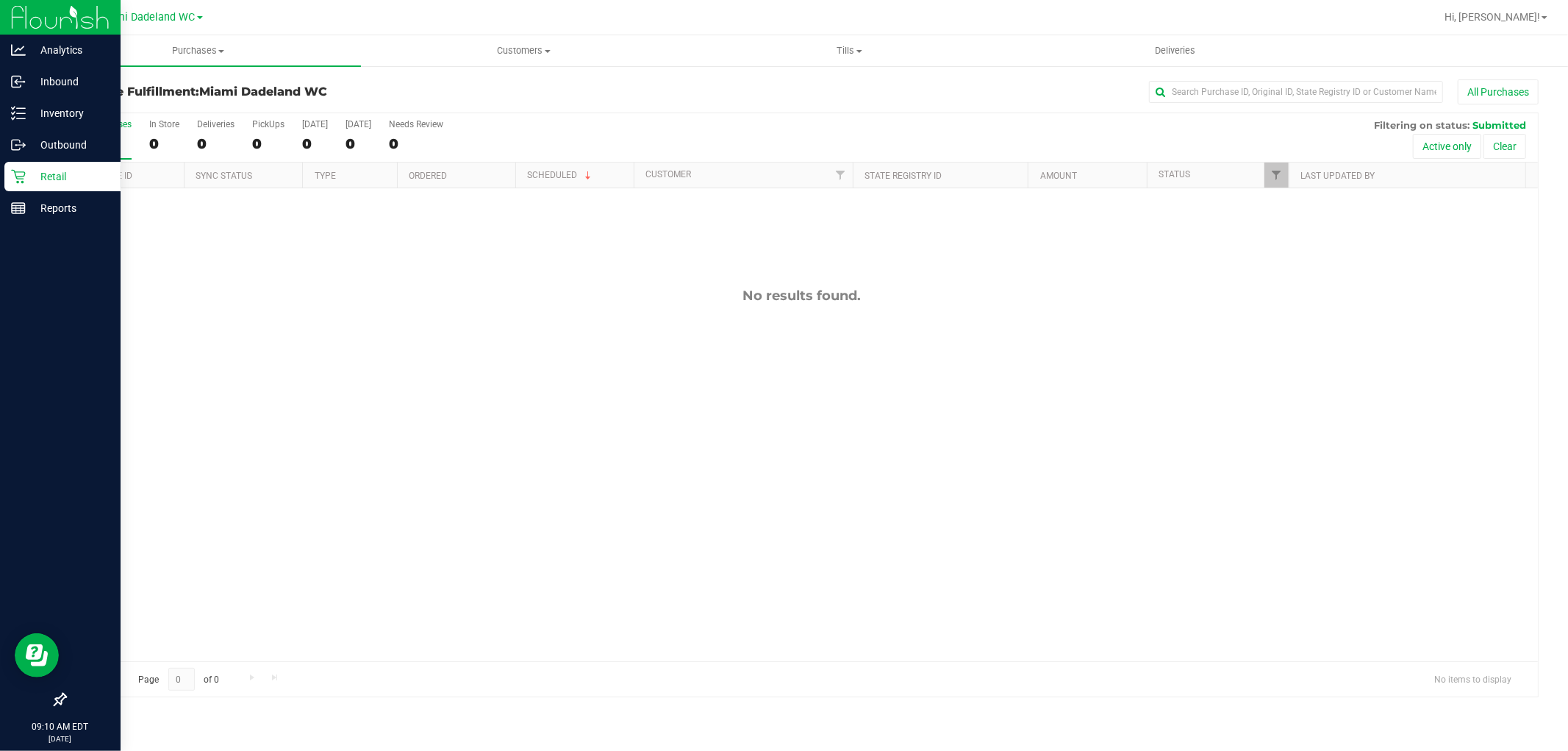
click at [1498, 518] on div "No results found." at bounding box center [802, 474] width 1473 height 572
click at [24, 106] on icon at bounding box center [19, 113] width 15 height 15
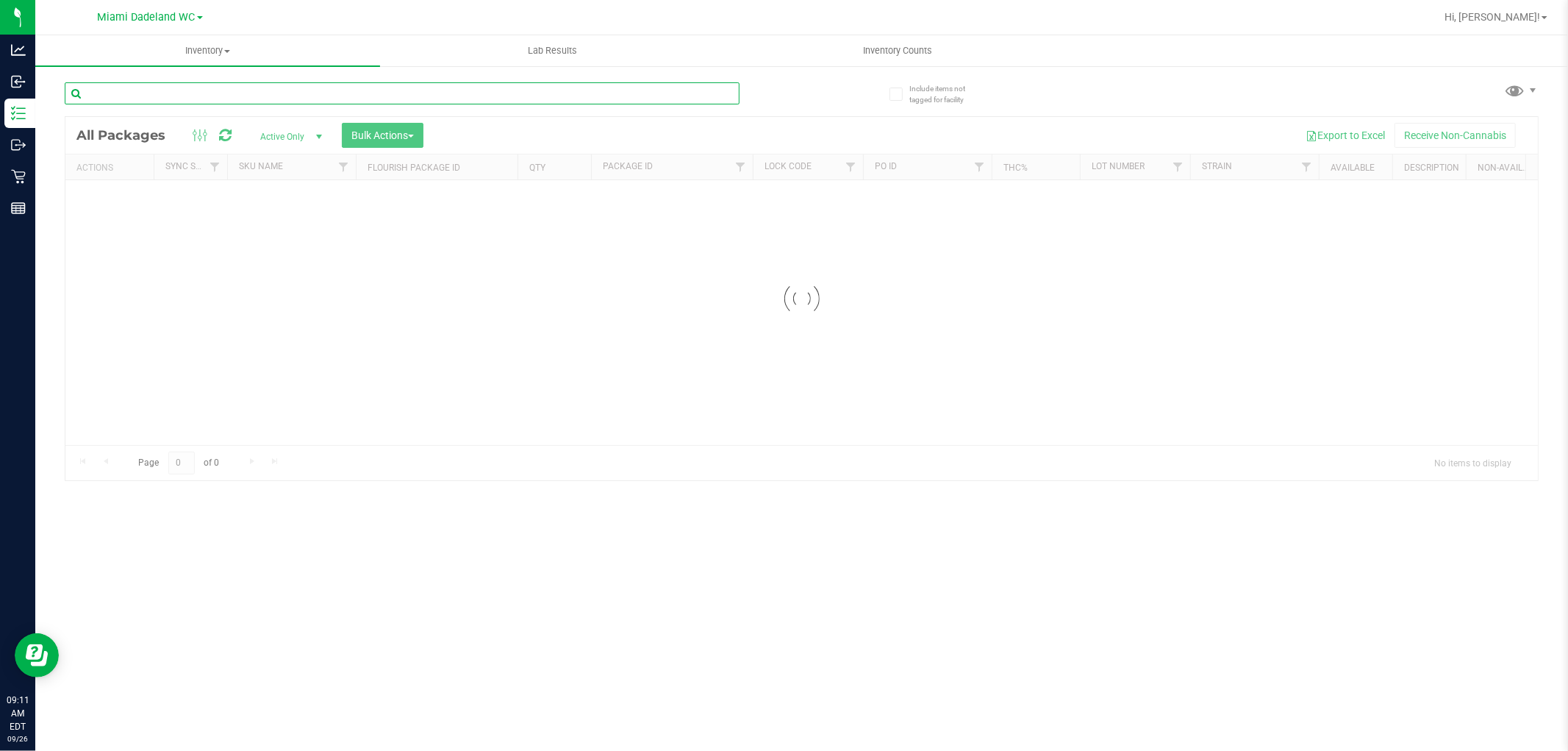
click at [426, 94] on input "text" at bounding box center [402, 94] width 675 height 22
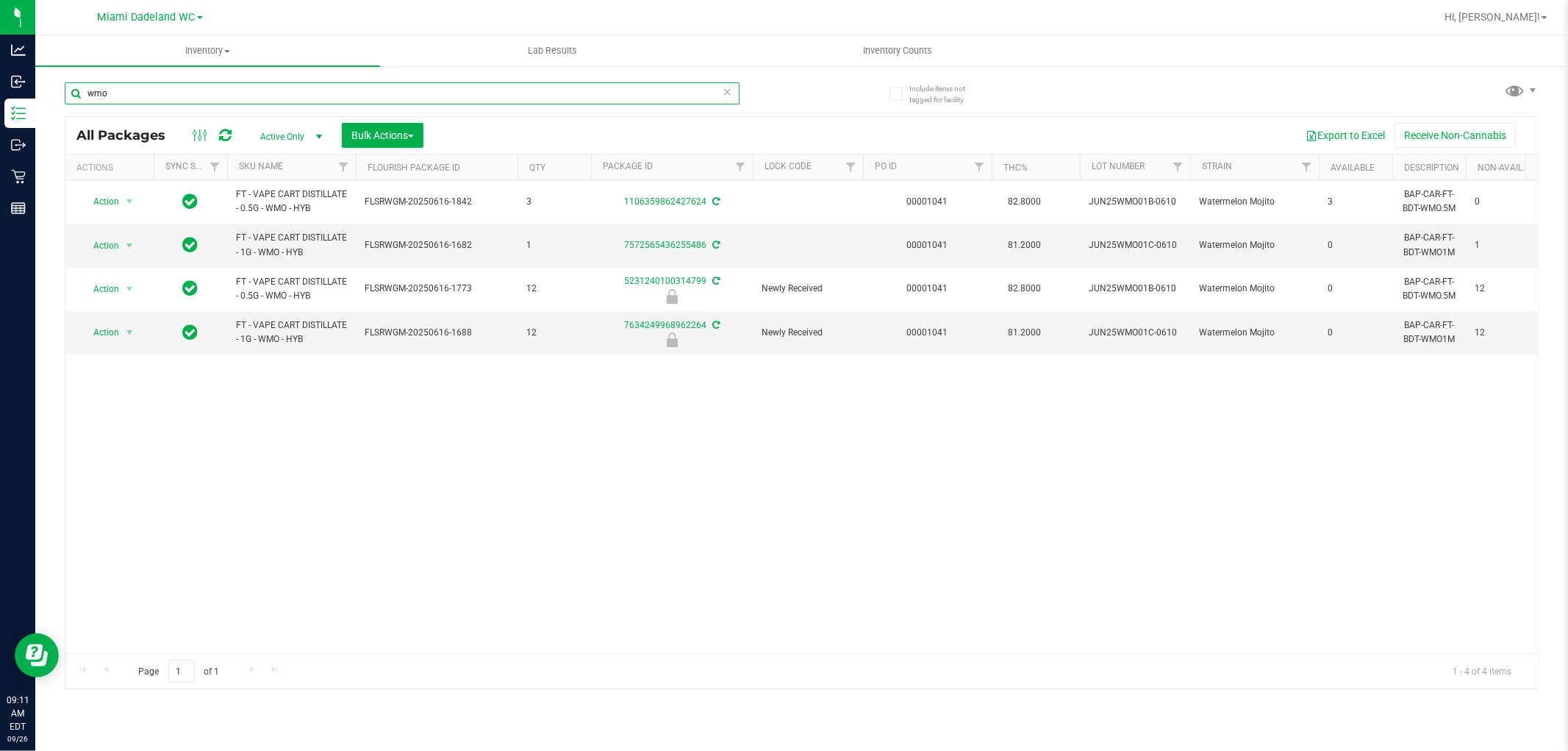
type input "wmo"
drag, startPoint x: 691, startPoint y: 537, endPoint x: 673, endPoint y: 562, distance: 30.8
click at [673, 562] on div "Action Action Adjust qty Create package Edit attributes Global inventory Locate…" at bounding box center [802, 416] width 1473 height 473
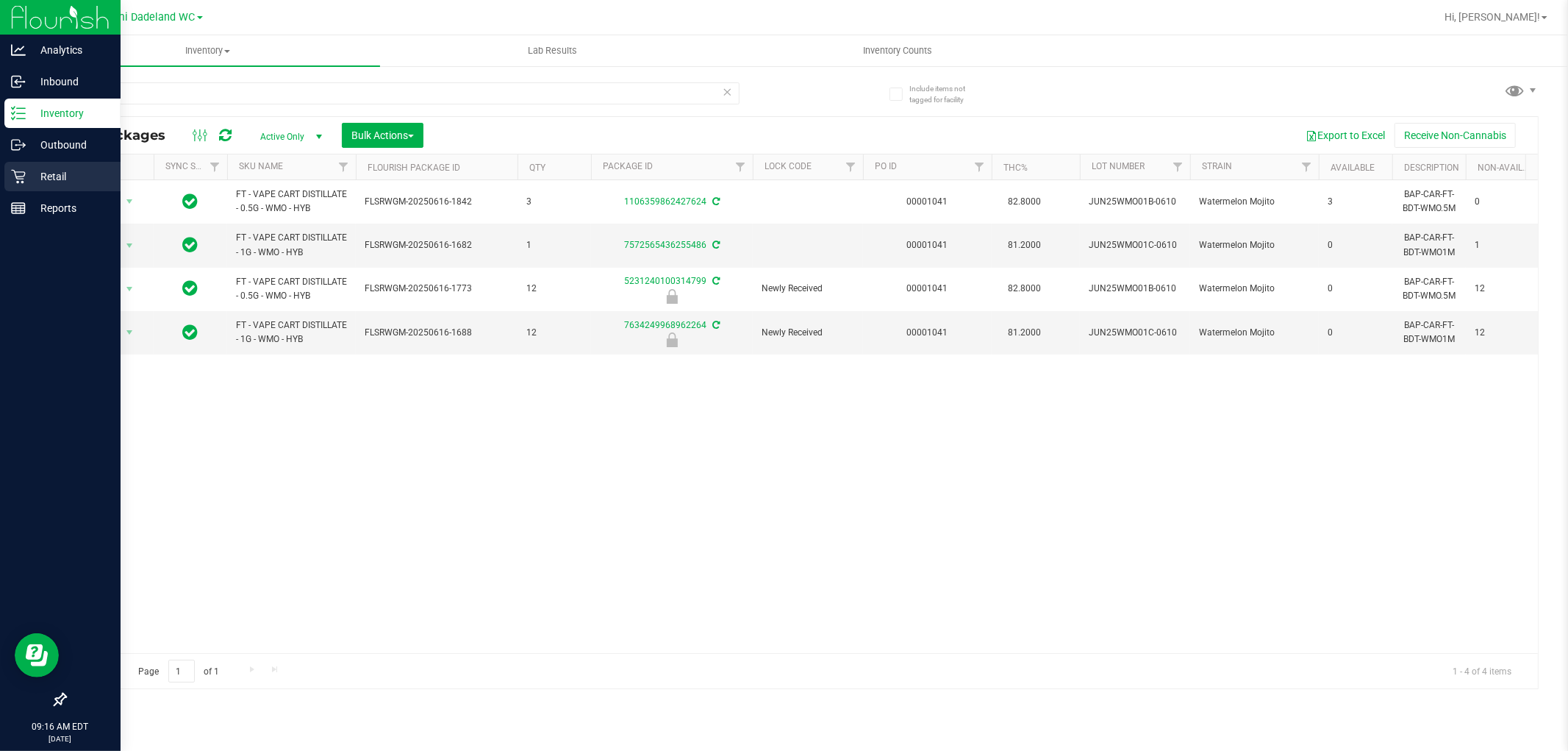
click at [53, 179] on p "Retail" at bounding box center [70, 176] width 88 height 18
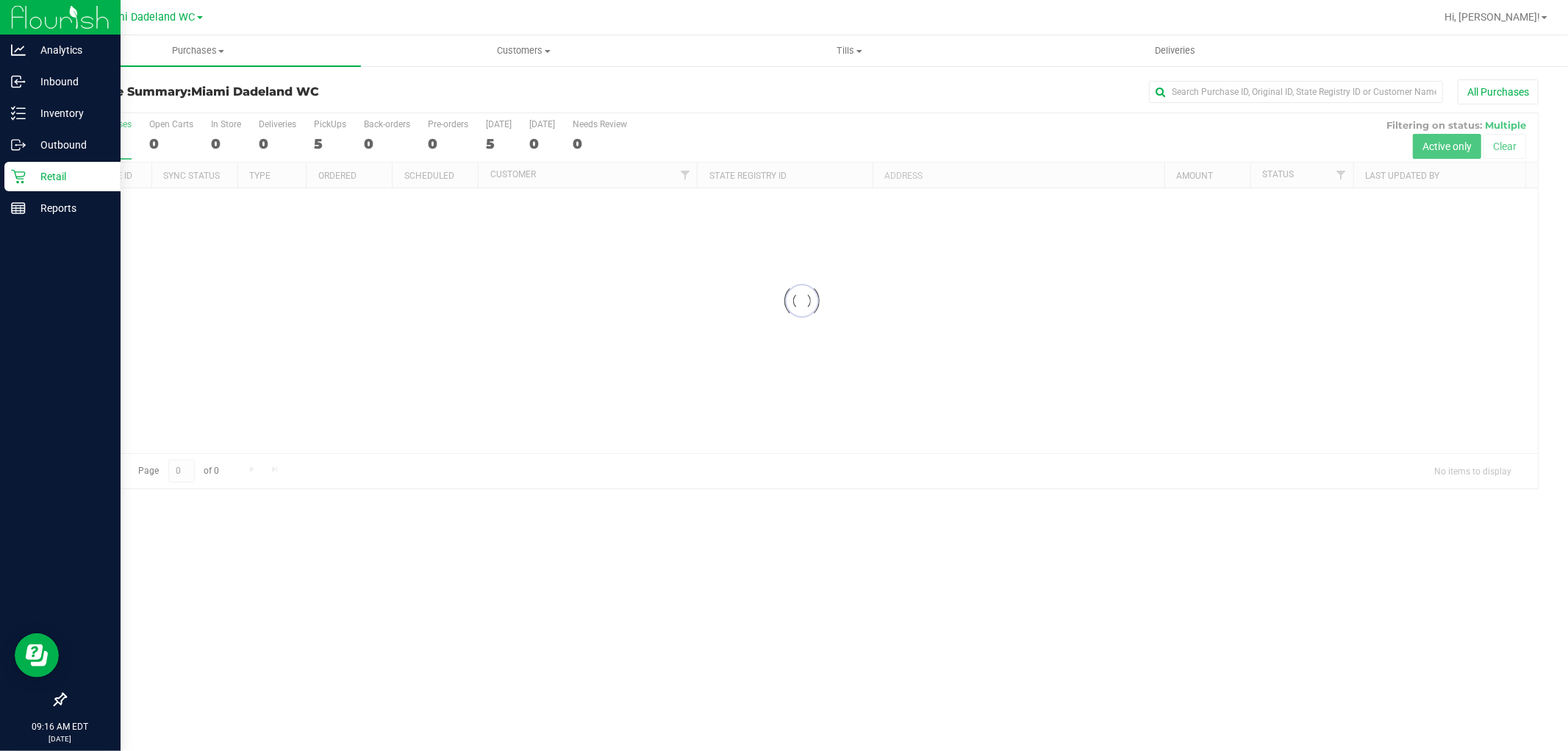
click at [443, 78] on div "Purchase Summary: Miami Dadeland WC All Purchases Loading... All Purchases 5 Op…" at bounding box center [802, 285] width 1533 height 439
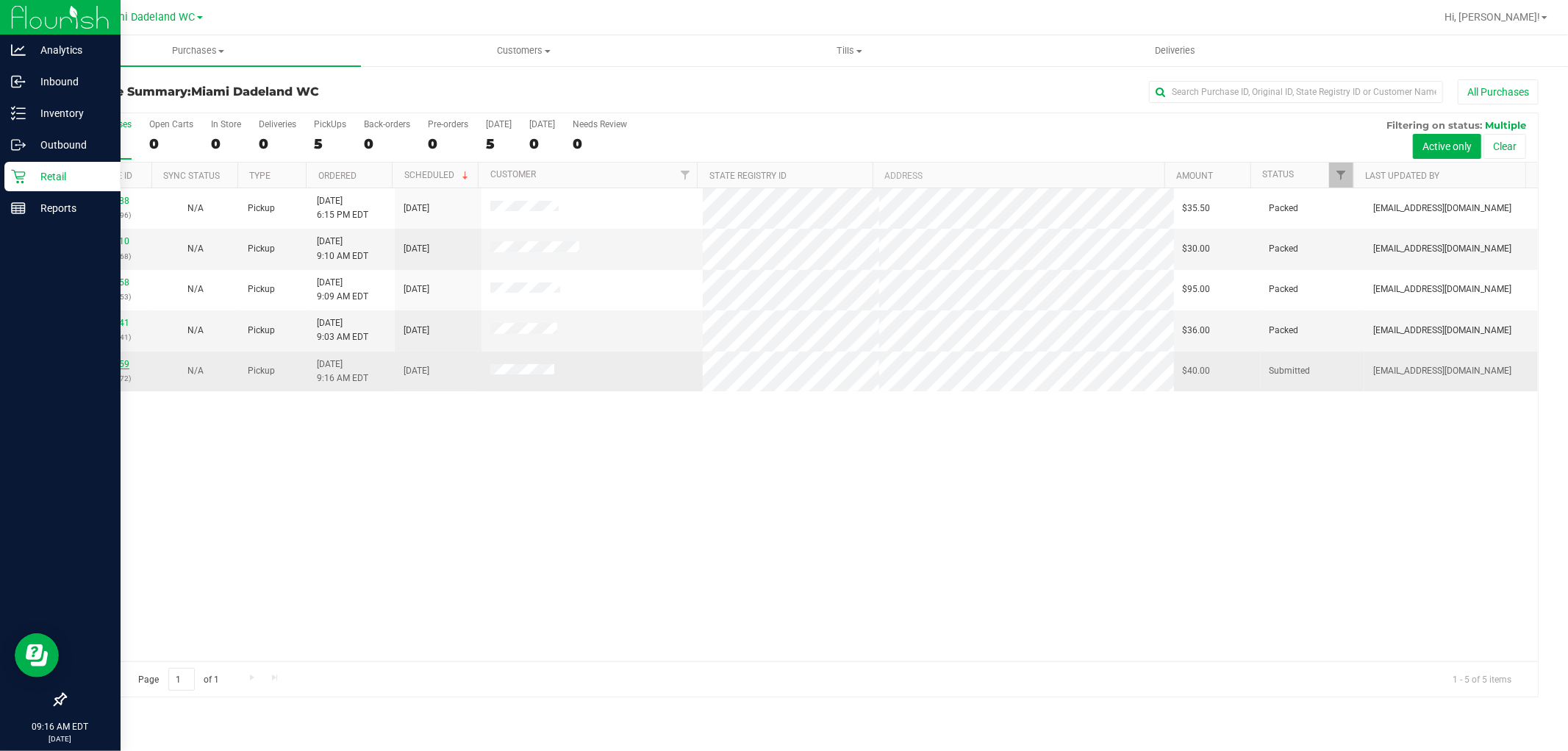
click at [105, 363] on link "12007059" at bounding box center [108, 363] width 41 height 10
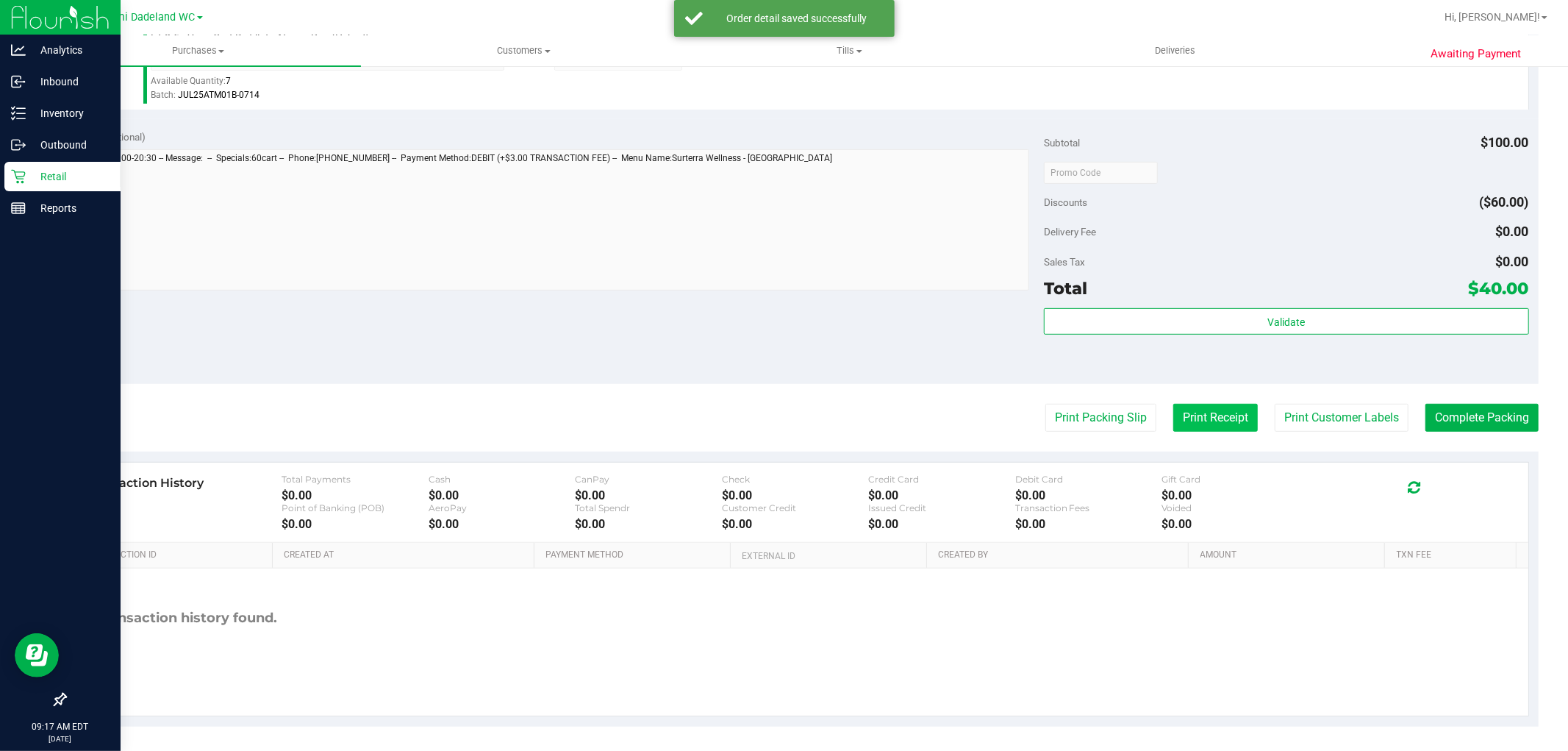
scroll to position [539, 0]
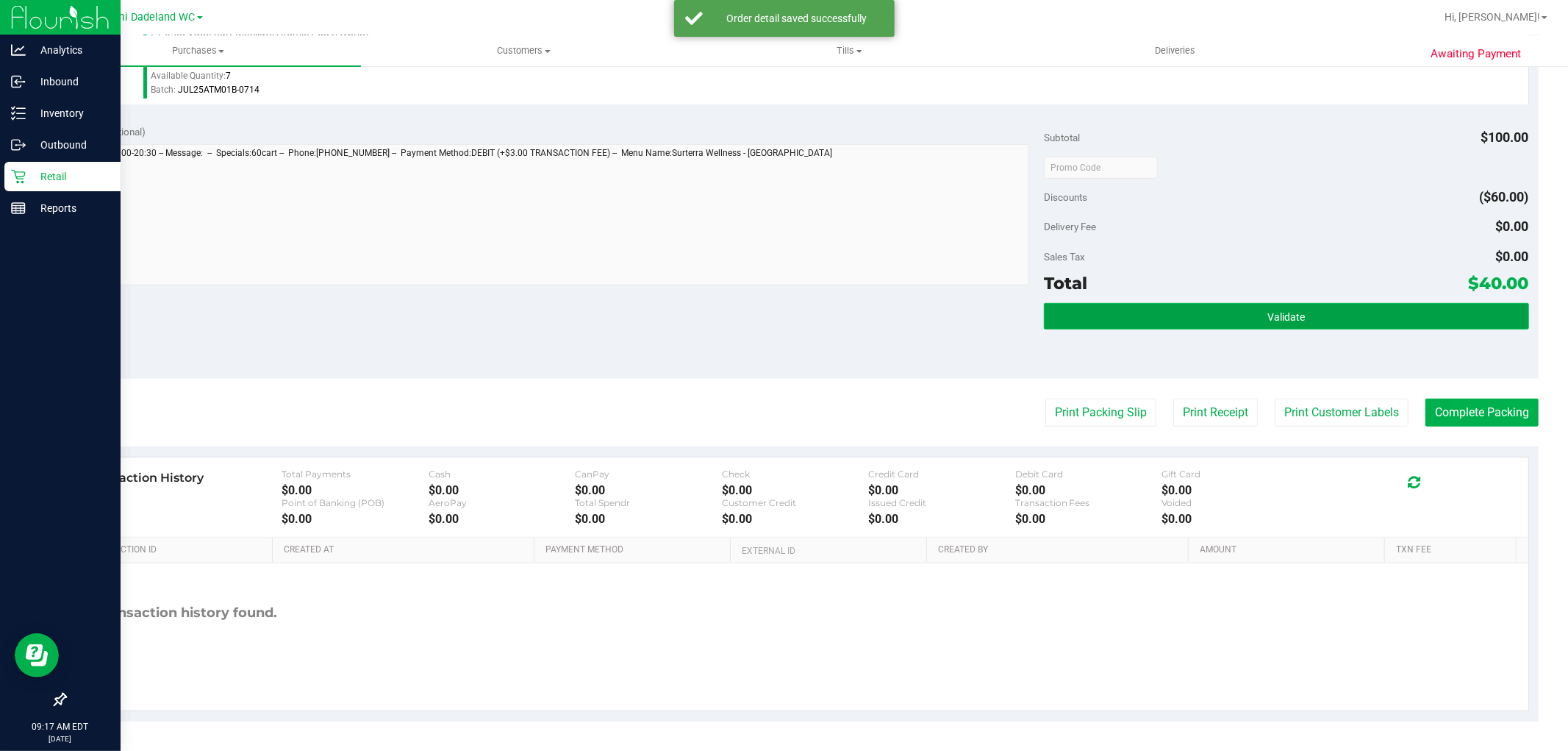
click at [1273, 322] on button "Validate" at bounding box center [1285, 316] width 485 height 27
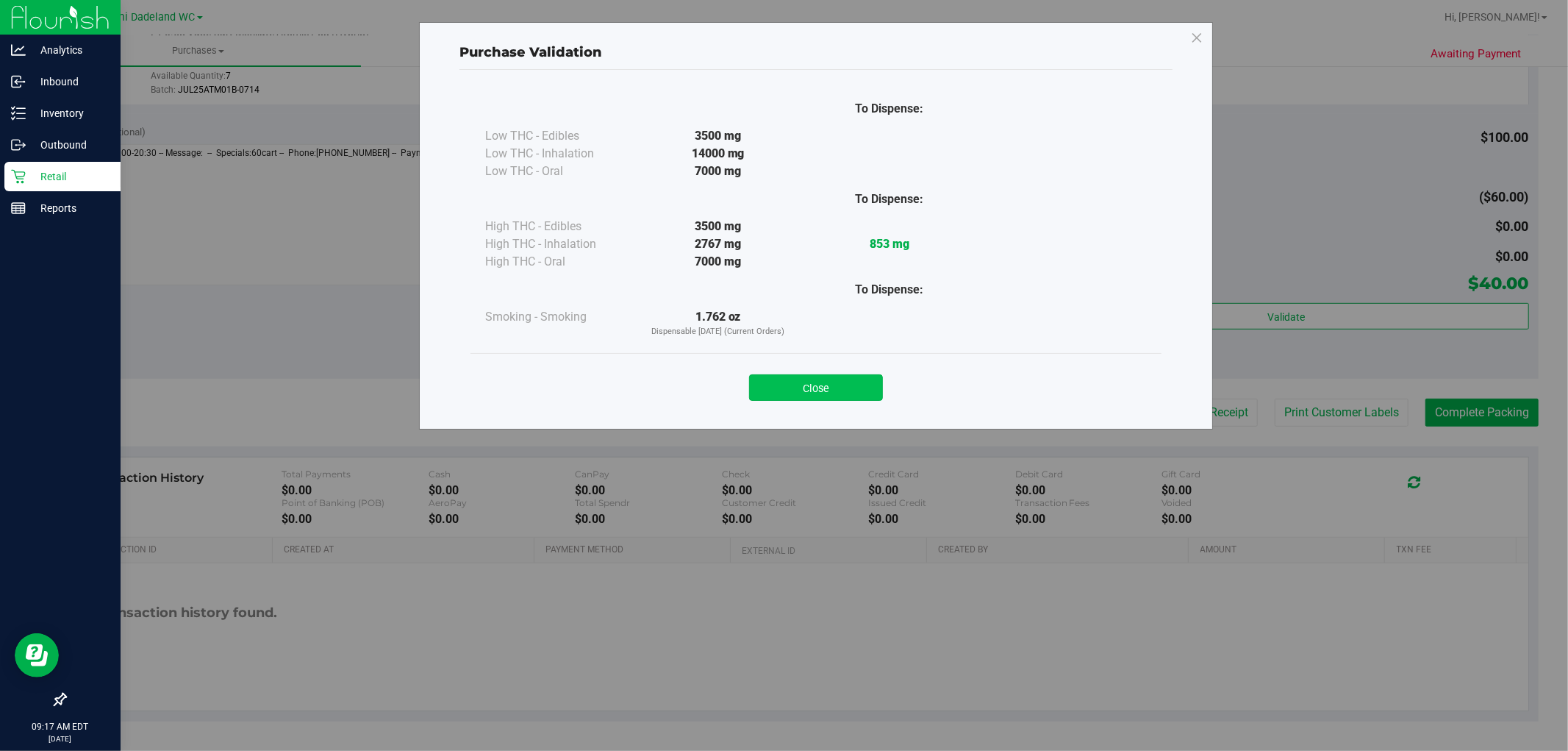
click at [866, 375] on button "Close" at bounding box center [816, 388] width 133 height 27
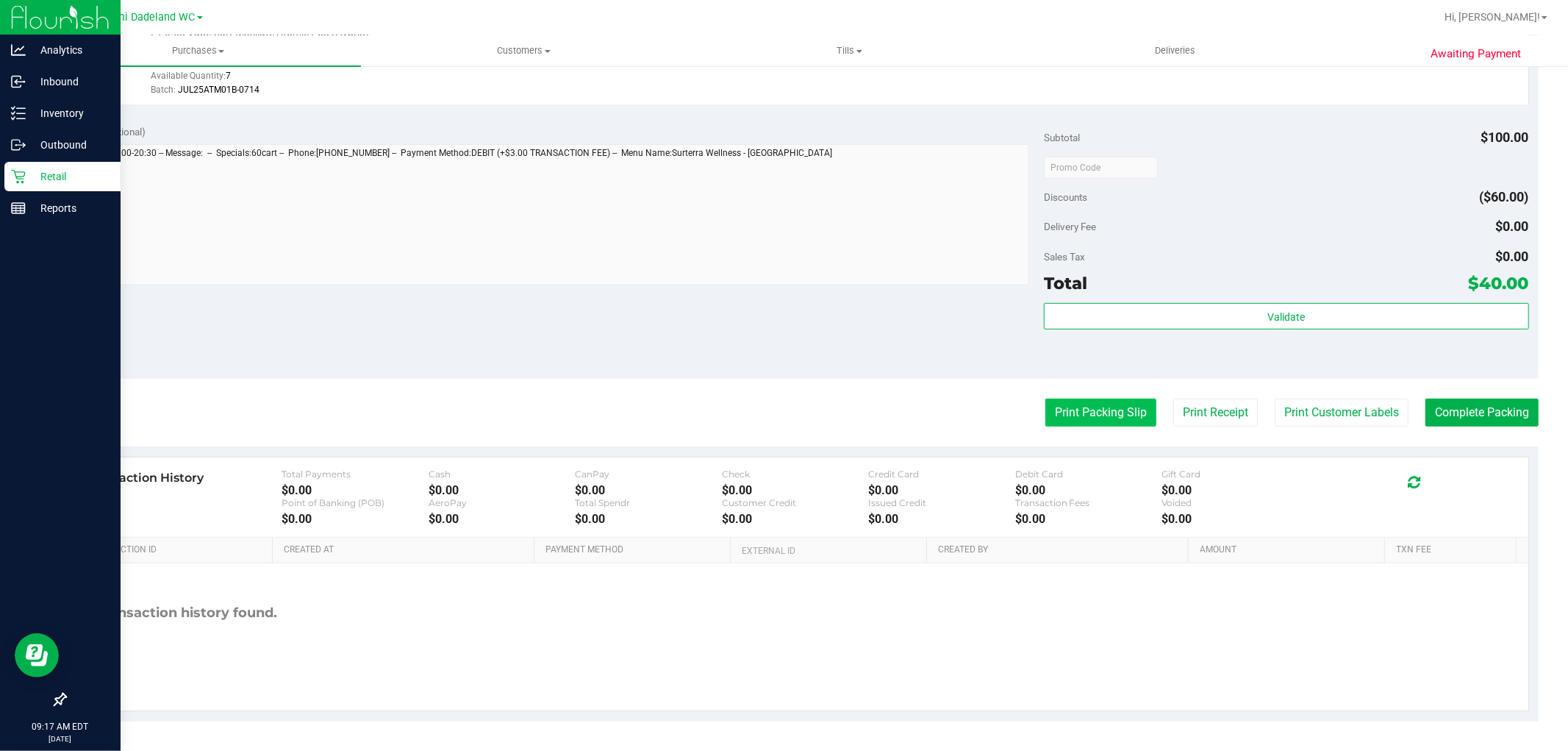
click at [1069, 420] on button "Print Packing Slip" at bounding box center [1101, 413] width 111 height 28
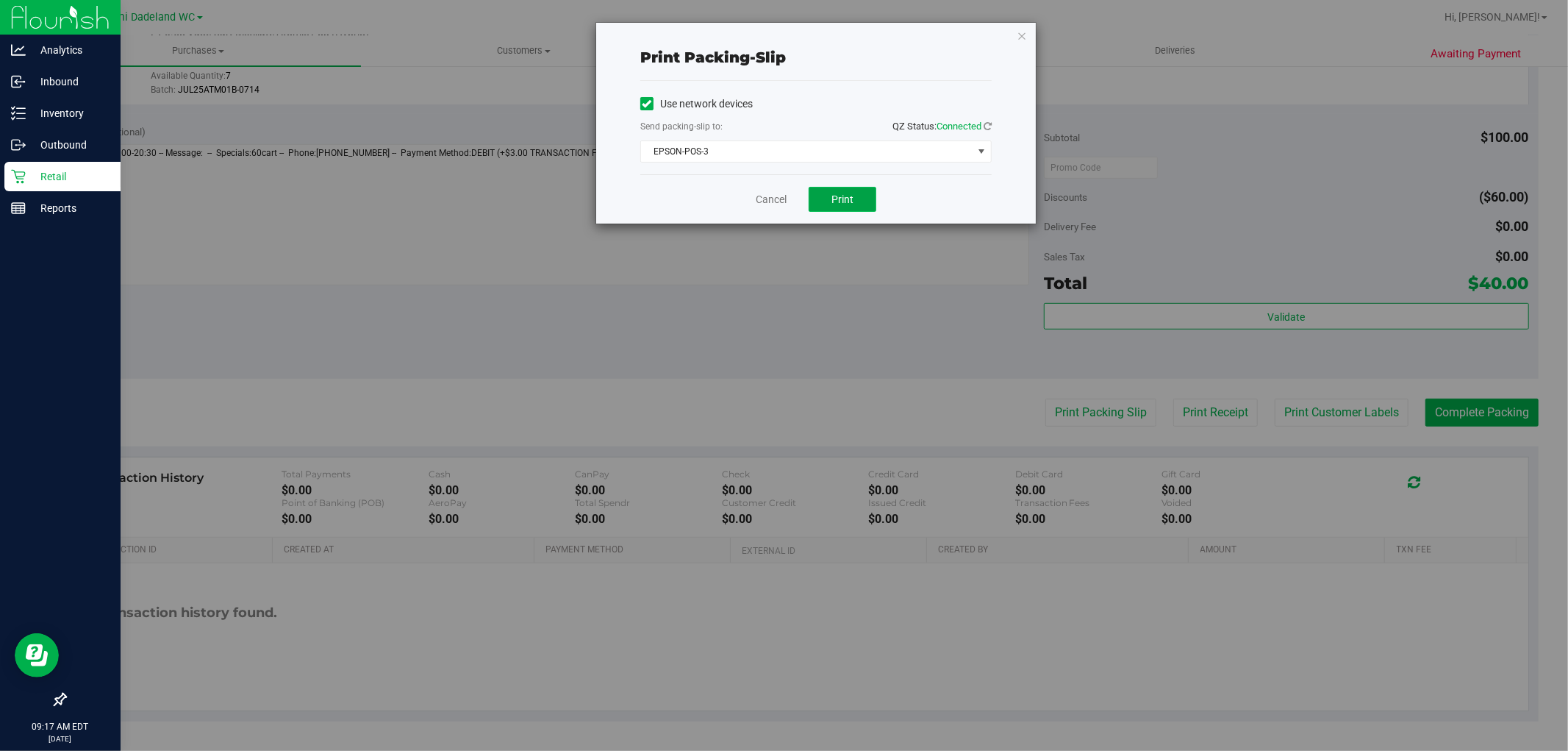
click at [839, 197] on span "Print" at bounding box center [842, 199] width 22 height 12
click at [777, 192] on link "Cancel" at bounding box center [770, 199] width 31 height 16
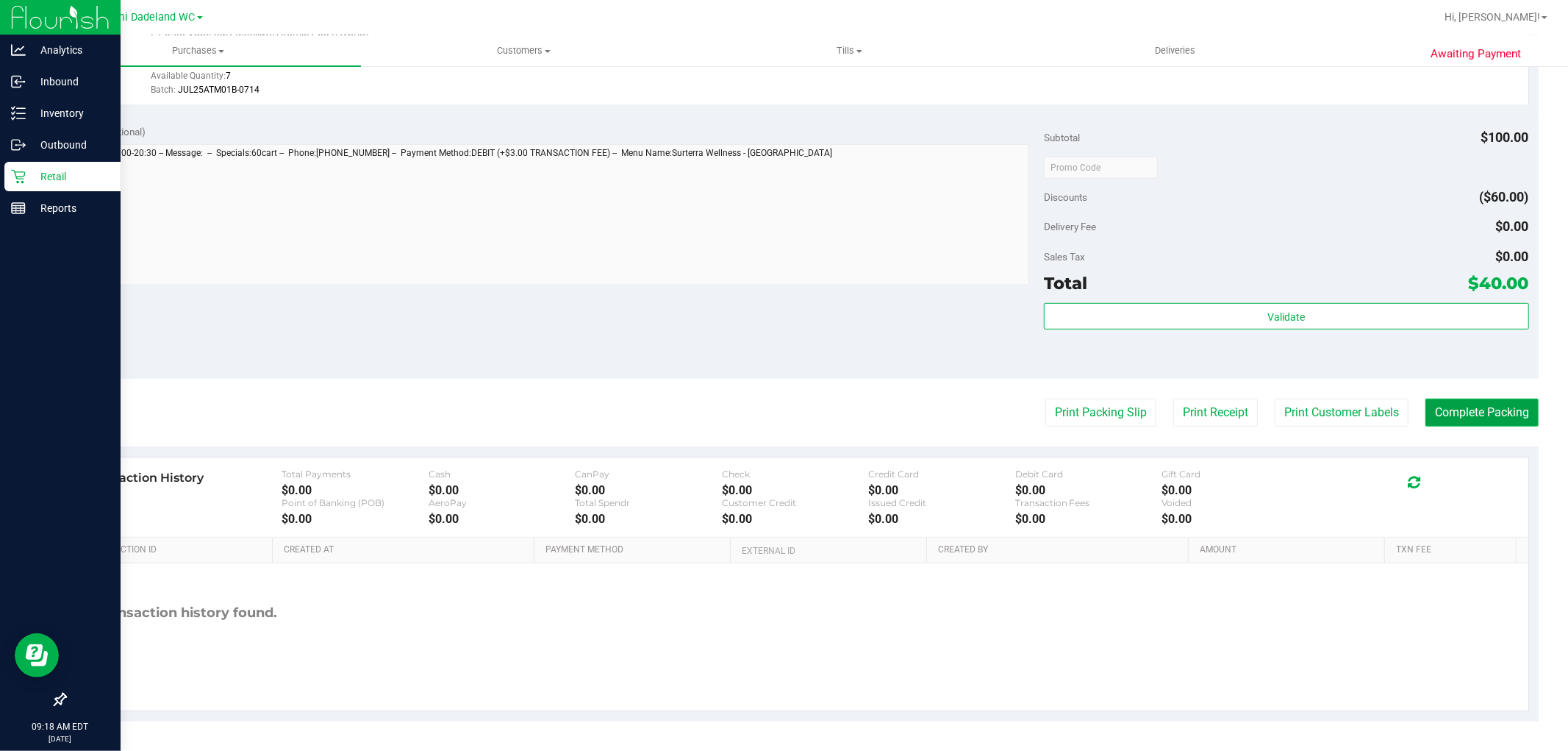
click at [1472, 400] on button "Complete Packing" at bounding box center [1482, 413] width 113 height 28
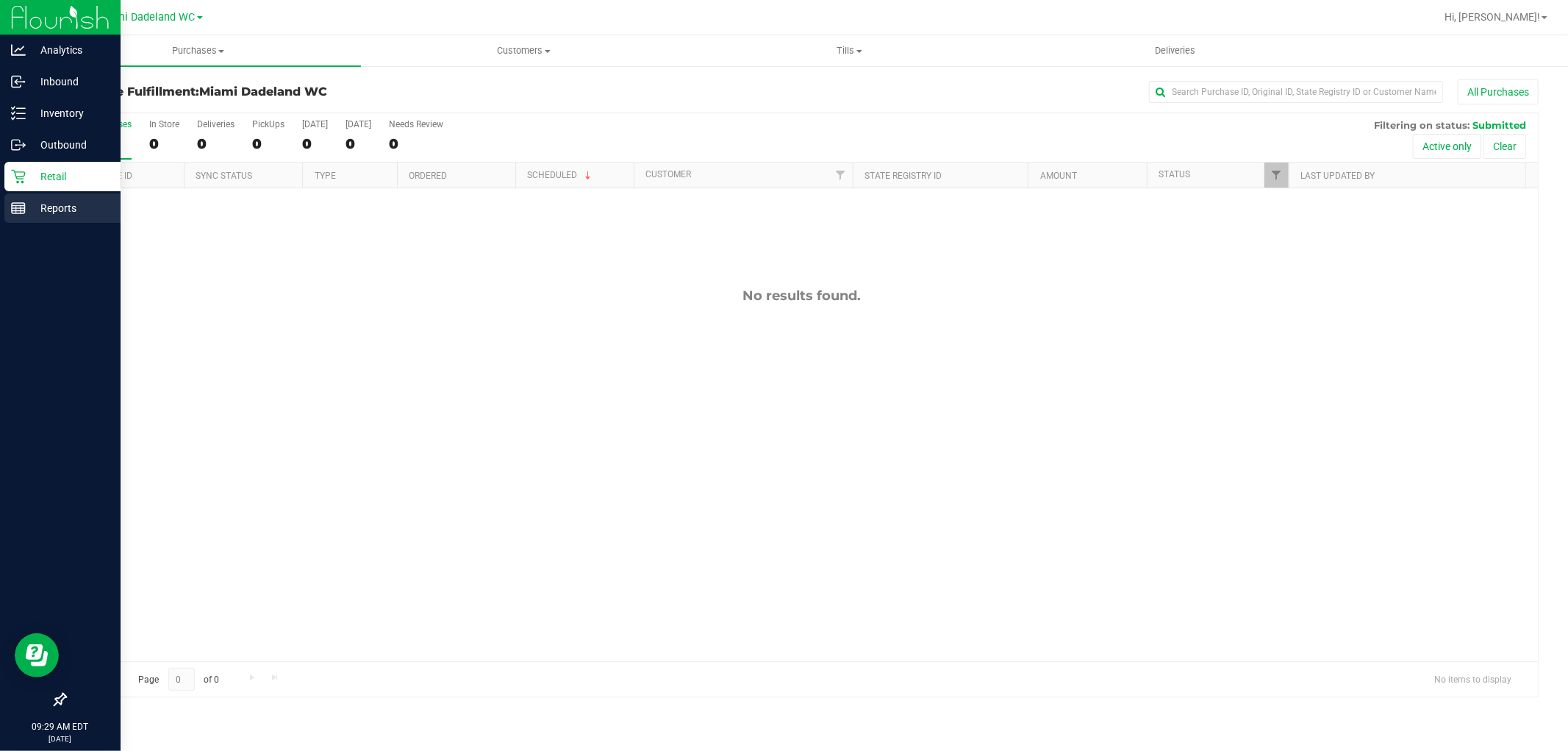
click at [62, 196] on div "Reports" at bounding box center [62, 209] width 116 height 30
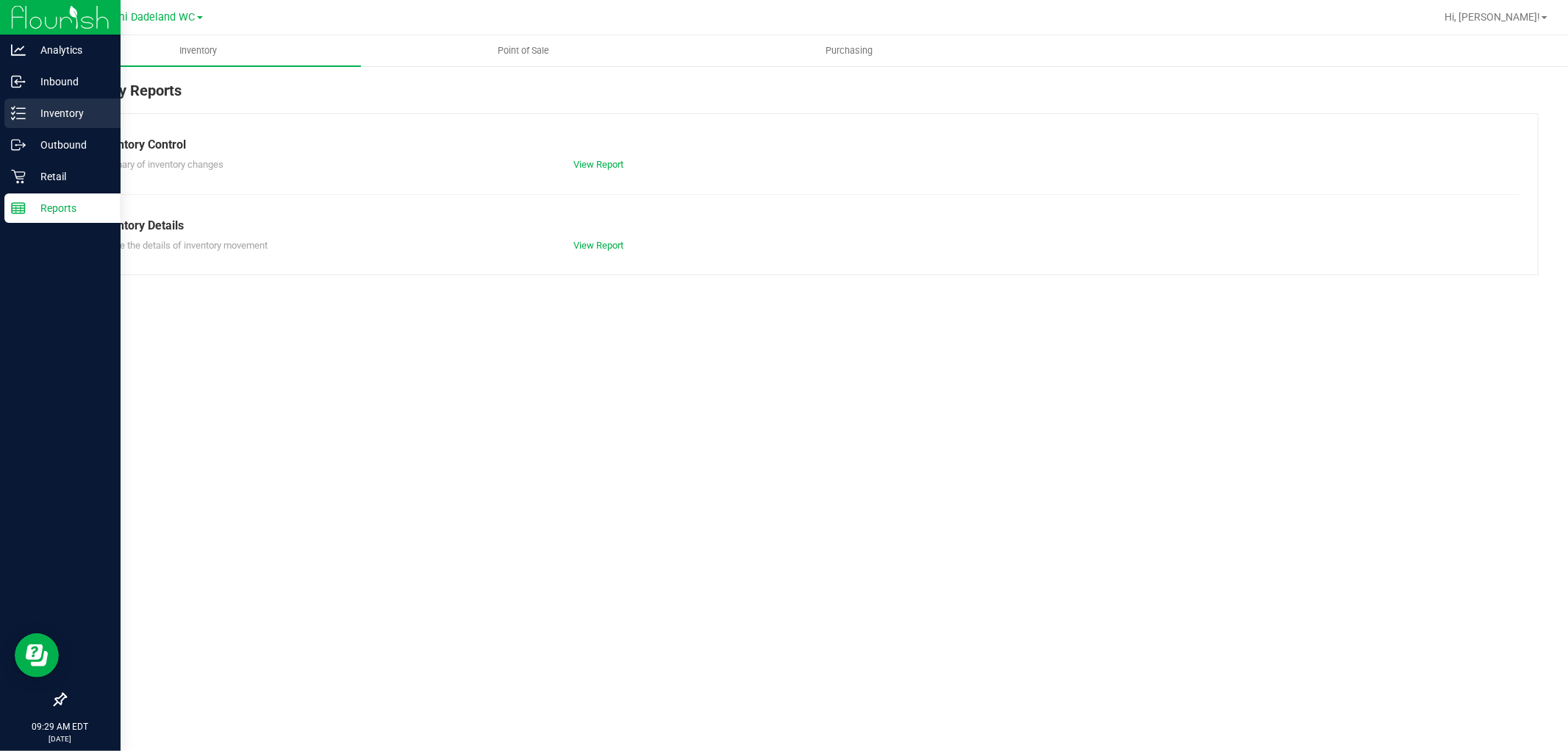
click at [41, 120] on p "Inventory" at bounding box center [70, 113] width 88 height 18
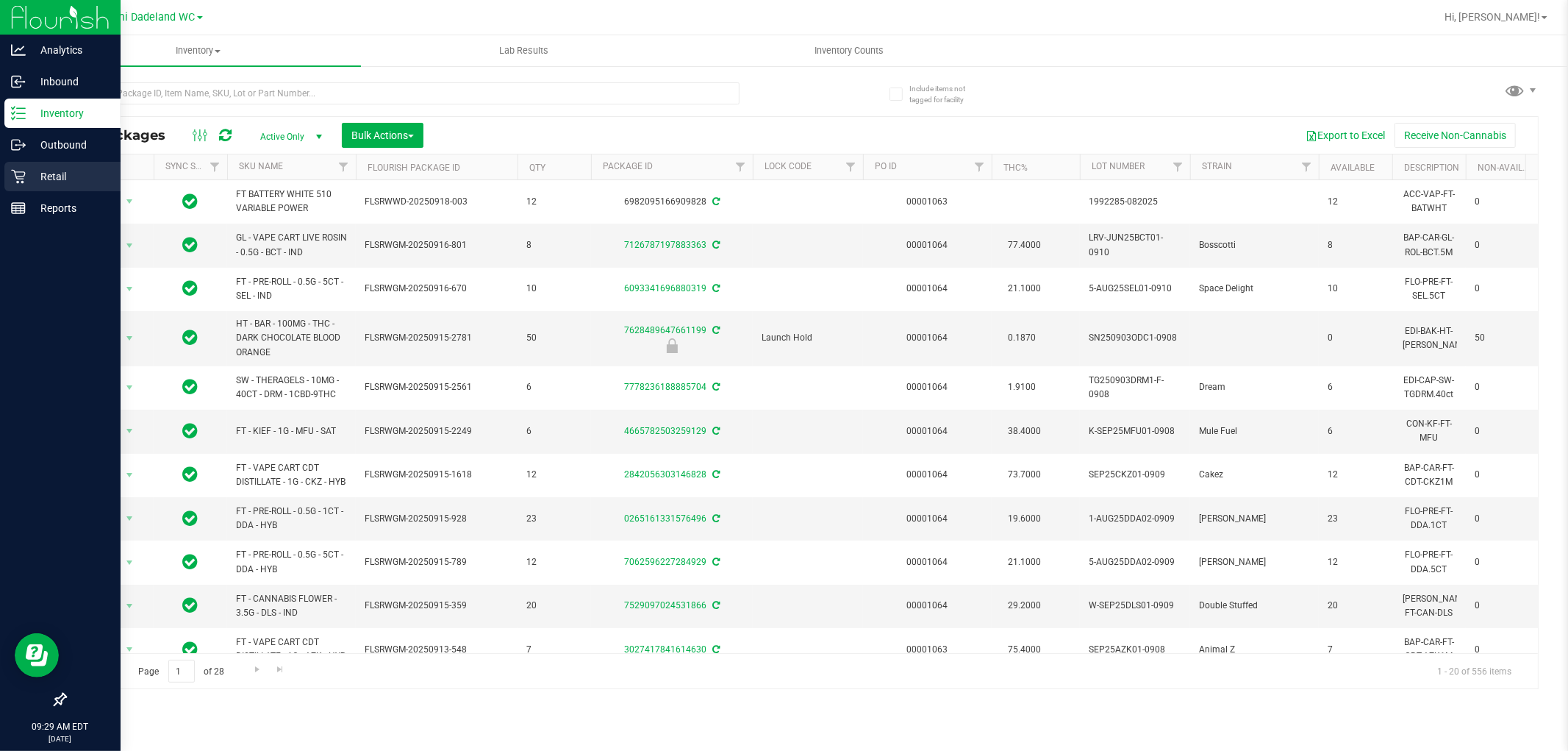
click at [57, 178] on p "Retail" at bounding box center [70, 176] width 88 height 18
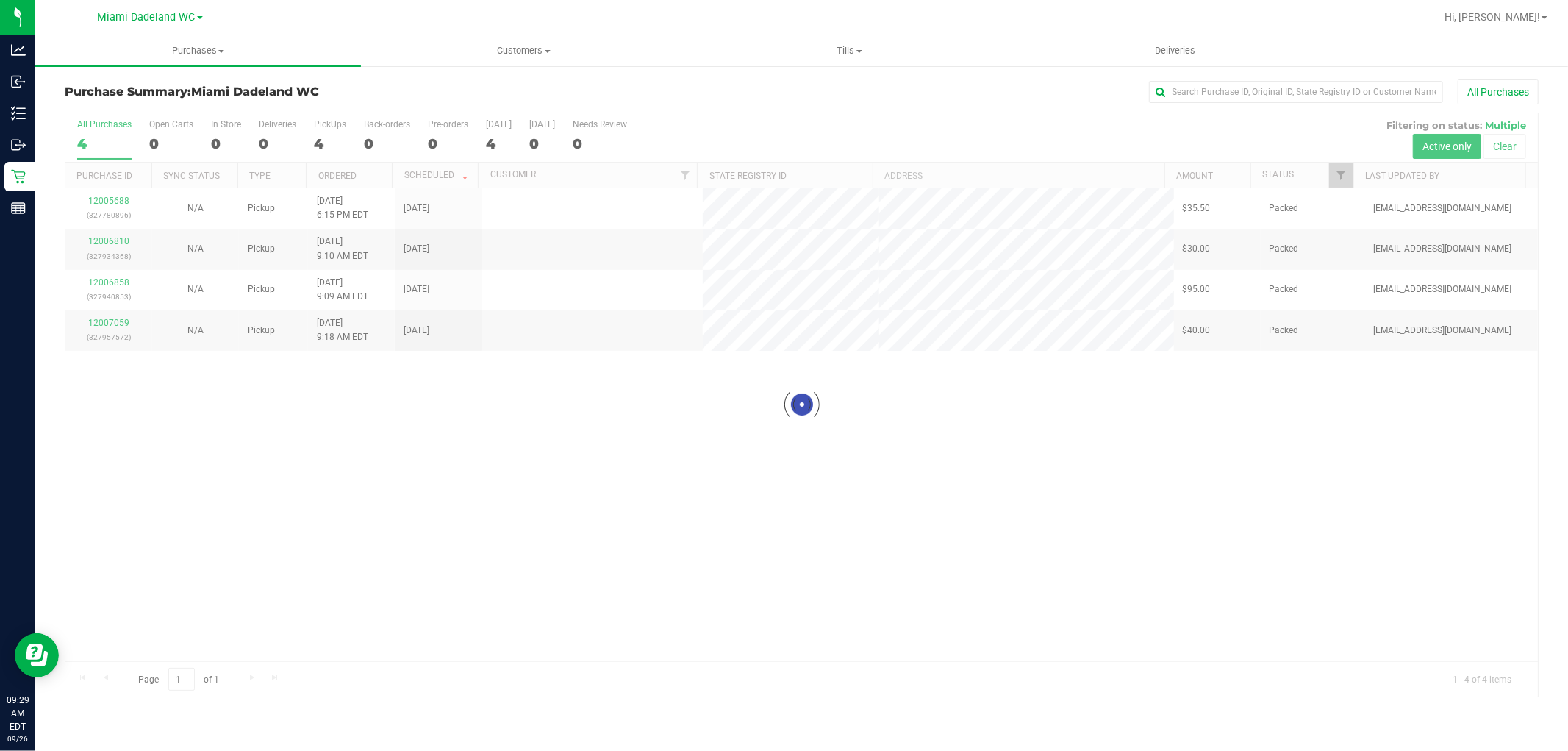
click at [877, 611] on div at bounding box center [802, 404] width 1473 height 583
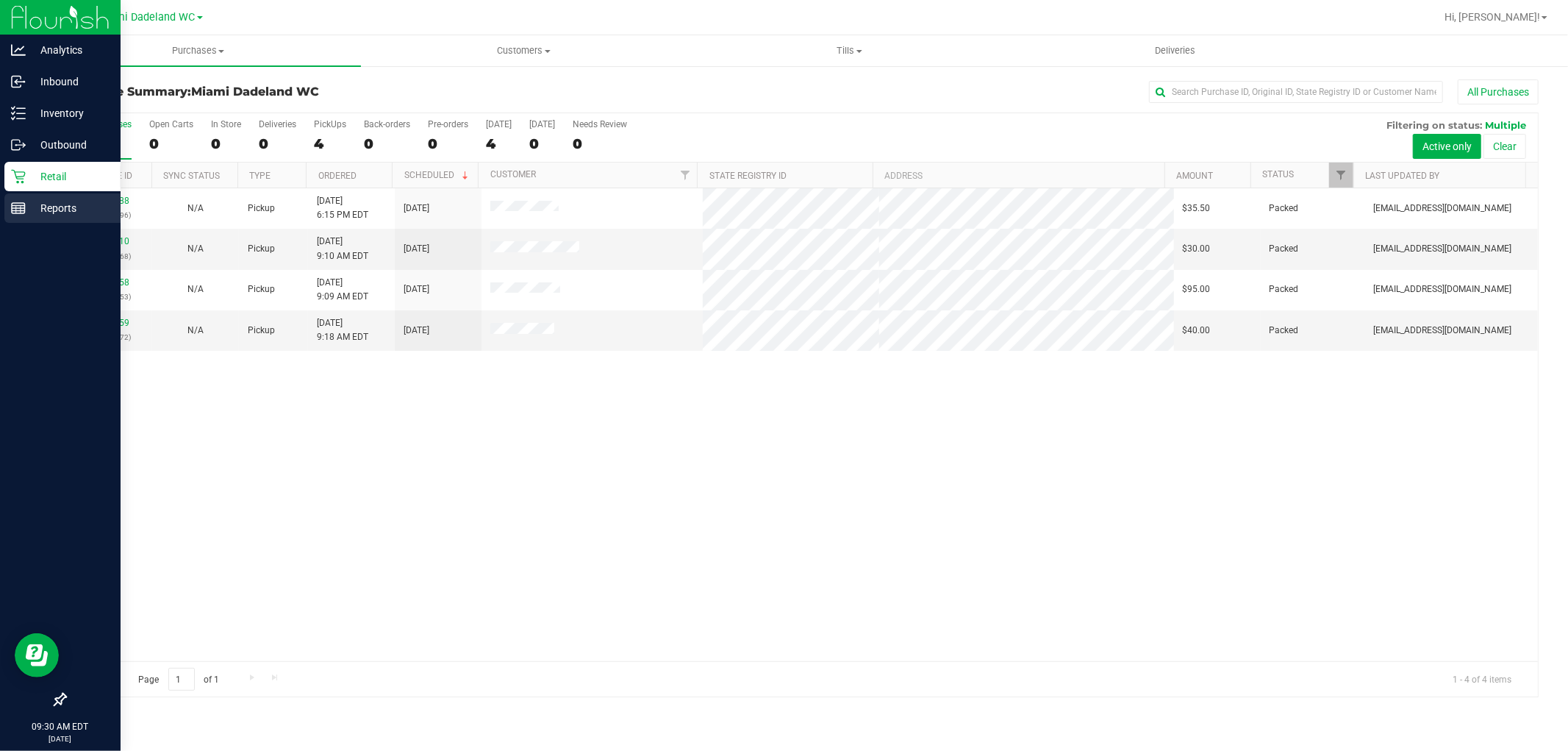
click at [33, 210] on p "Reports" at bounding box center [70, 208] width 88 height 18
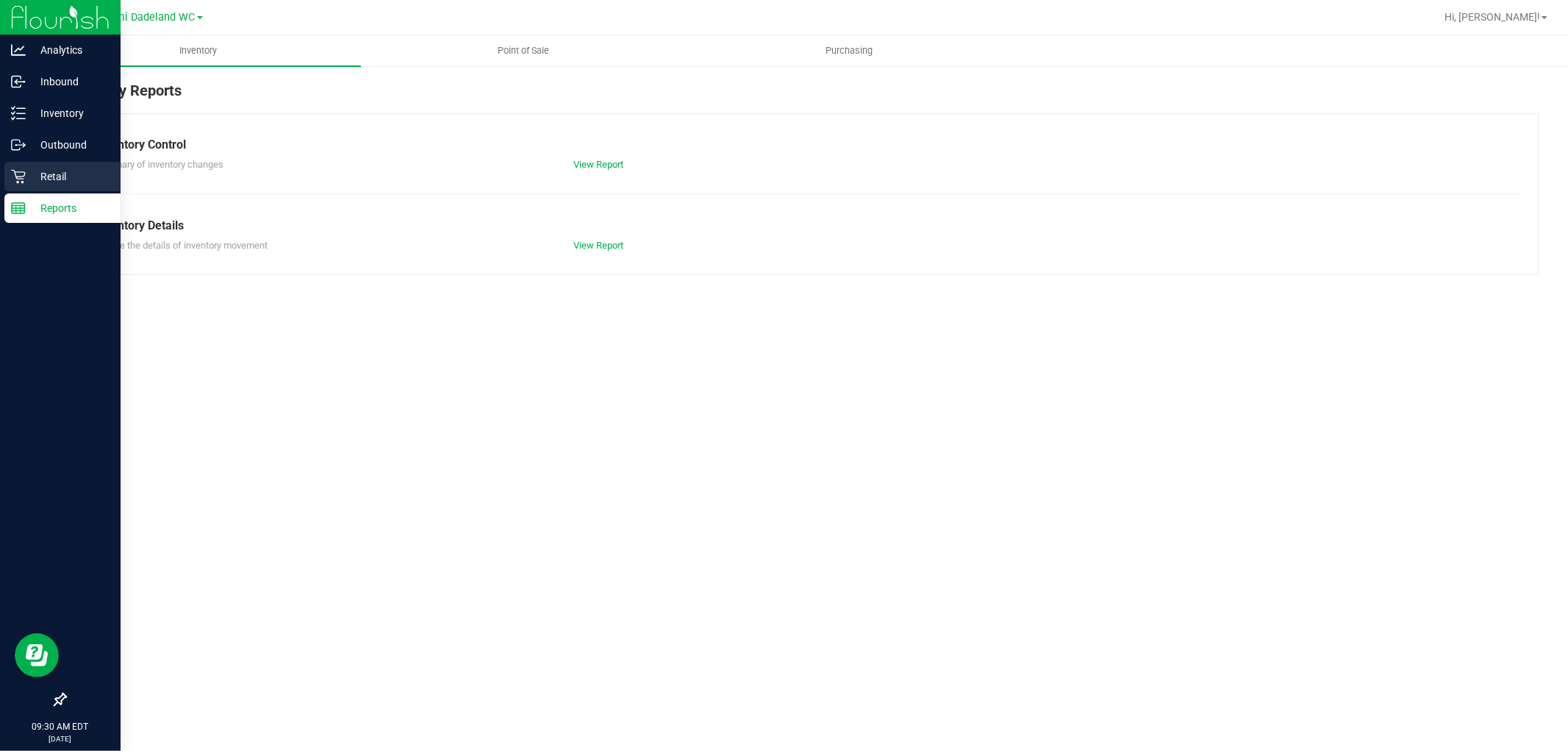
click at [27, 180] on p "Retail" at bounding box center [70, 176] width 88 height 18
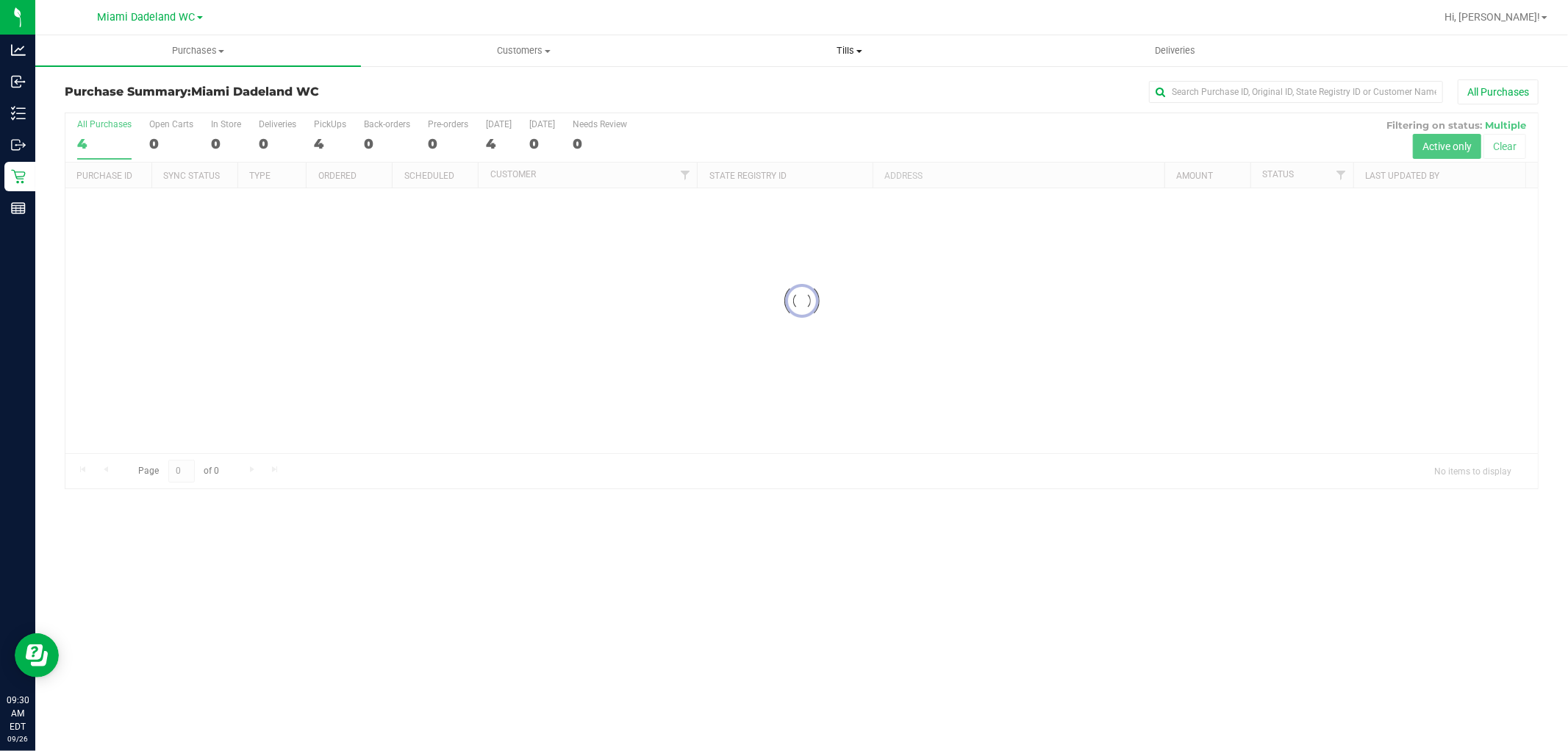
click at [861, 42] on uib-tab-heading "Tills Manage tills Reconcile e-payments" at bounding box center [850, 51] width 324 height 30
click at [802, 82] on li "Manage tills" at bounding box center [849, 88] width 325 height 18
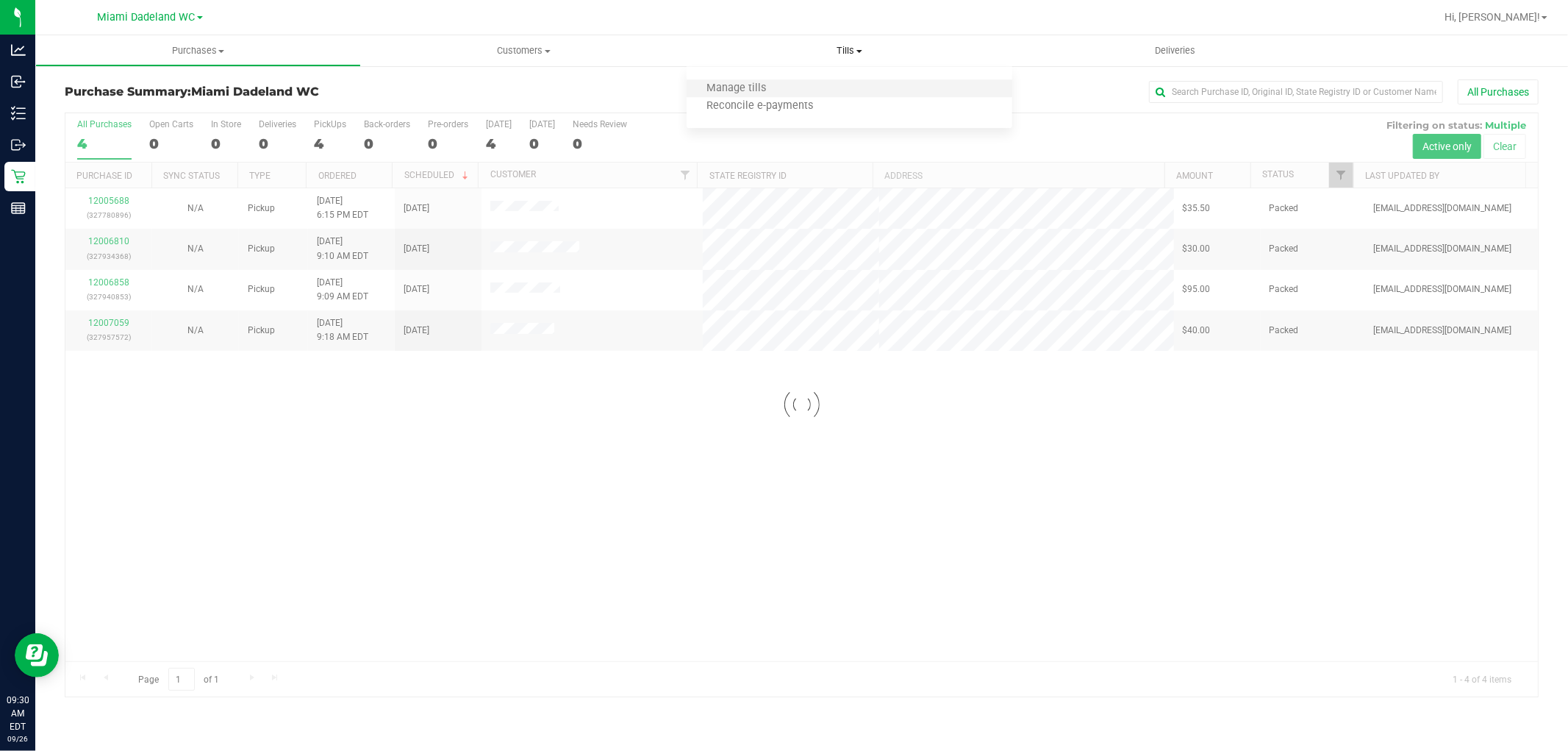
click at [802, 91] on li "Manage tills" at bounding box center [849, 88] width 325 height 18
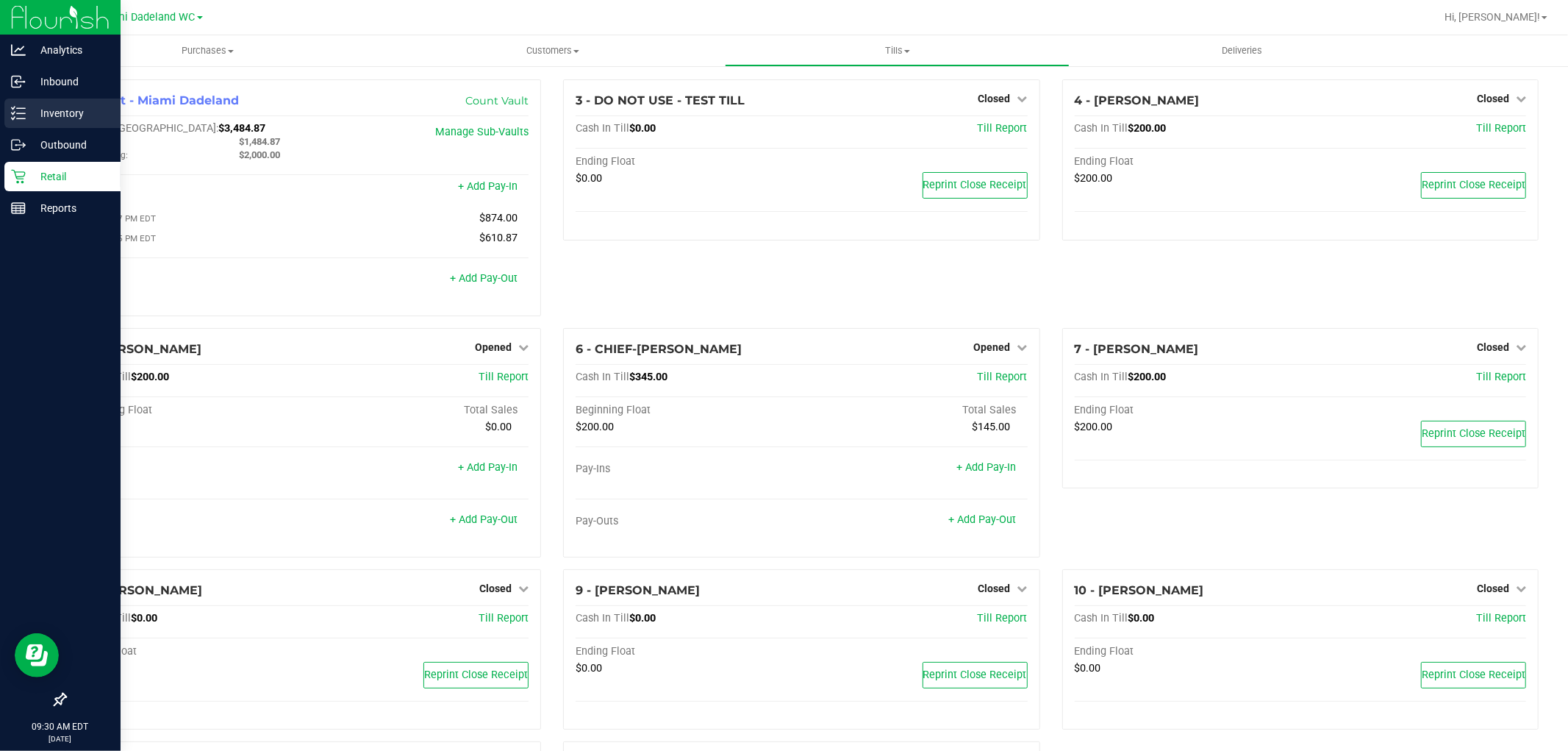
click at [65, 121] on p "Inventory" at bounding box center [70, 113] width 88 height 18
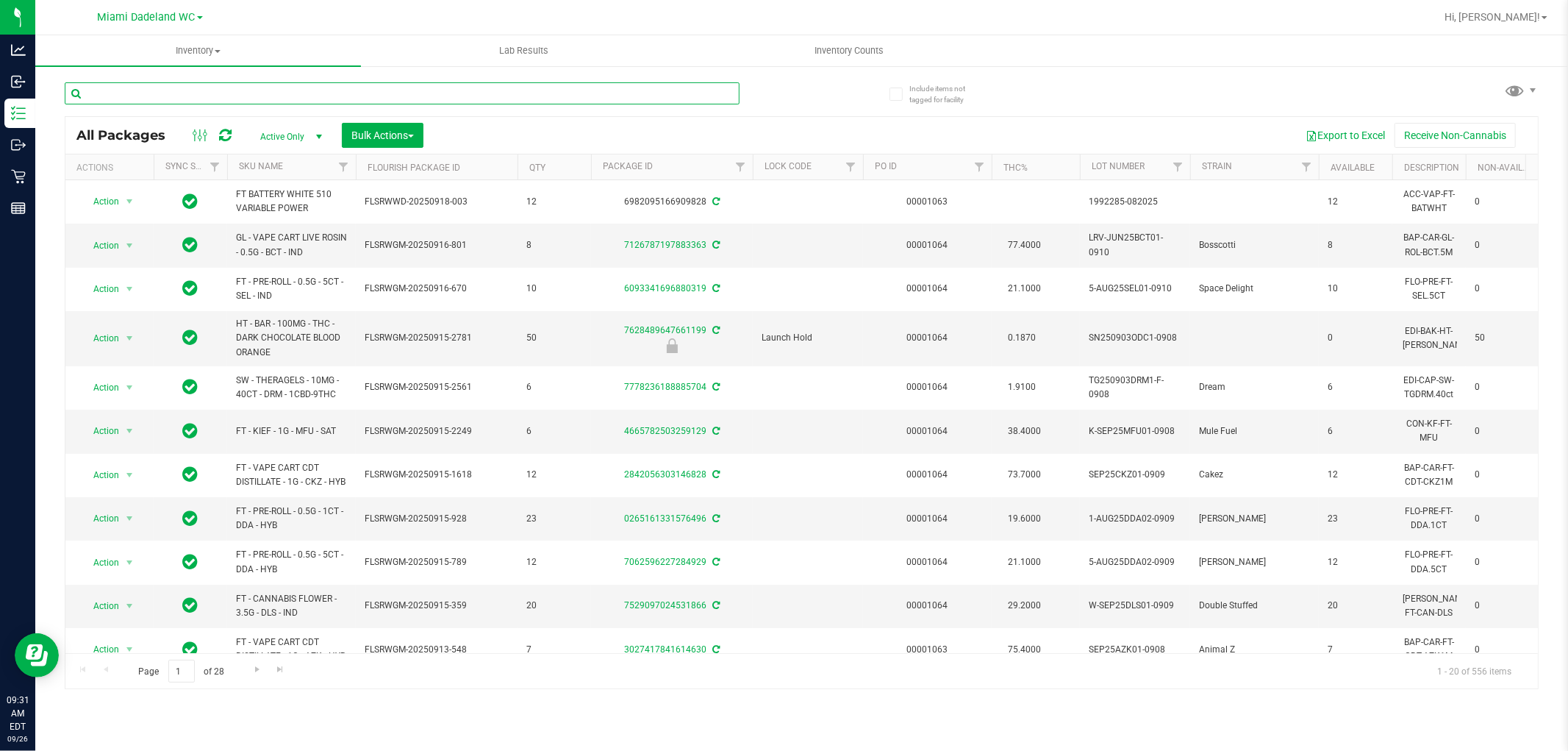
click at [277, 84] on input "text" at bounding box center [402, 94] width 675 height 22
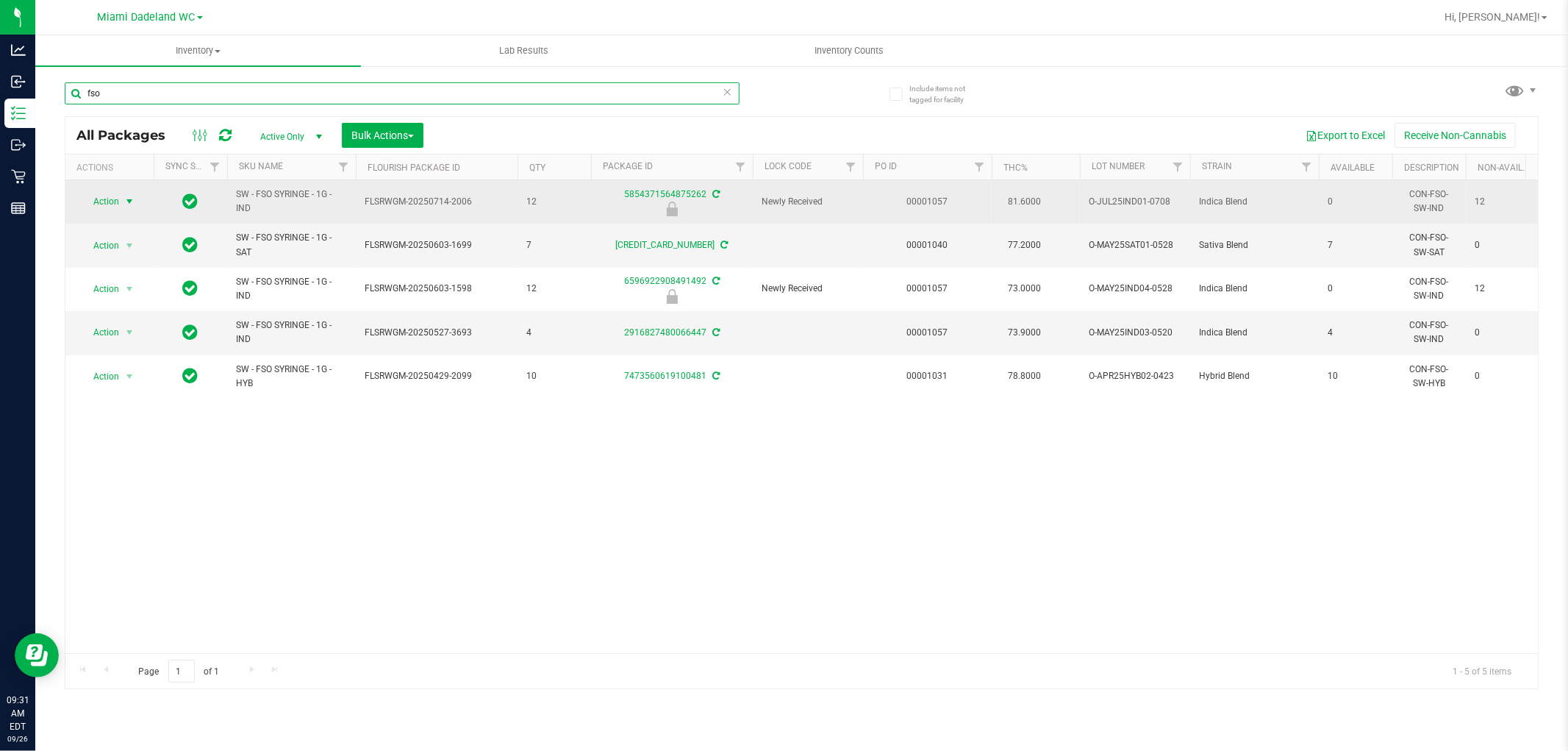
type input "fso"
click at [92, 206] on span "Action" at bounding box center [99, 201] width 40 height 20
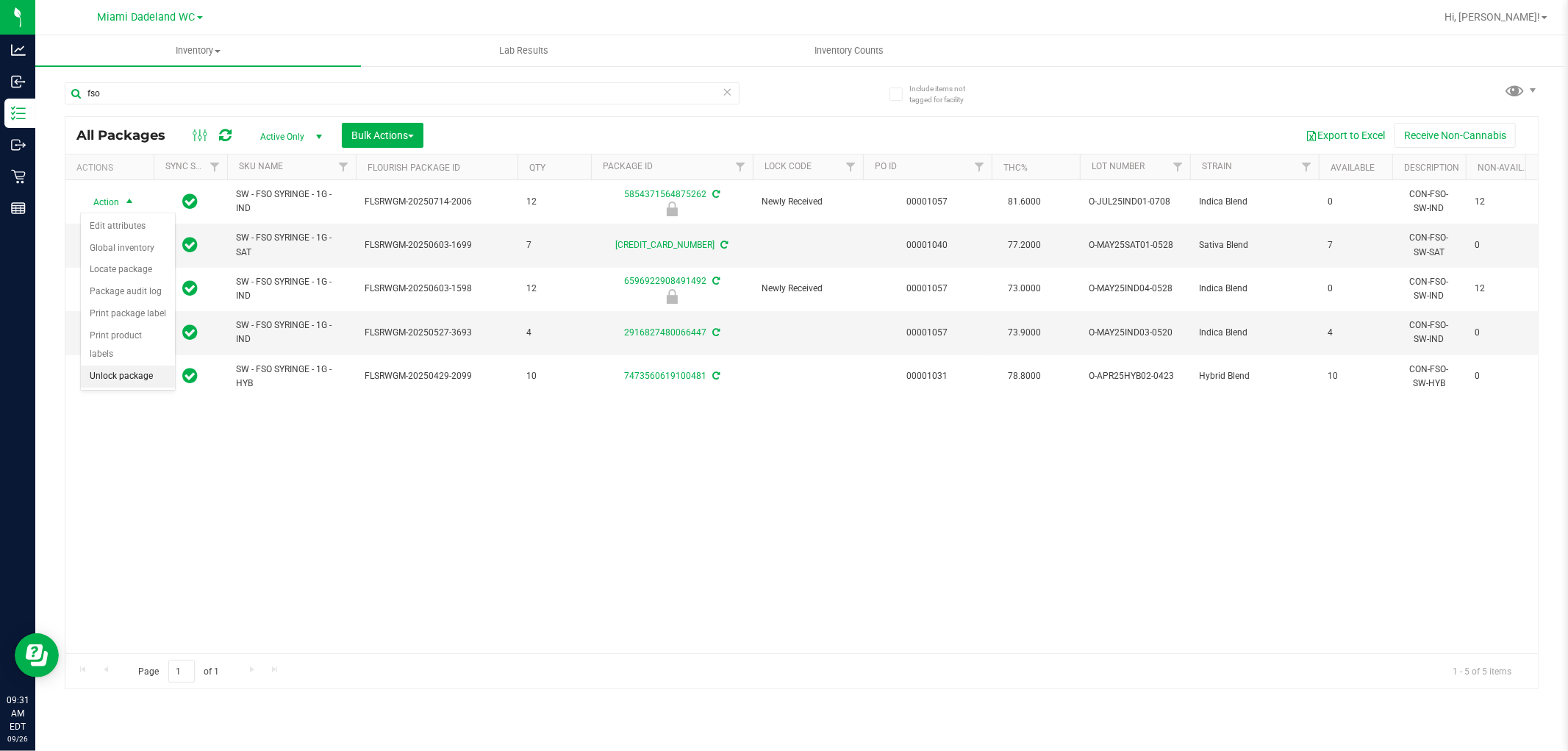
click at [135, 376] on li "Unlock package" at bounding box center [128, 376] width 95 height 22
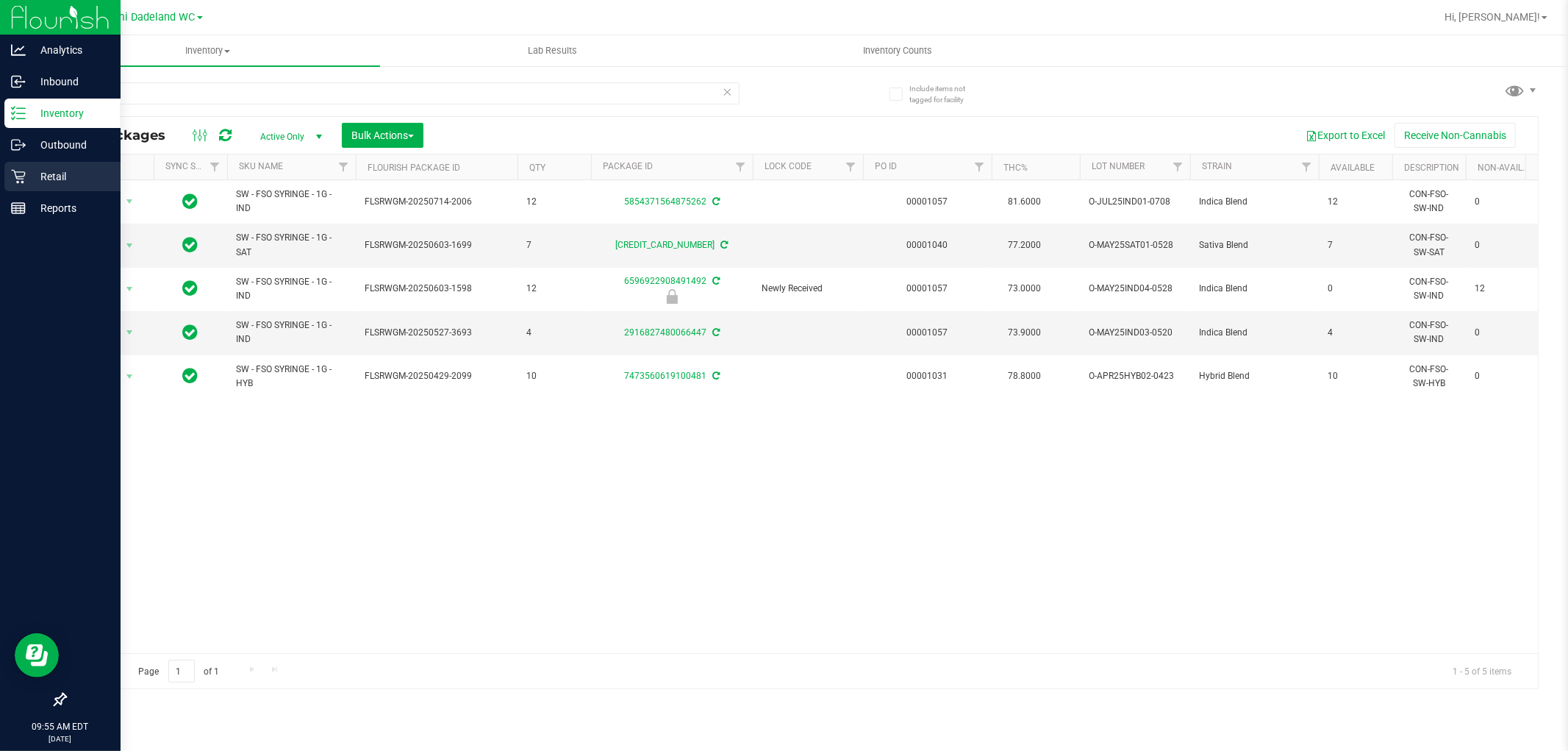
click at [46, 184] on p "Retail" at bounding box center [70, 176] width 88 height 18
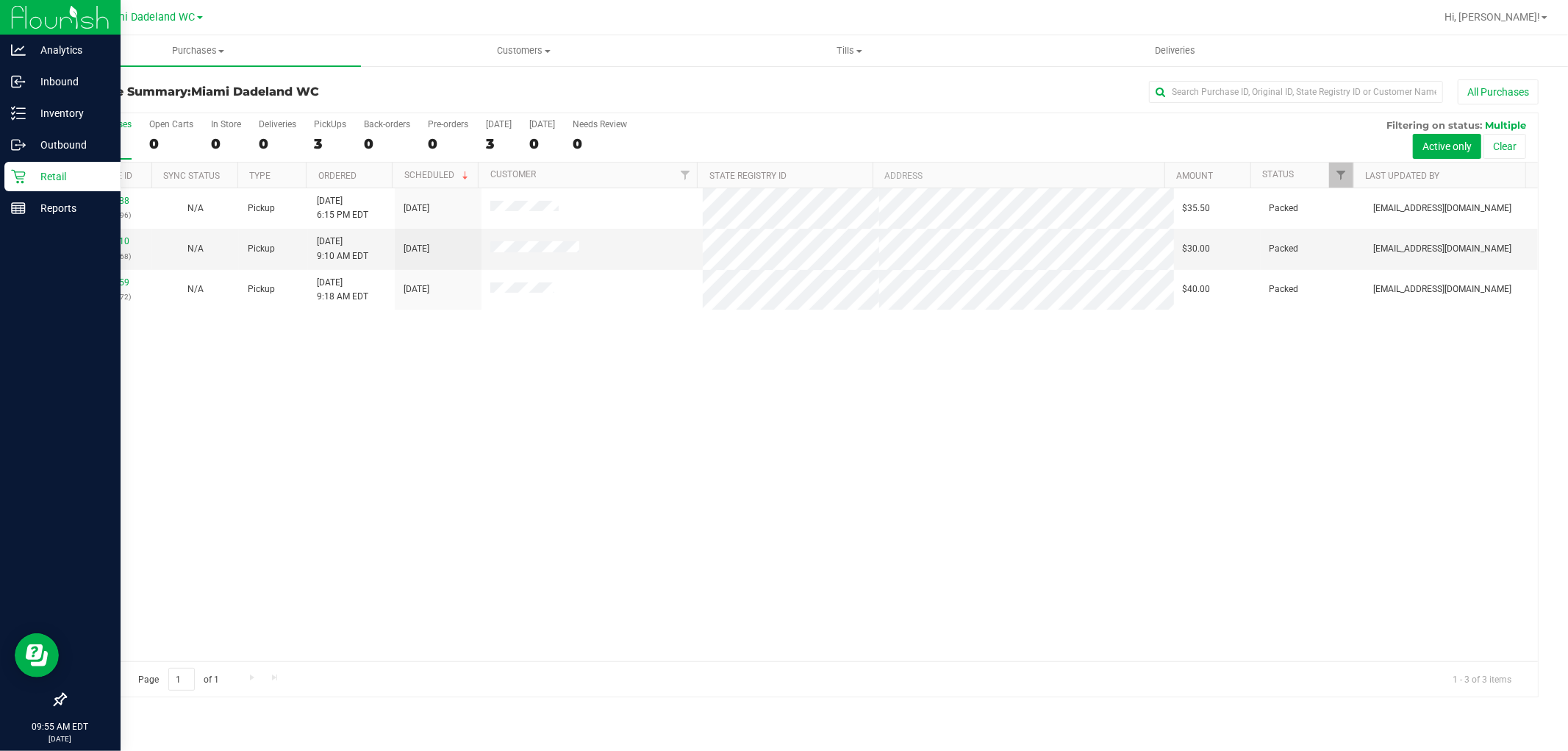
click at [835, 118] on div "All Purchases 3 Open Carts 0 In Store 0 Deliveries 0 PickUps 3 Back-orders 0 Pr…" at bounding box center [802, 119] width 1473 height 12
click at [866, 358] on div "12005688 (327780896) N/A Pickup [DATE] 6:15 PM EDT 9/26/2025 $35.50 Packed [EMA…" at bounding box center [802, 425] width 1473 height 473
click at [67, 77] on p "Inbound" at bounding box center [70, 82] width 88 height 18
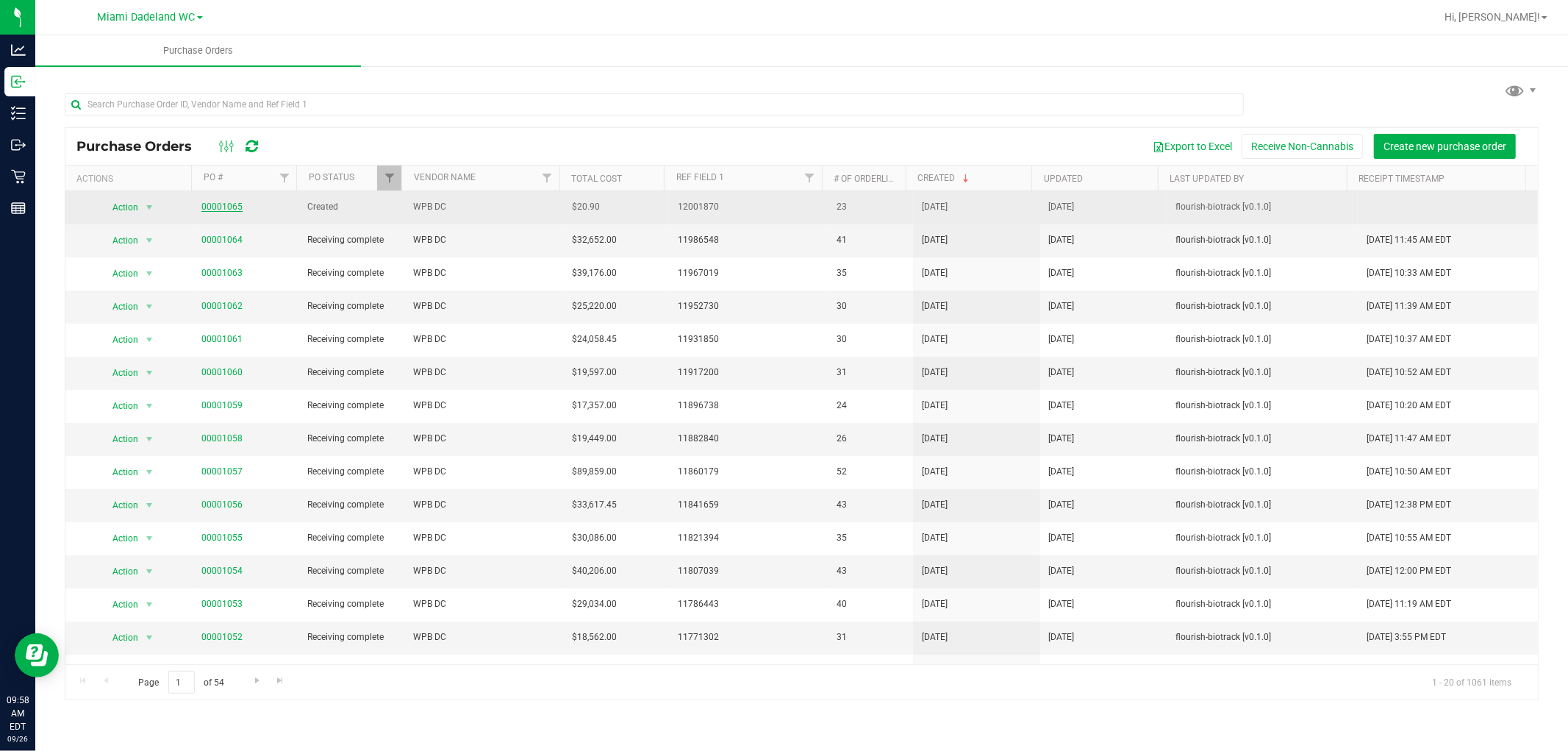
click at [231, 207] on link "00001065" at bounding box center [221, 206] width 41 height 10
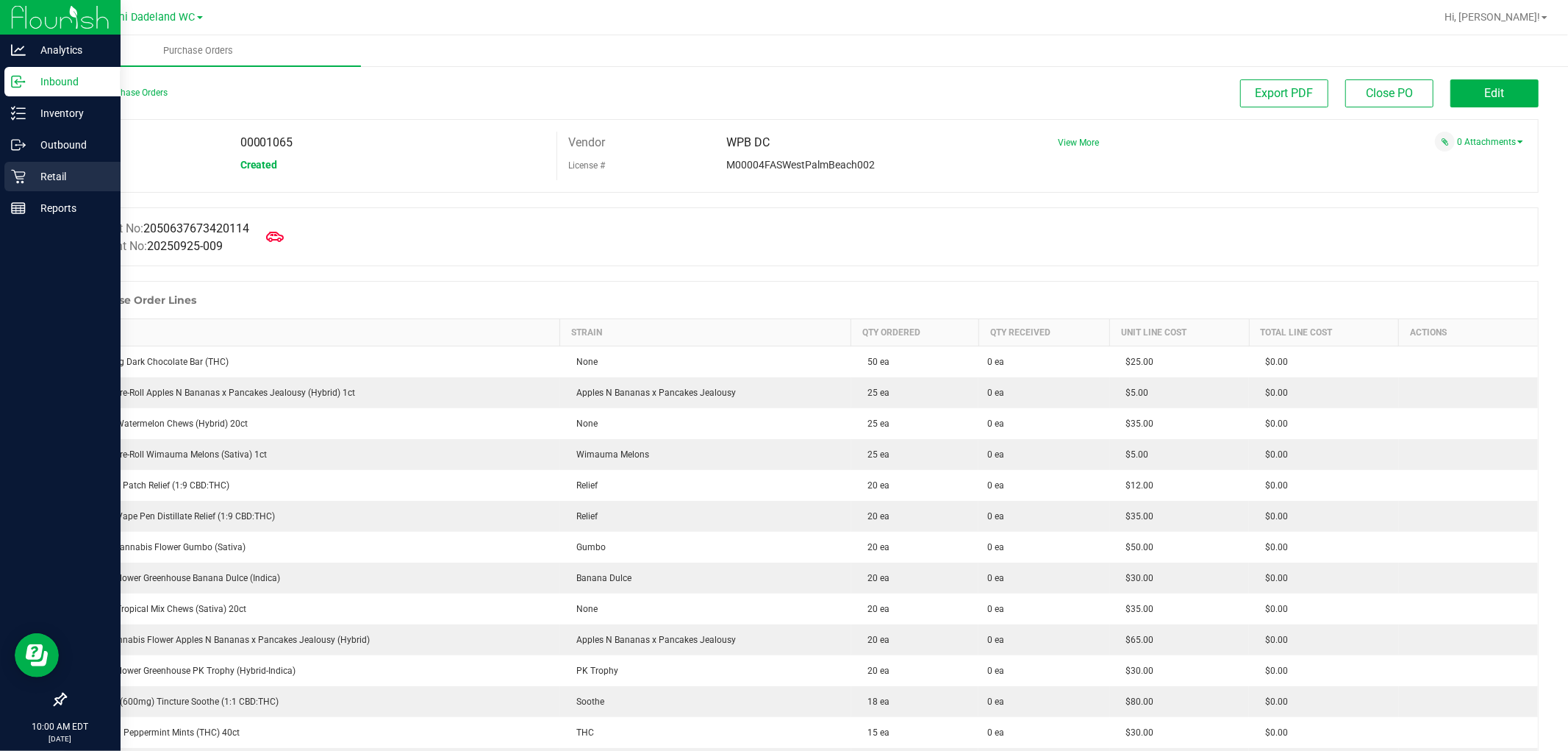
click at [72, 165] on div "Retail" at bounding box center [62, 177] width 116 height 30
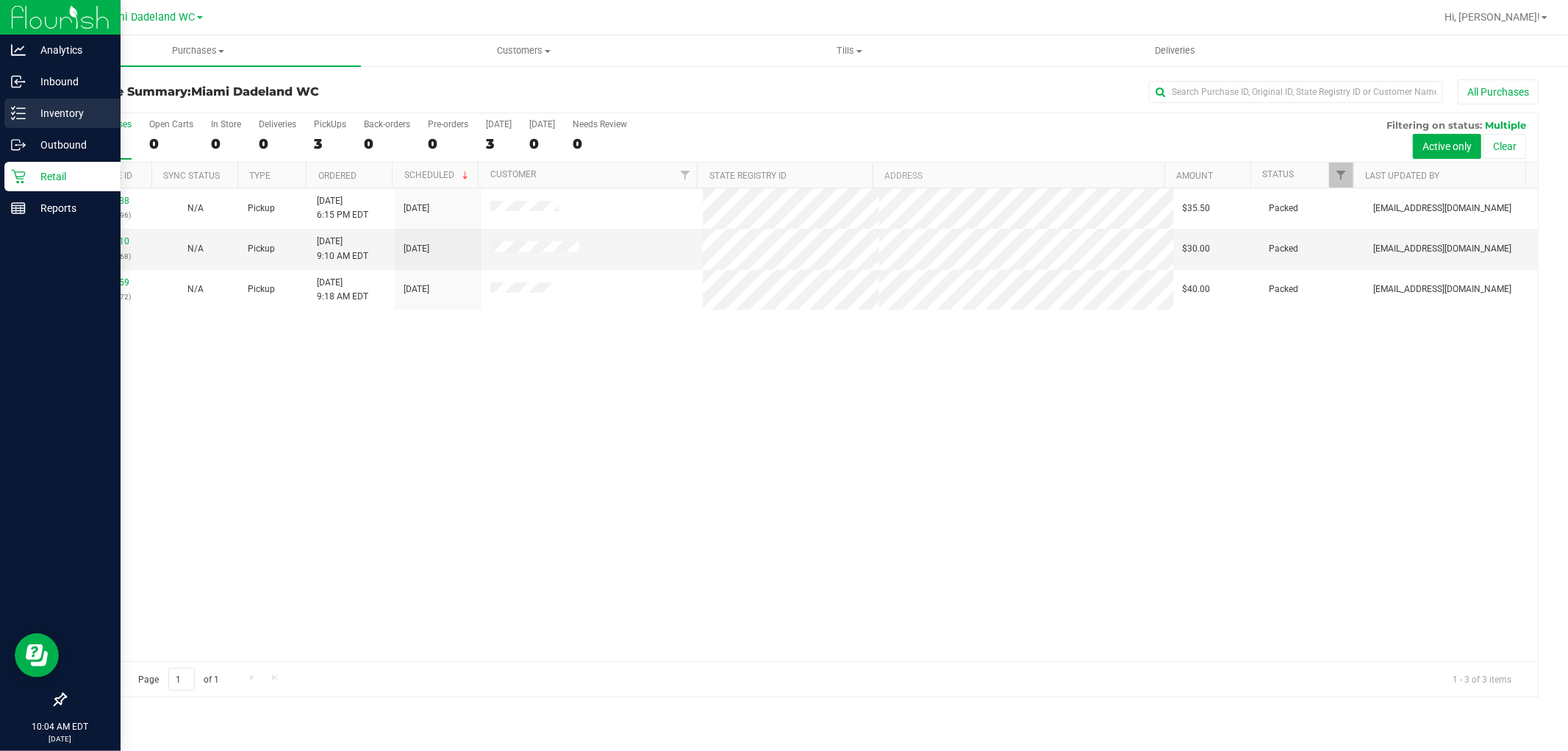
click at [63, 122] on div "Inventory" at bounding box center [62, 113] width 116 height 30
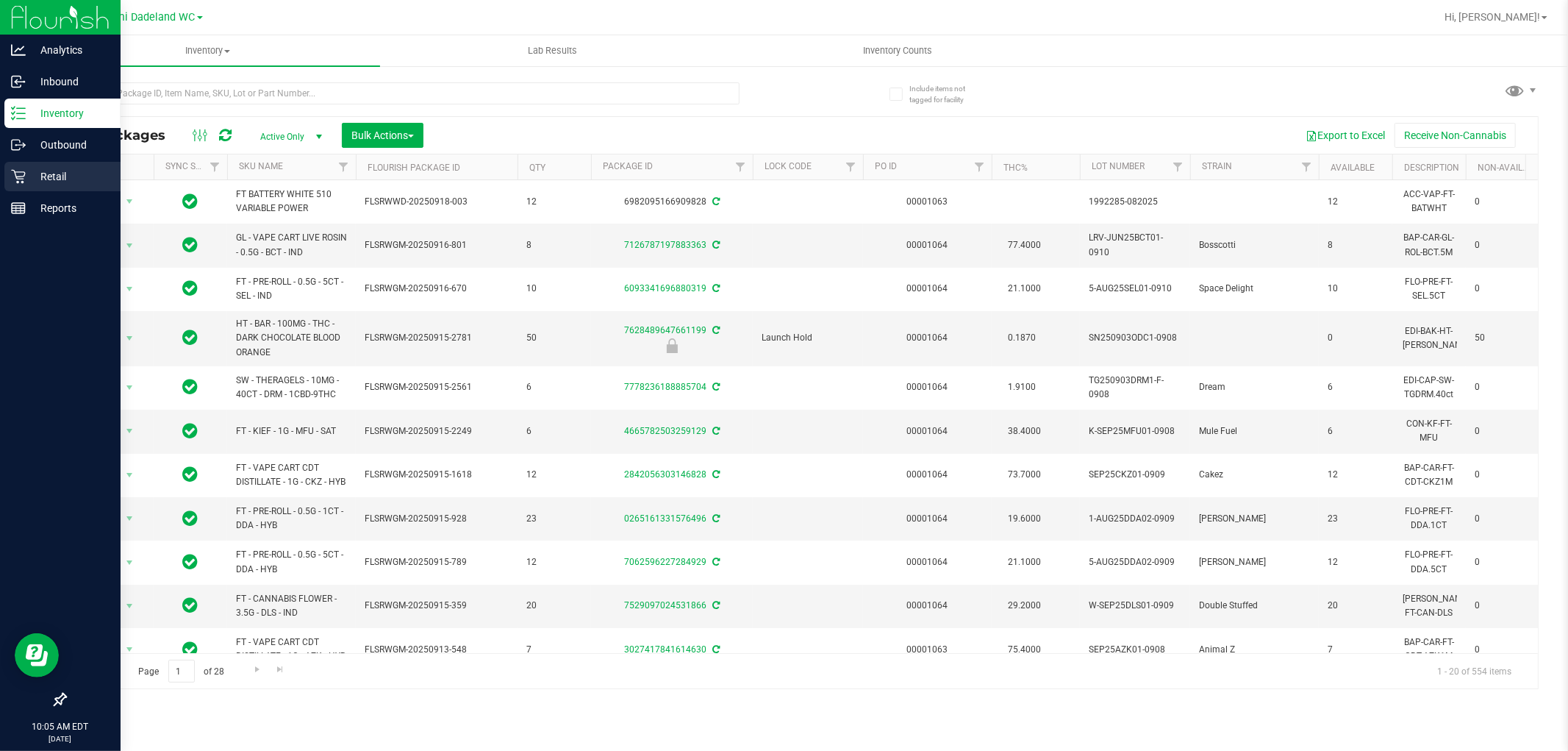
click at [69, 178] on p "Retail" at bounding box center [70, 176] width 88 height 18
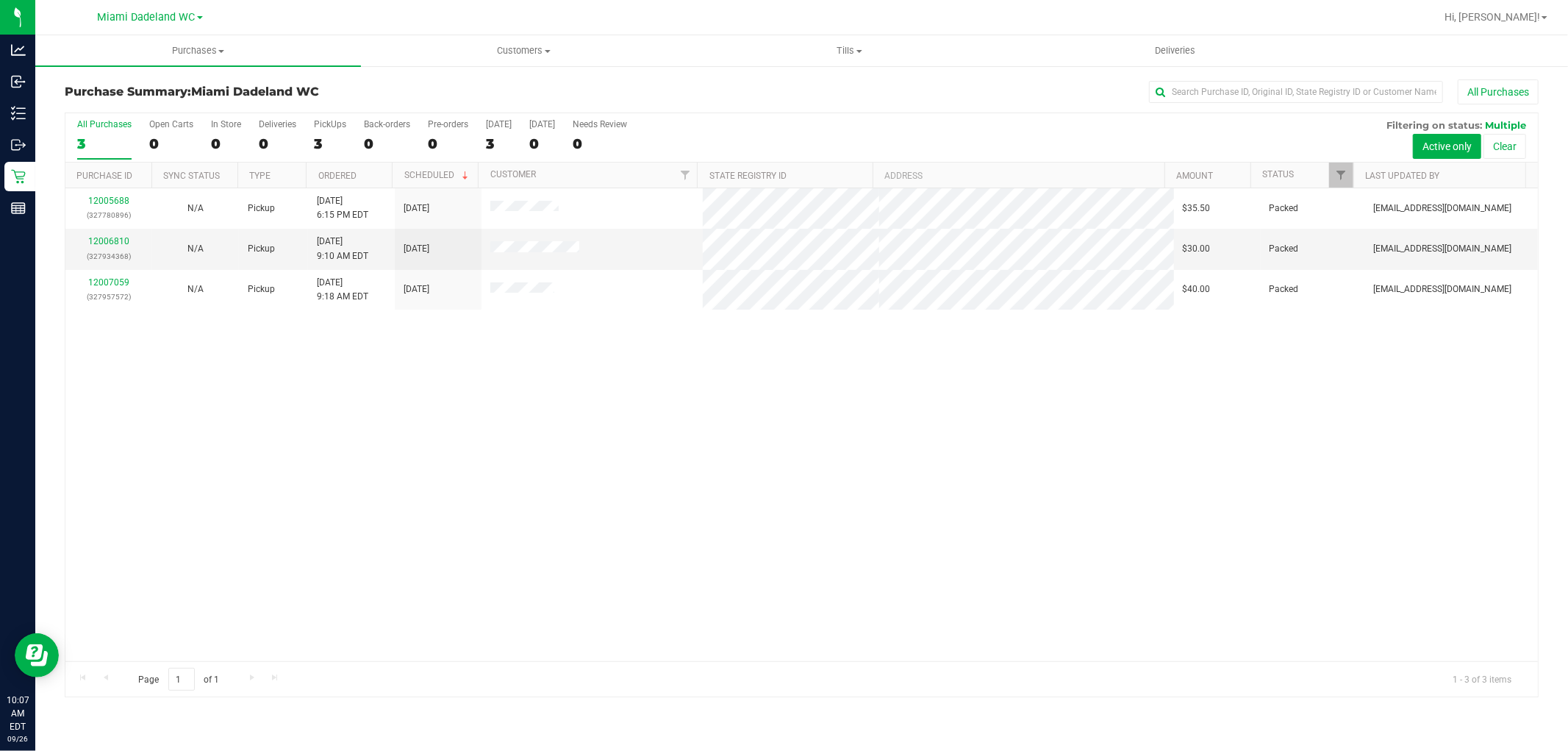
click at [449, 96] on h3 "Purchase Summary: Miami Dadeland WC" at bounding box center [310, 92] width 491 height 13
